Goal: Information Seeking & Learning: Find specific fact

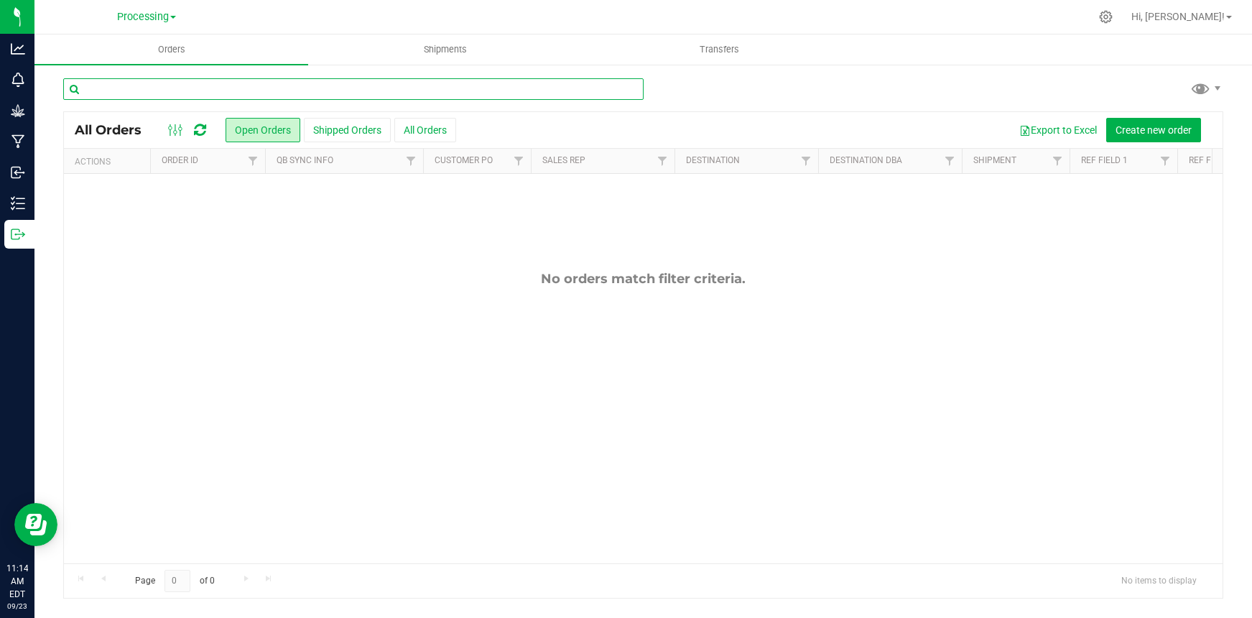
click at [195, 91] on input "text" at bounding box center [353, 89] width 581 height 22
type input "716"
click at [422, 134] on button "All Orders" at bounding box center [425, 130] width 62 height 24
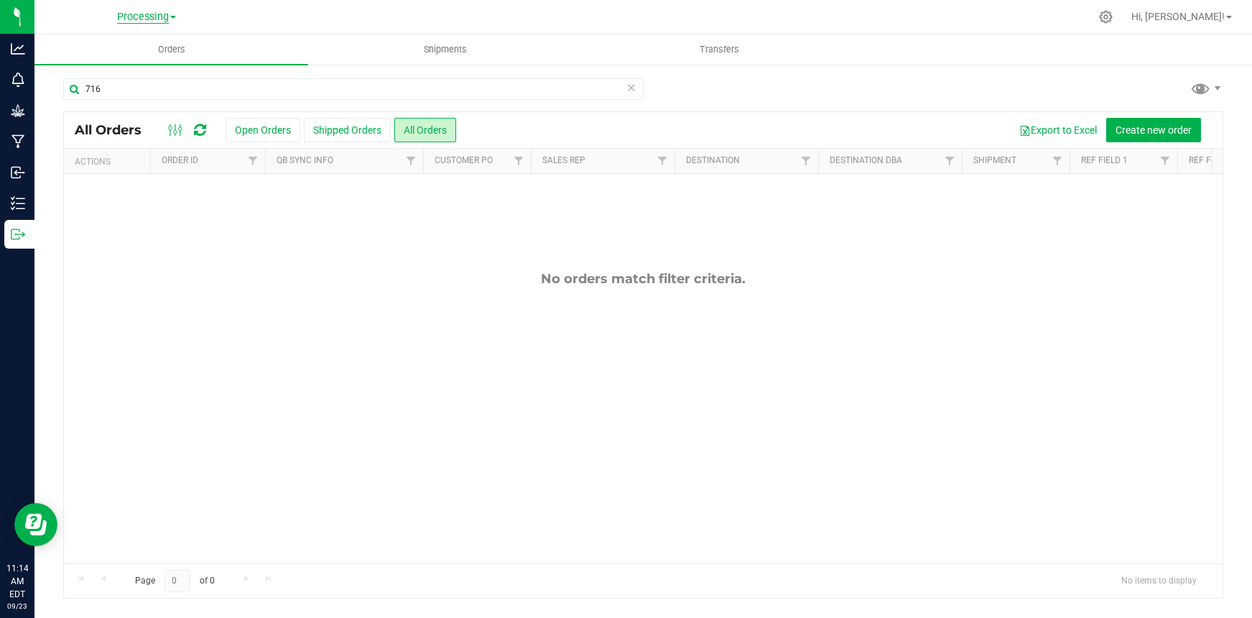
click at [155, 17] on span "Processing" at bounding box center [143, 17] width 52 height 13
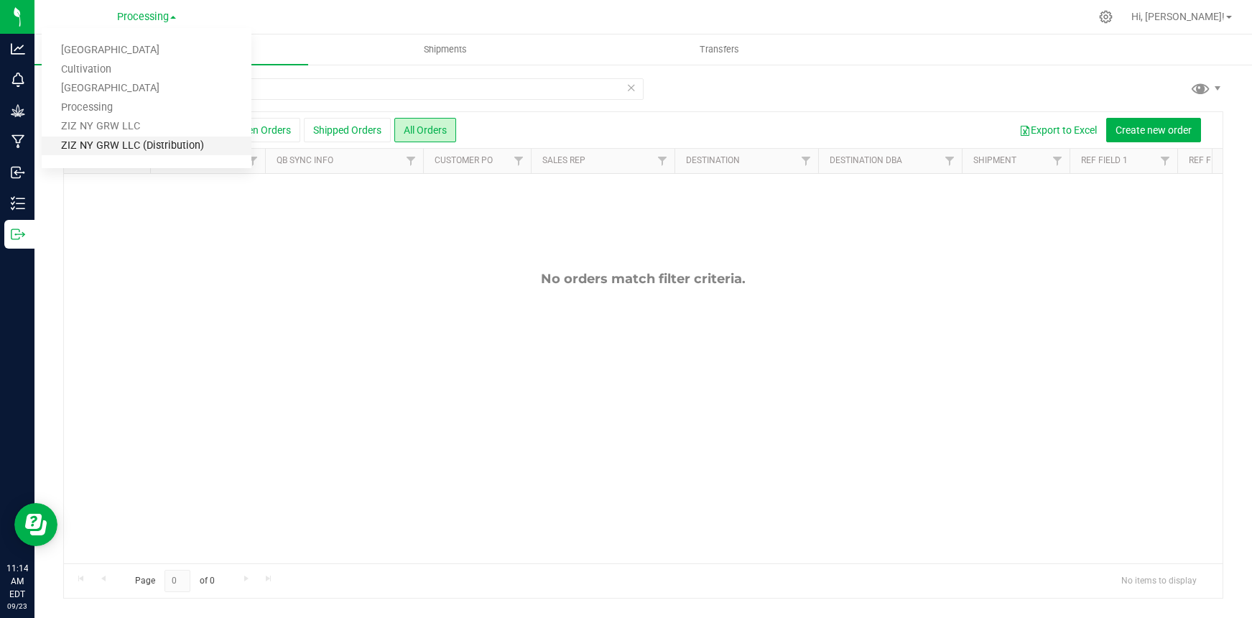
click at [136, 149] on link "ZIZ NY GRW LLC (Distribution)" at bounding box center [147, 146] width 210 height 19
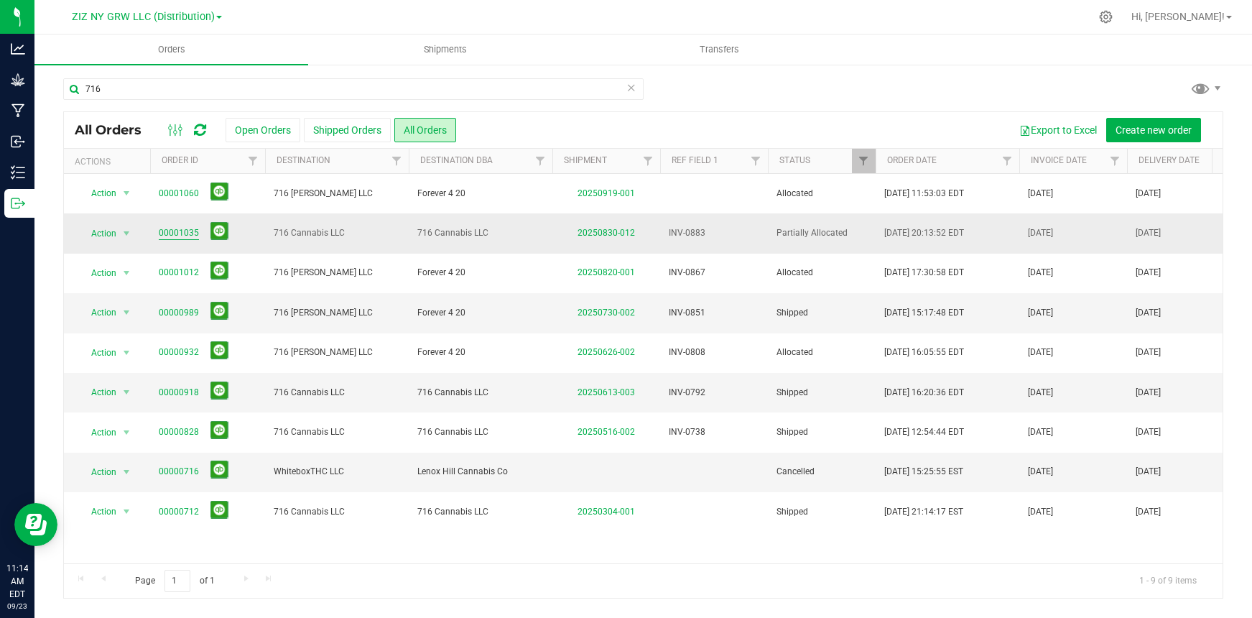
click at [191, 234] on link "00001035" at bounding box center [179, 233] width 40 height 14
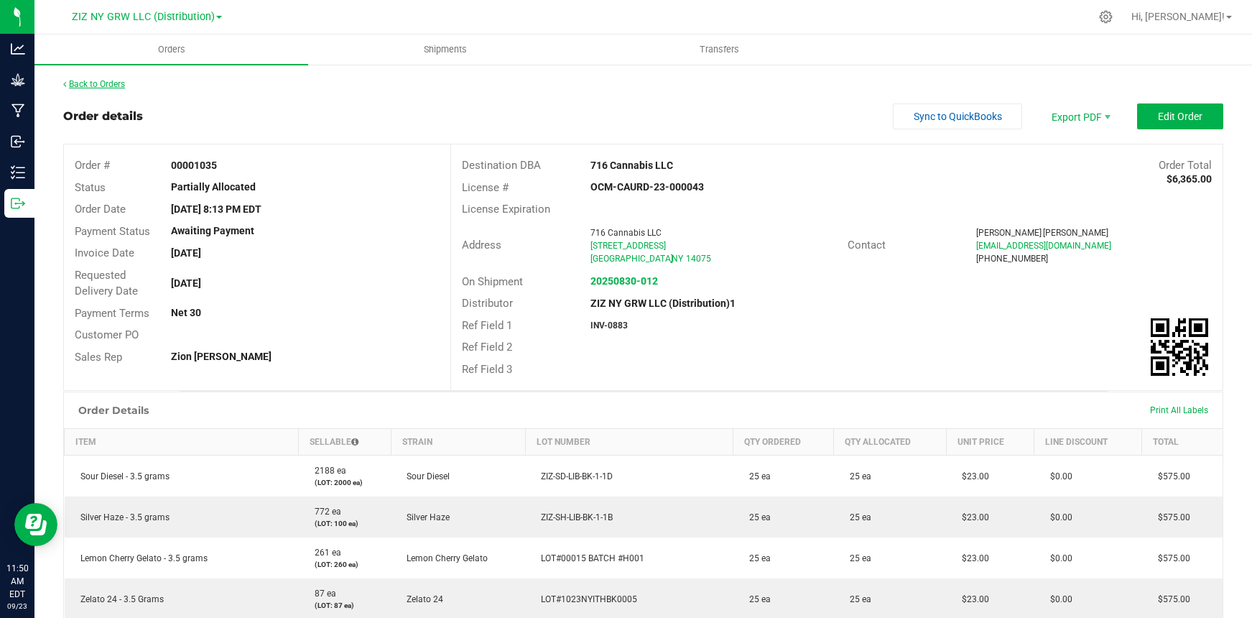
click at [115, 84] on link "Back to Orders" at bounding box center [94, 84] width 62 height 10
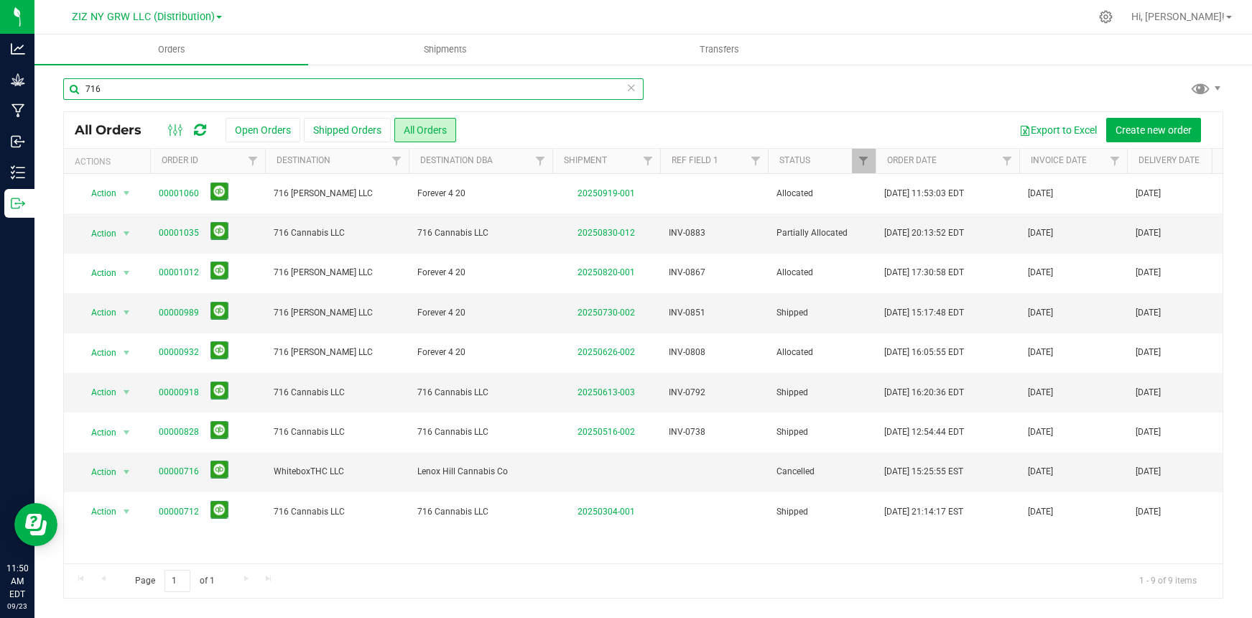
click at [144, 92] on input "716" at bounding box center [353, 89] width 581 height 22
drag, startPoint x: 145, startPoint y: 92, endPoint x: 66, endPoint y: 75, distance: 80.7
click at [66, 75] on div "716 All Orders Open Orders Shipped Orders All Orders Export to Excel Create new…" at bounding box center [643, 338] width 1218 height 550
type input "buffalo"
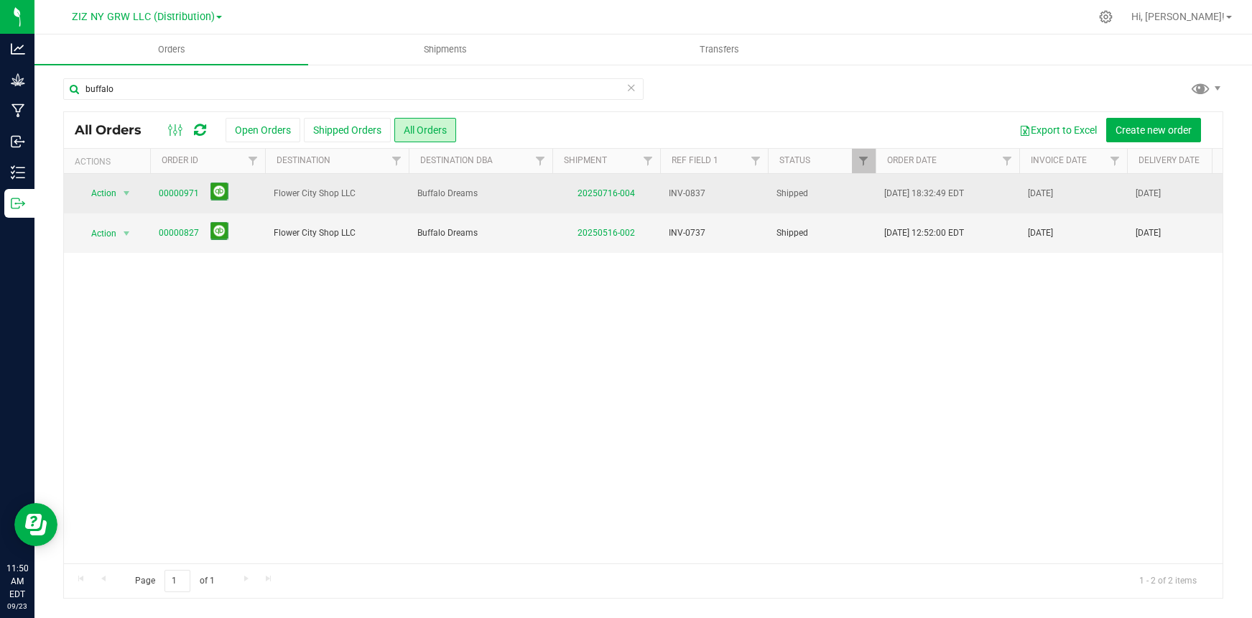
click at [183, 202] on span "00000971" at bounding box center [208, 194] width 98 height 22
click at [183, 193] on link "00000971" at bounding box center [179, 194] width 40 height 14
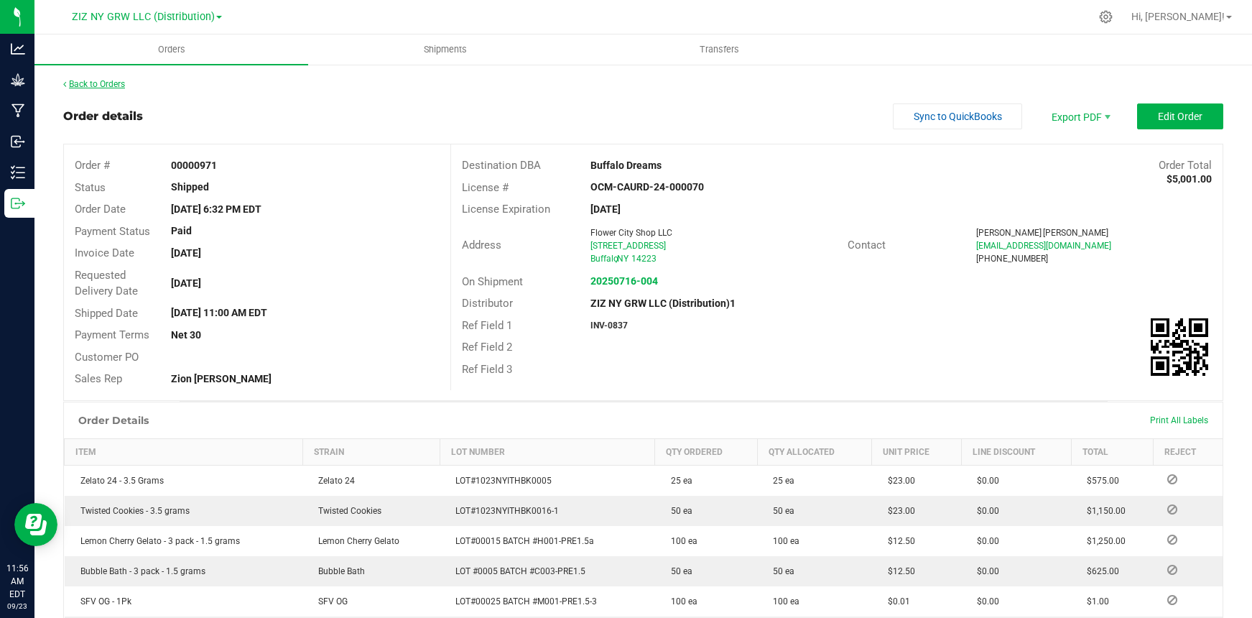
click at [84, 87] on link "Back to Orders" at bounding box center [94, 84] width 62 height 10
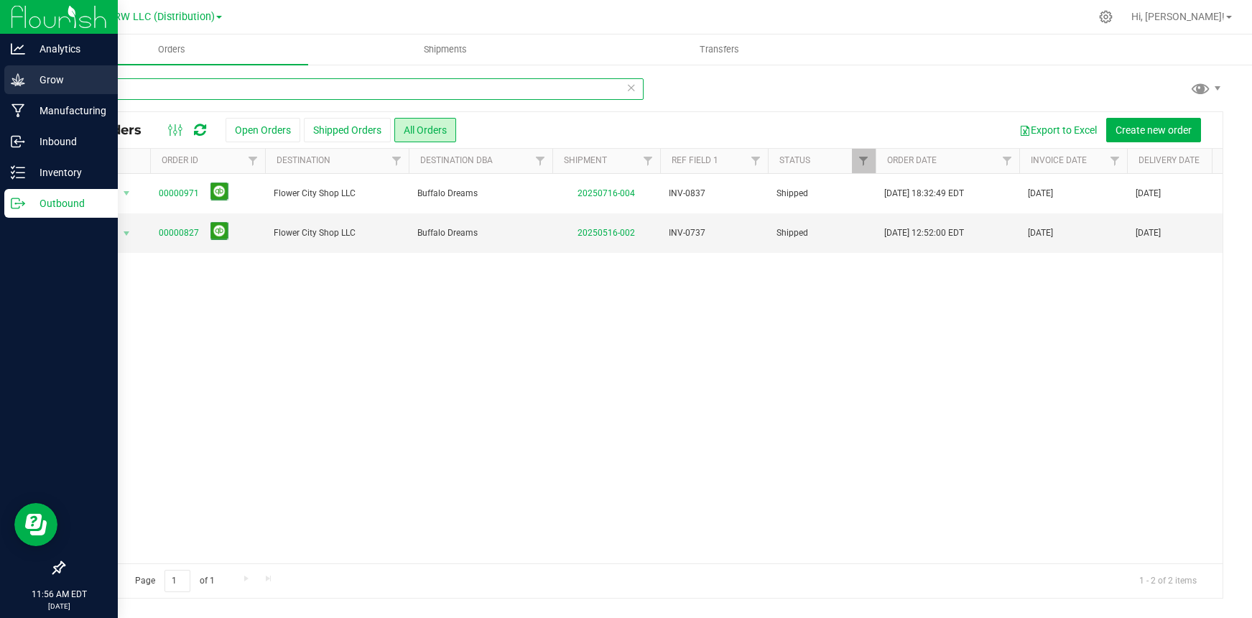
drag, startPoint x: 142, startPoint y: 91, endPoint x: 17, endPoint y: 86, distance: 125.8
click at [17, 86] on div "Analytics Grow Manufacturing Inbound Inventory Outbound 11:56 AM EDT [DATE] 09/…" at bounding box center [626, 309] width 1252 height 618
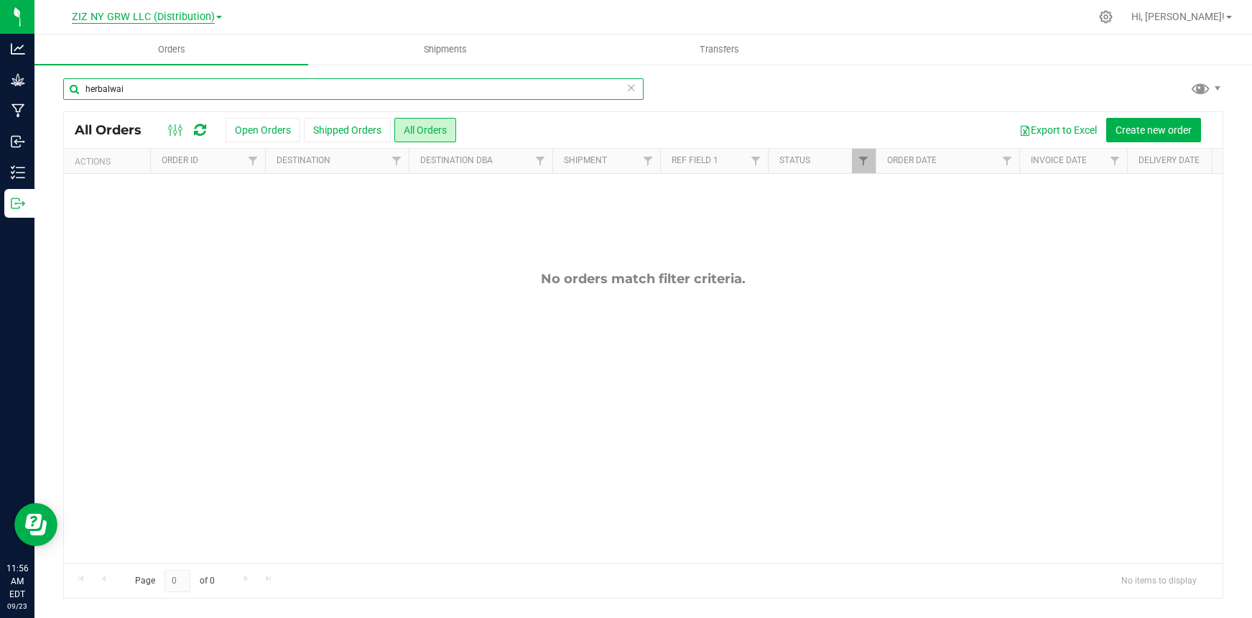
type input "herbalwai"
click at [177, 16] on span "ZIZ NY GRW LLC (Distribution)" at bounding box center [143, 17] width 143 height 13
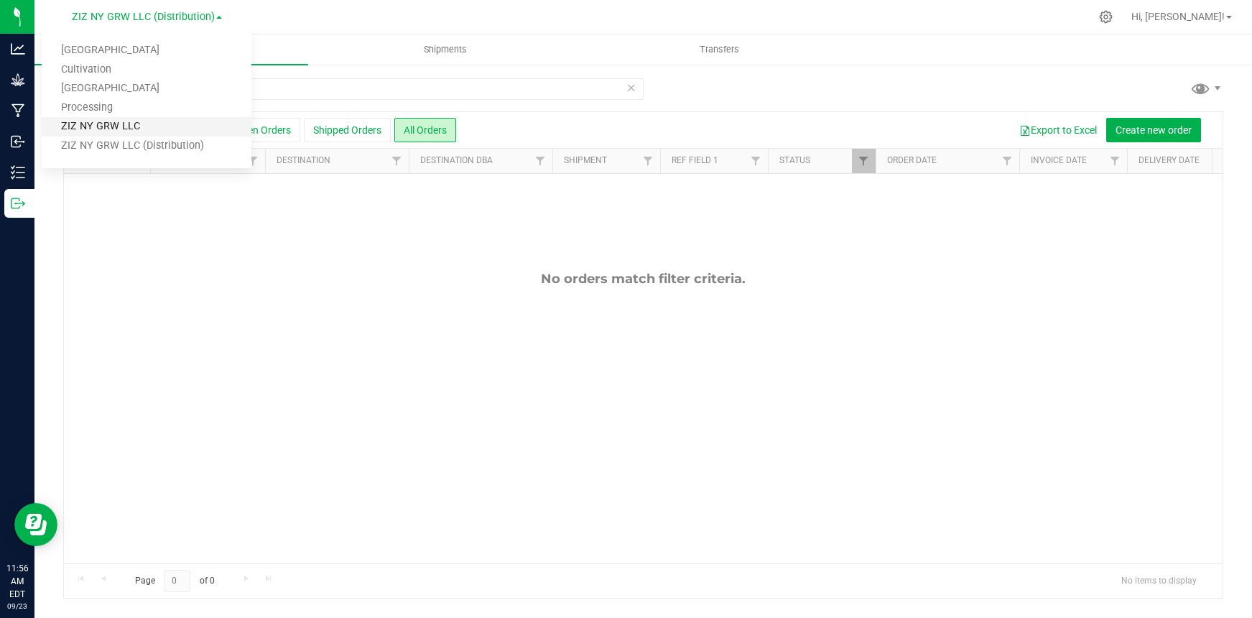
click at [188, 126] on link "ZIZ NY GRW LLC" at bounding box center [147, 126] width 210 height 19
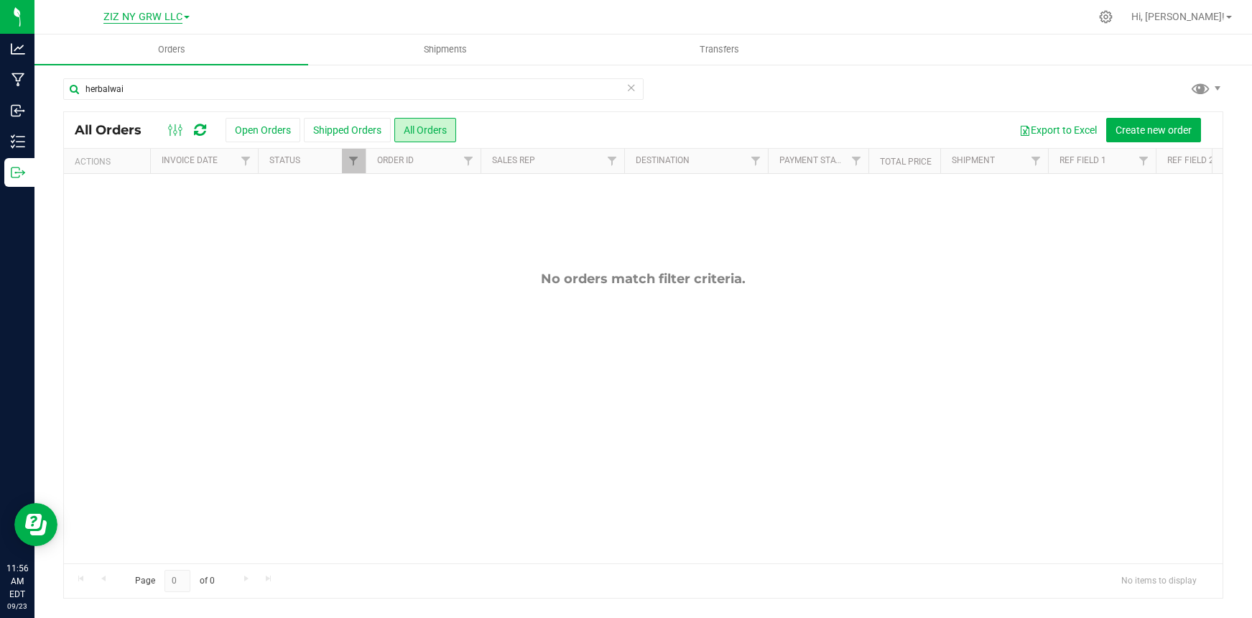
click at [172, 11] on span "ZIZ NY GRW LLC" at bounding box center [142, 17] width 79 height 13
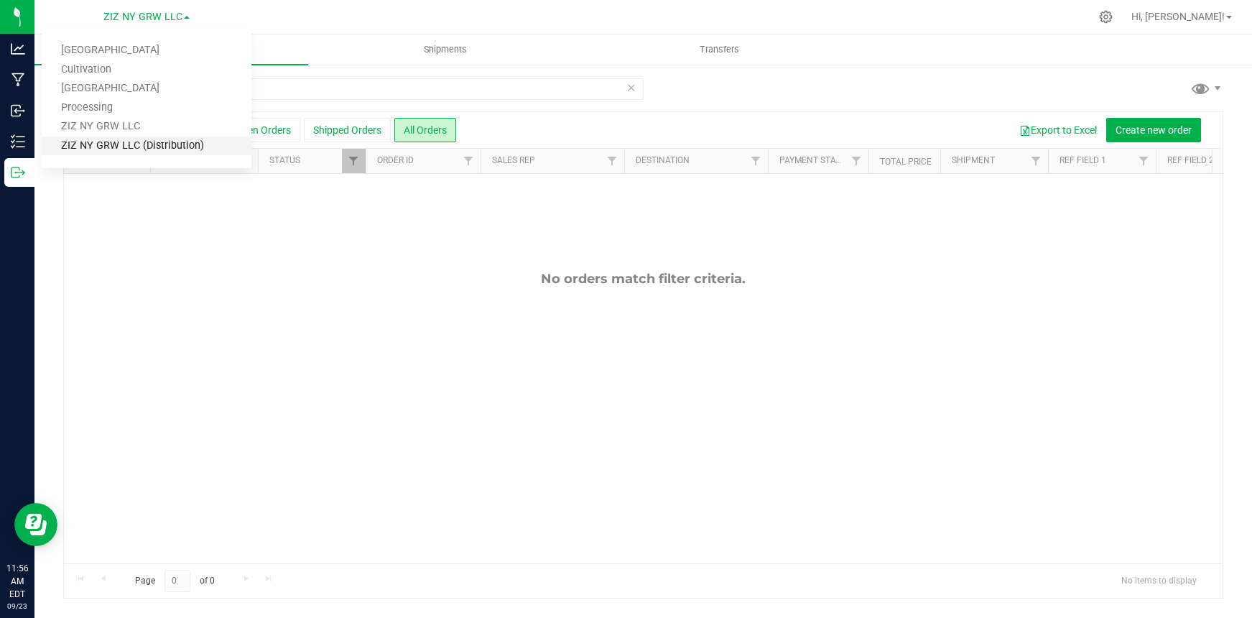
click at [180, 141] on link "ZIZ NY GRW LLC (Distribution)" at bounding box center [147, 146] width 210 height 19
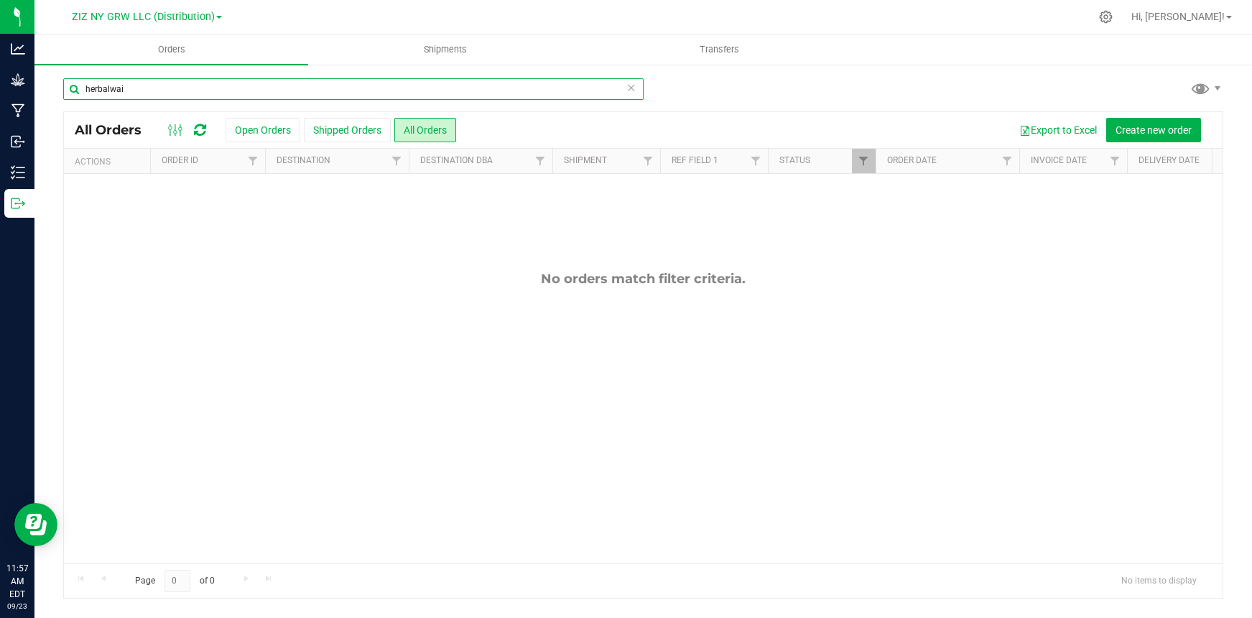
click at [139, 95] on input "herbalwai" at bounding box center [353, 89] width 581 height 22
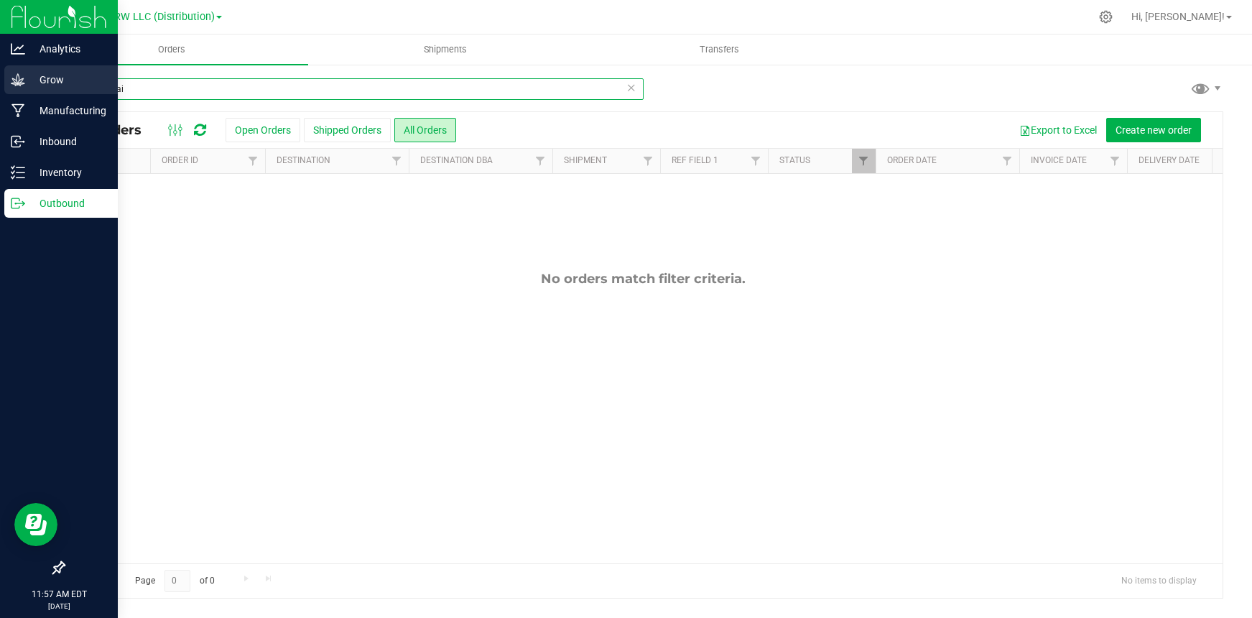
drag, startPoint x: 138, startPoint y: 93, endPoint x: 11, endPoint y: 88, distance: 127.3
click at [11, 88] on div "Analytics Grow Manufacturing Inbound Inventory Outbound 11:57 AM EDT [DATE] 09/…" at bounding box center [626, 309] width 1252 height 618
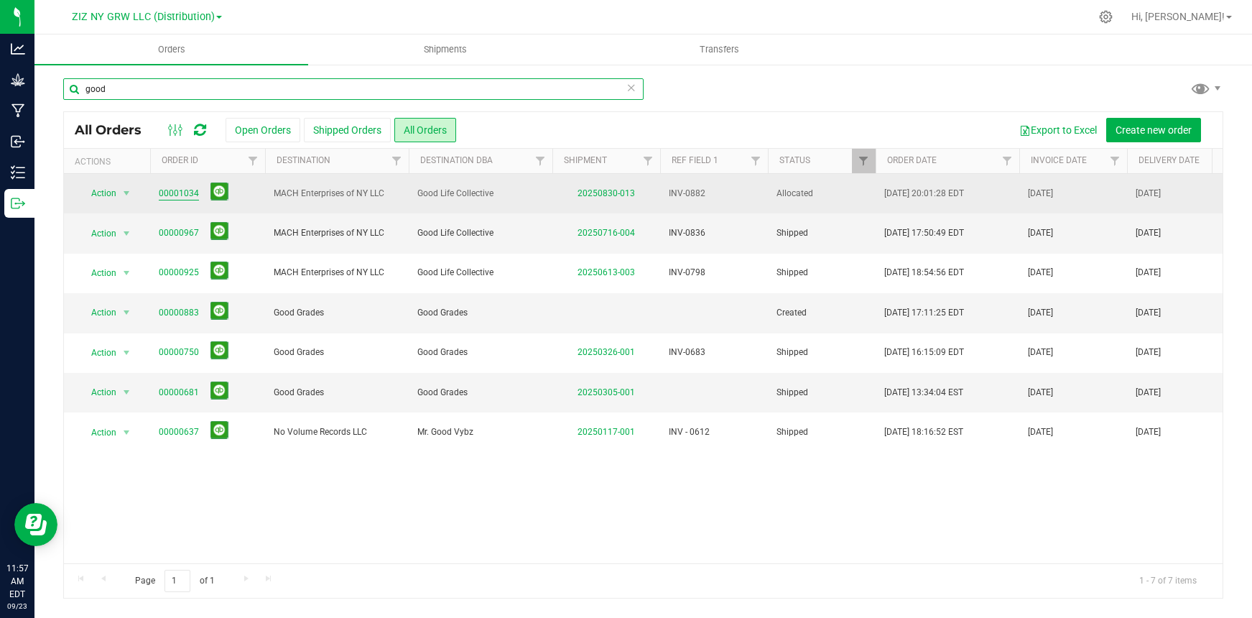
type input "good"
click at [185, 196] on link "00001034" at bounding box center [179, 194] width 40 height 14
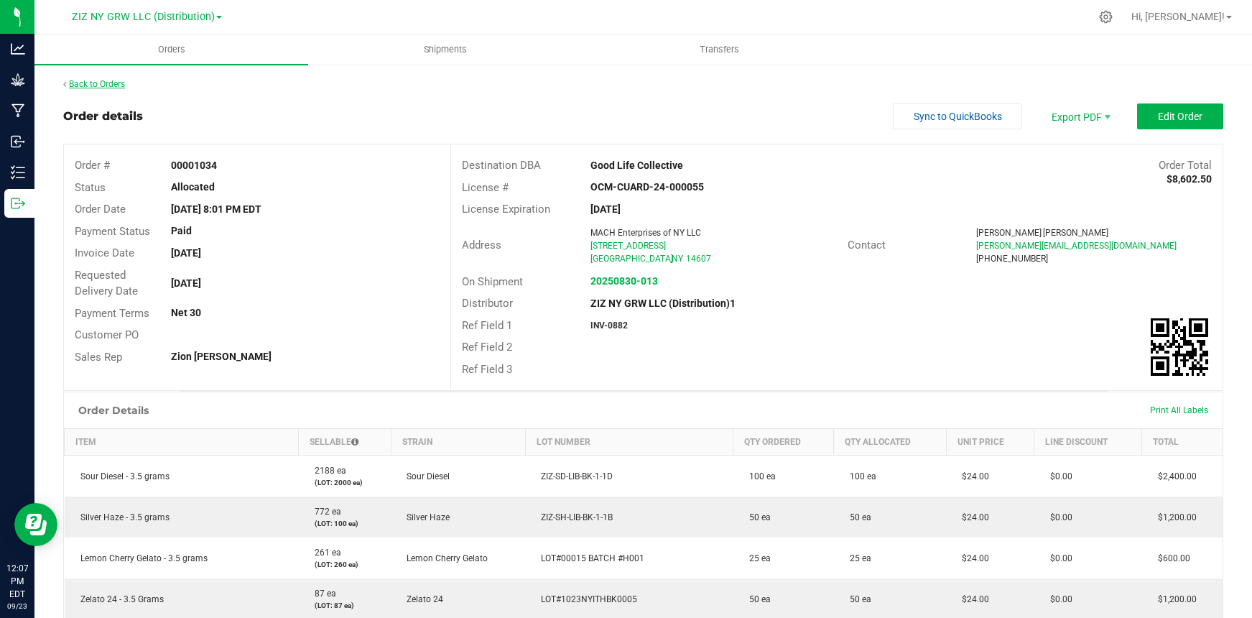
click at [95, 86] on link "Back to Orders" at bounding box center [94, 84] width 62 height 10
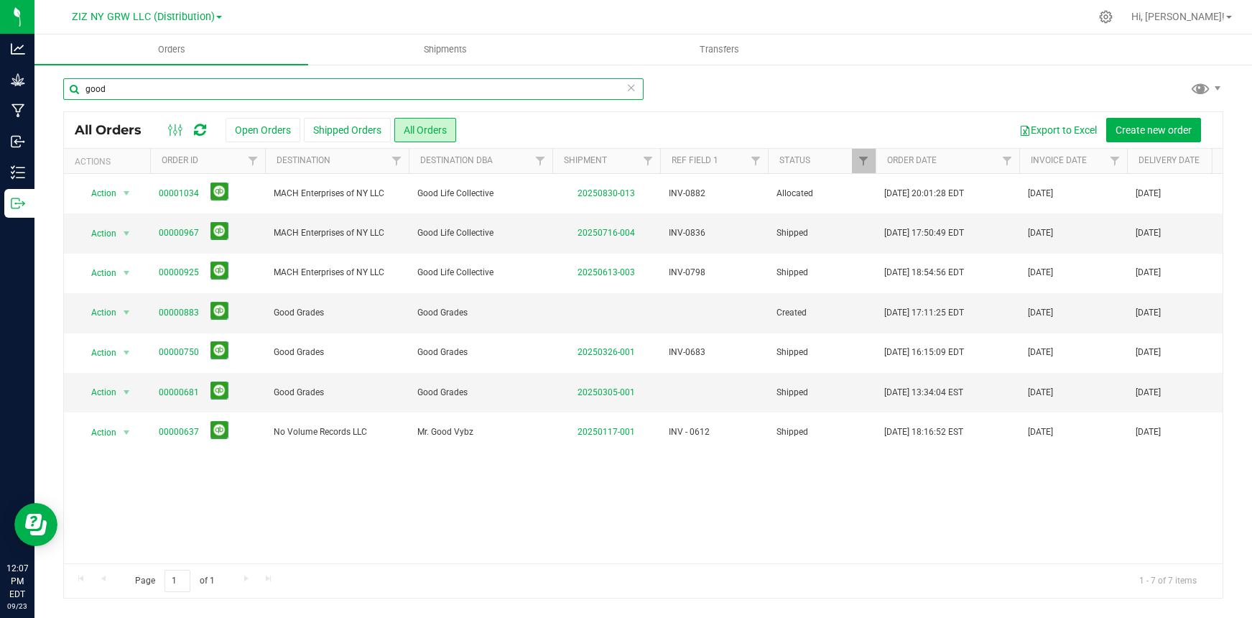
drag, startPoint x: 113, startPoint y: 88, endPoint x: 82, endPoint y: 78, distance: 32.5
click at [82, 78] on input "good" at bounding box center [353, 89] width 581 height 22
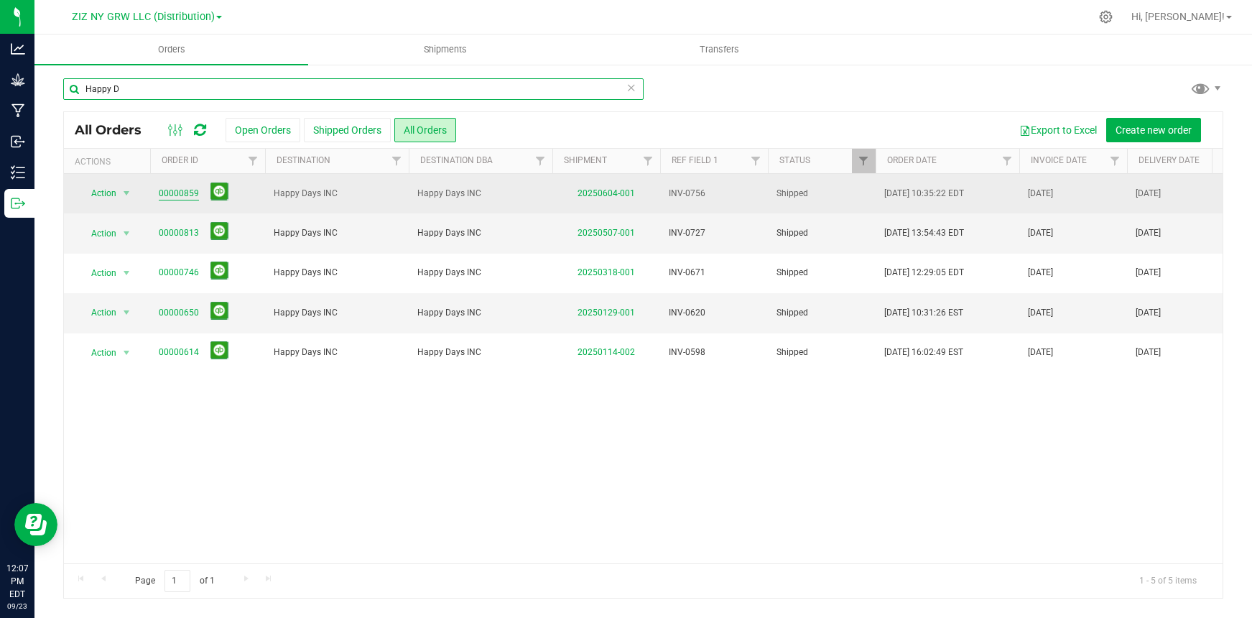
type input "Happy D"
click at [169, 194] on link "00000859" at bounding box center [179, 194] width 40 height 14
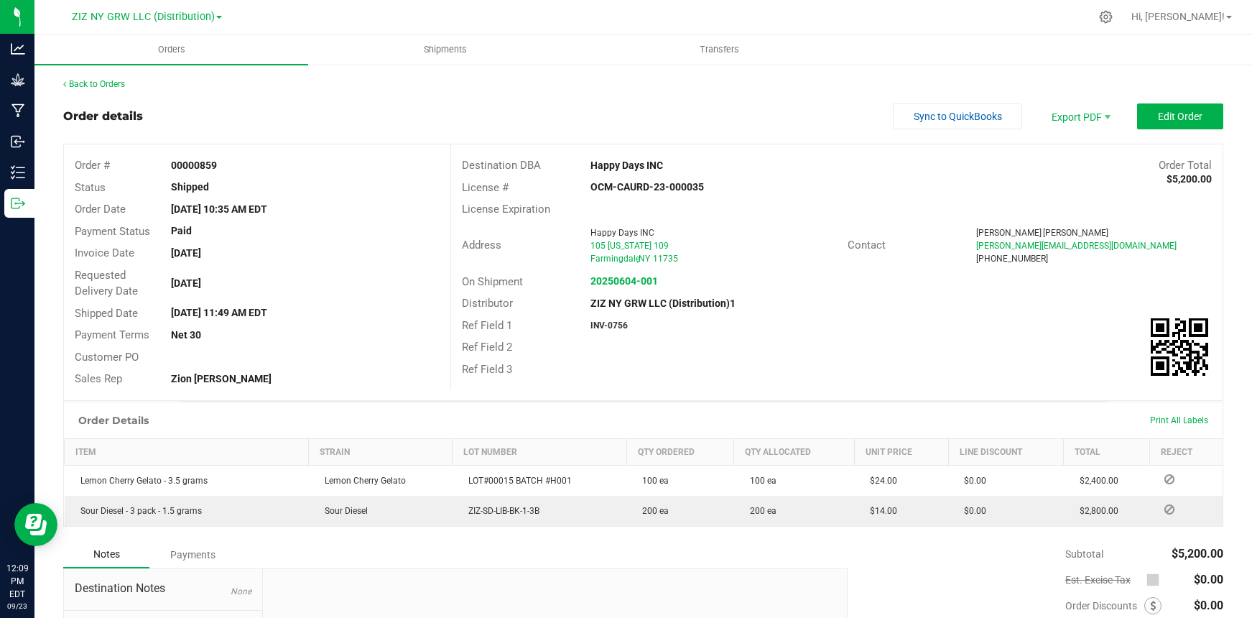
click at [344, 18] on div at bounding box center [673, 17] width 833 height 28
click at [94, 81] on link "Back to Orders" at bounding box center [94, 84] width 62 height 10
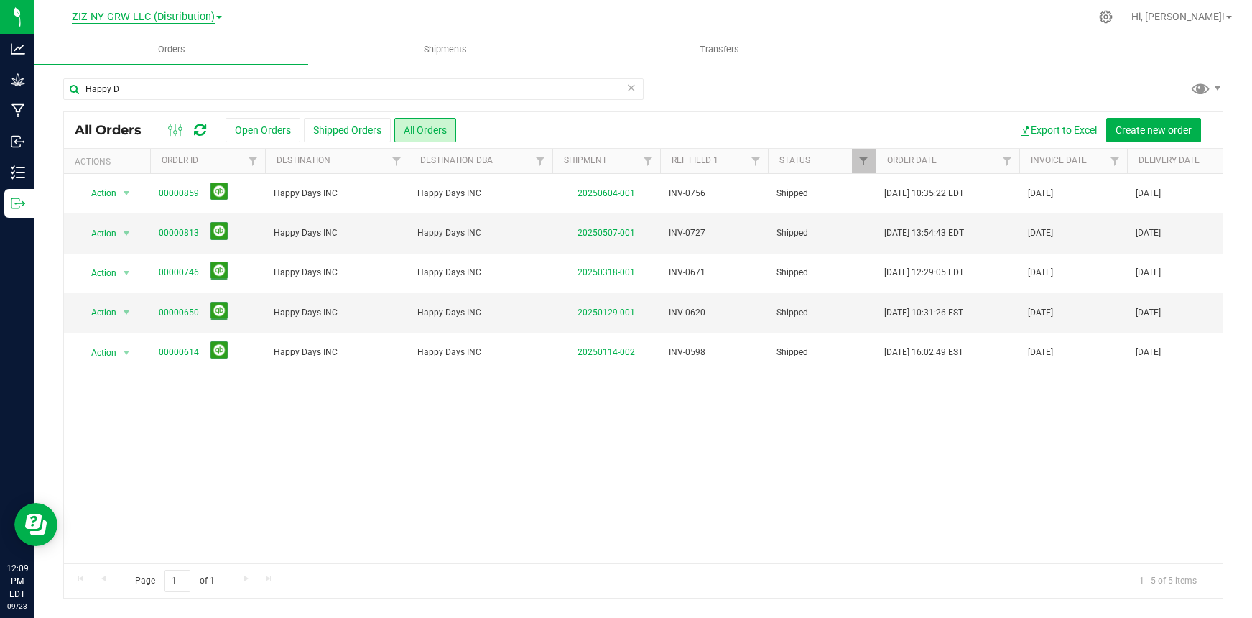
click at [198, 14] on span "ZIZ NY GRW LLC (Distribution)" at bounding box center [143, 17] width 143 height 13
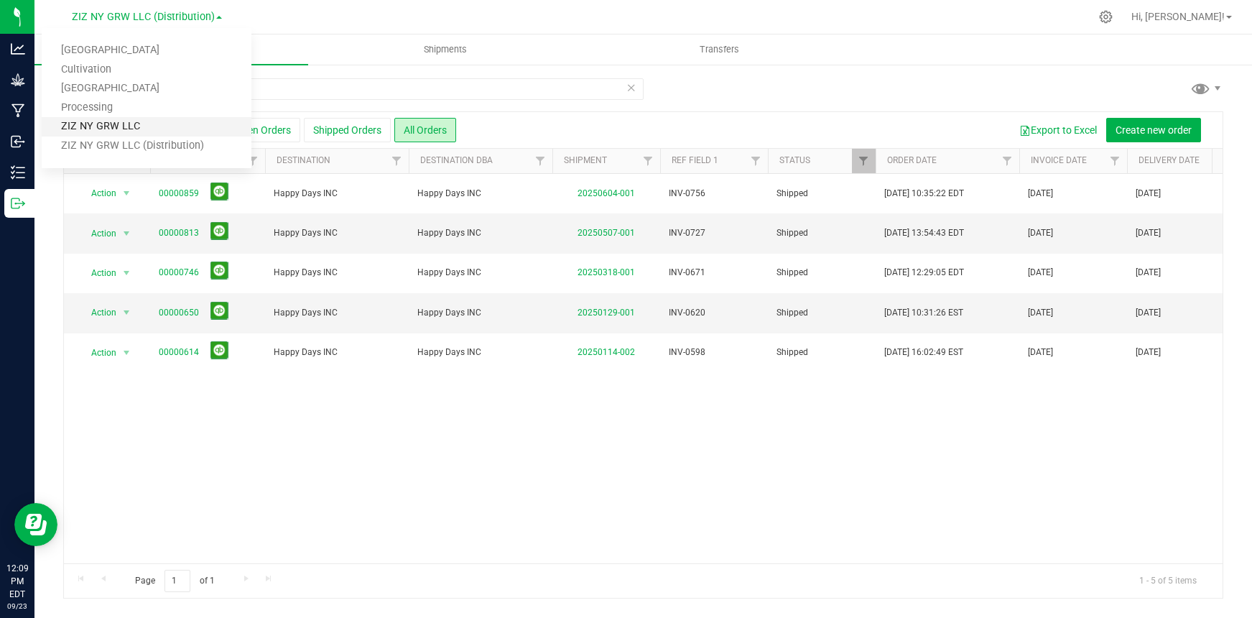
click at [162, 132] on link "ZIZ NY GRW LLC" at bounding box center [147, 126] width 210 height 19
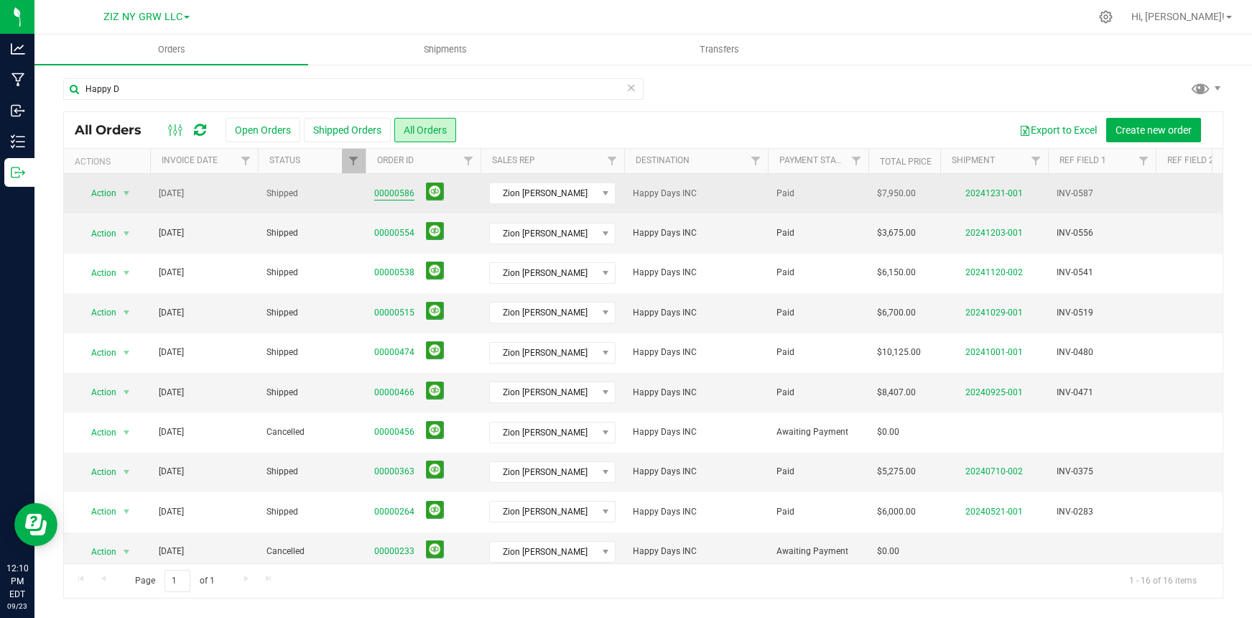
click at [395, 192] on link "00000586" at bounding box center [394, 194] width 40 height 14
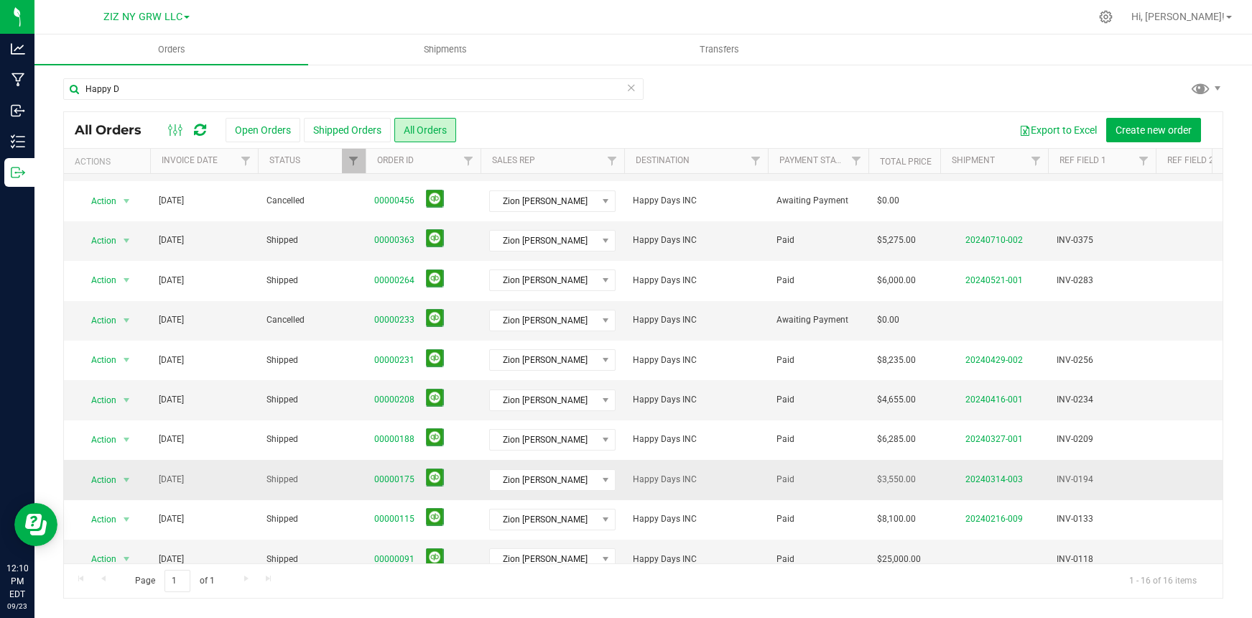
scroll to position [258, 0]
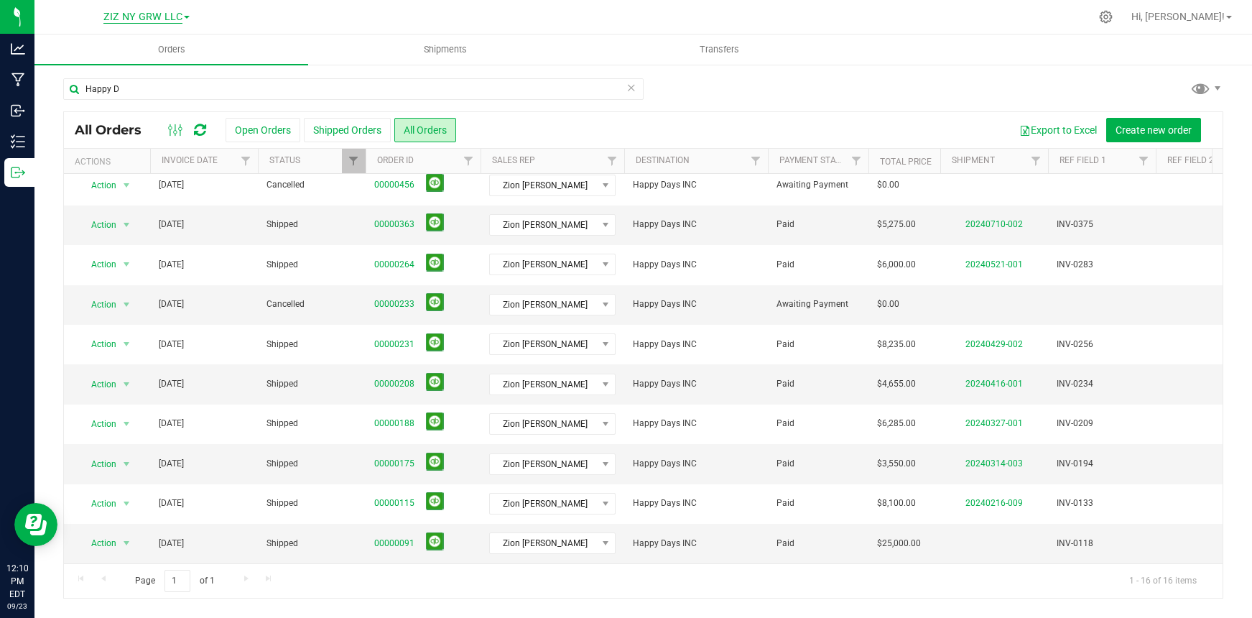
click at [131, 17] on span "ZIZ NY GRW LLC" at bounding box center [142, 17] width 79 height 13
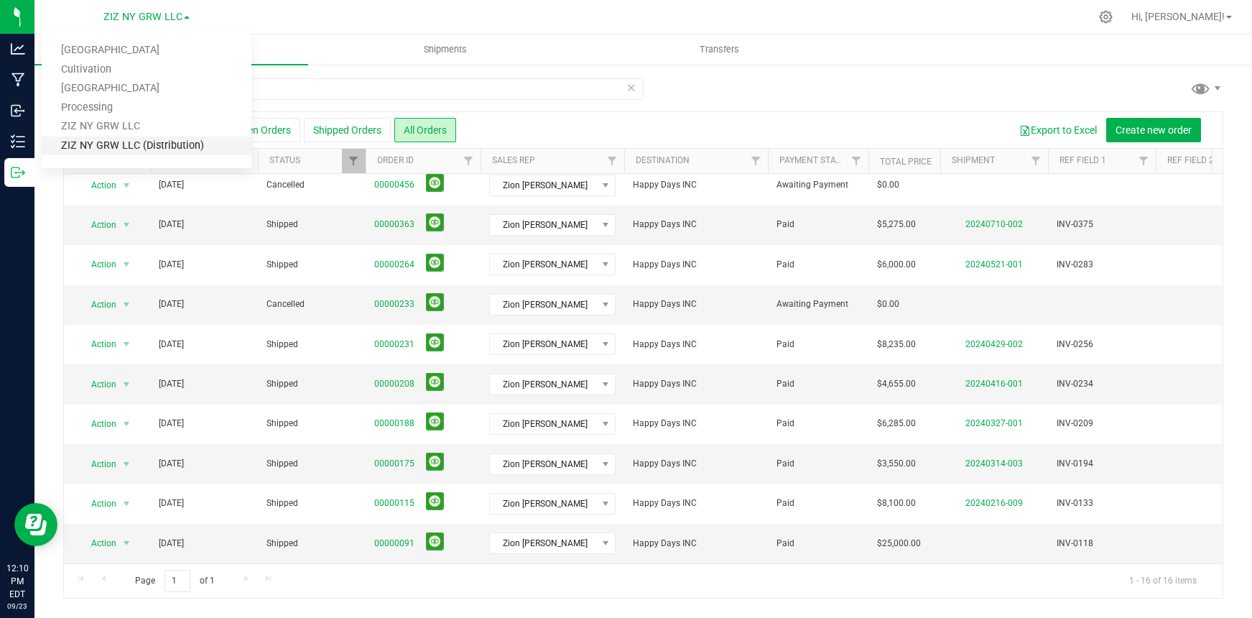
click at [170, 149] on link "ZIZ NY GRW LLC (Distribution)" at bounding box center [147, 146] width 210 height 19
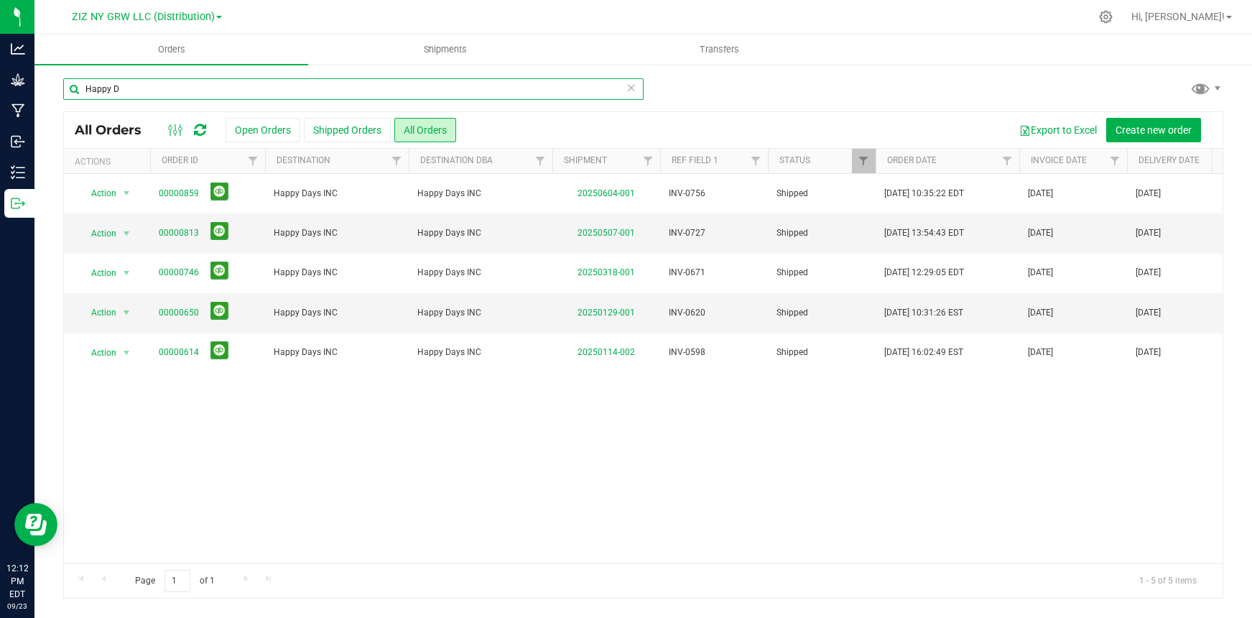
click at [147, 87] on input "Happy D" at bounding box center [353, 89] width 581 height 22
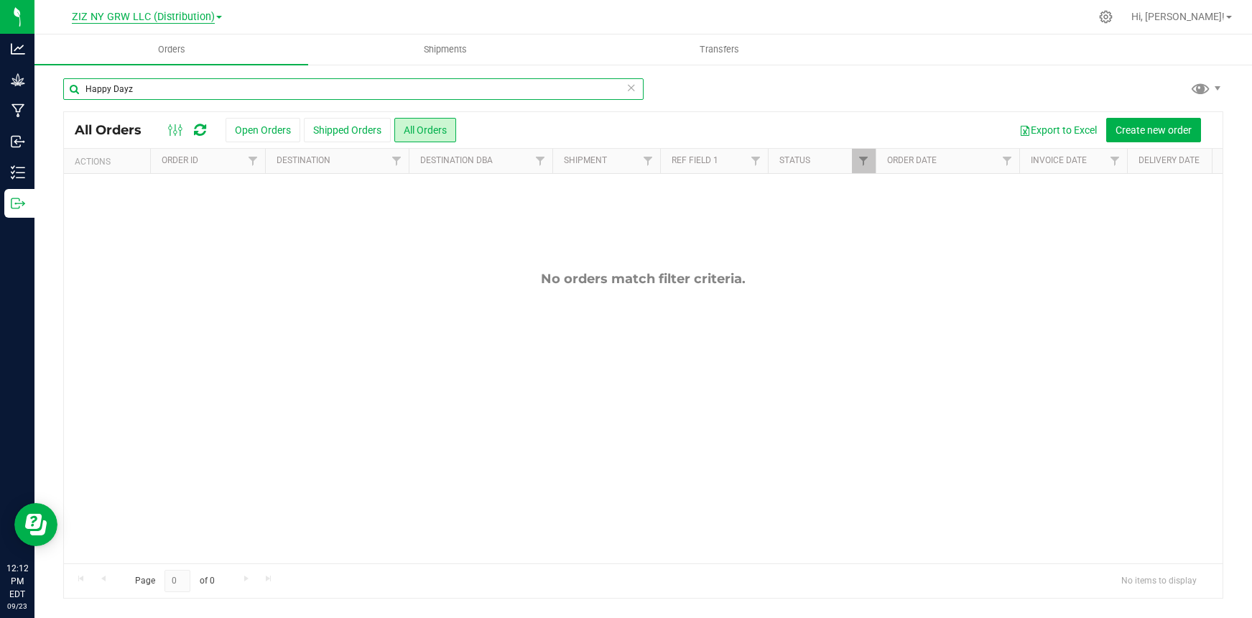
type input "Happy Dayz"
click at [176, 17] on span "ZIZ NY GRW LLC (Distribution)" at bounding box center [143, 17] width 143 height 13
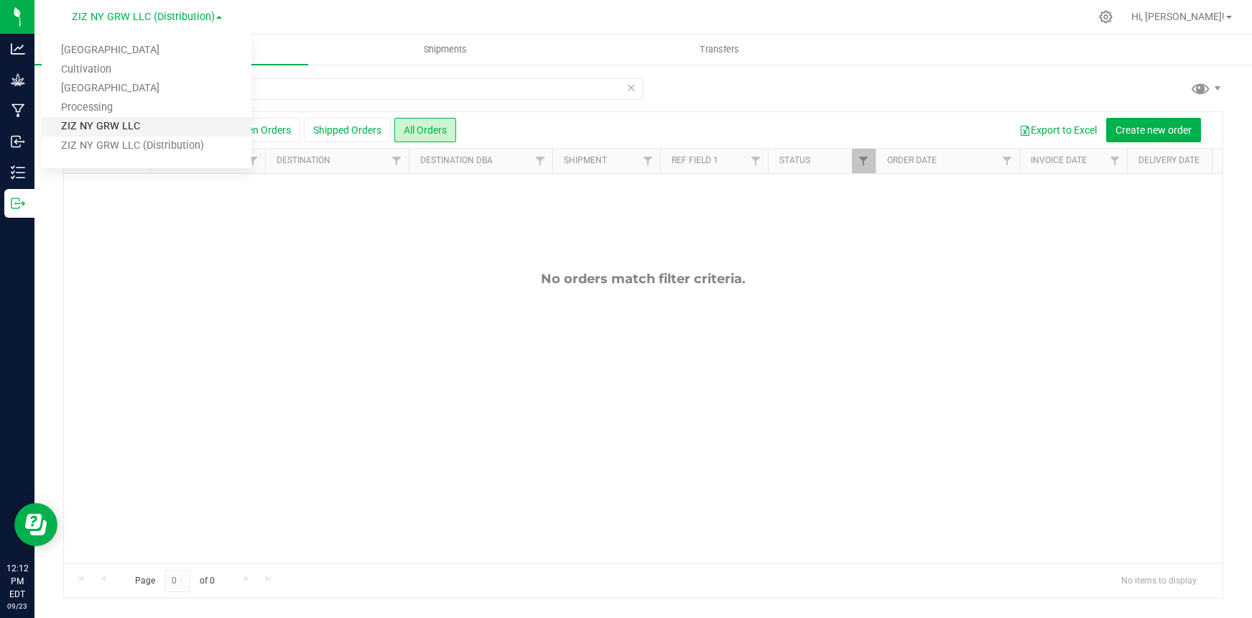
click at [192, 131] on link "ZIZ NY GRW LLC" at bounding box center [147, 126] width 210 height 19
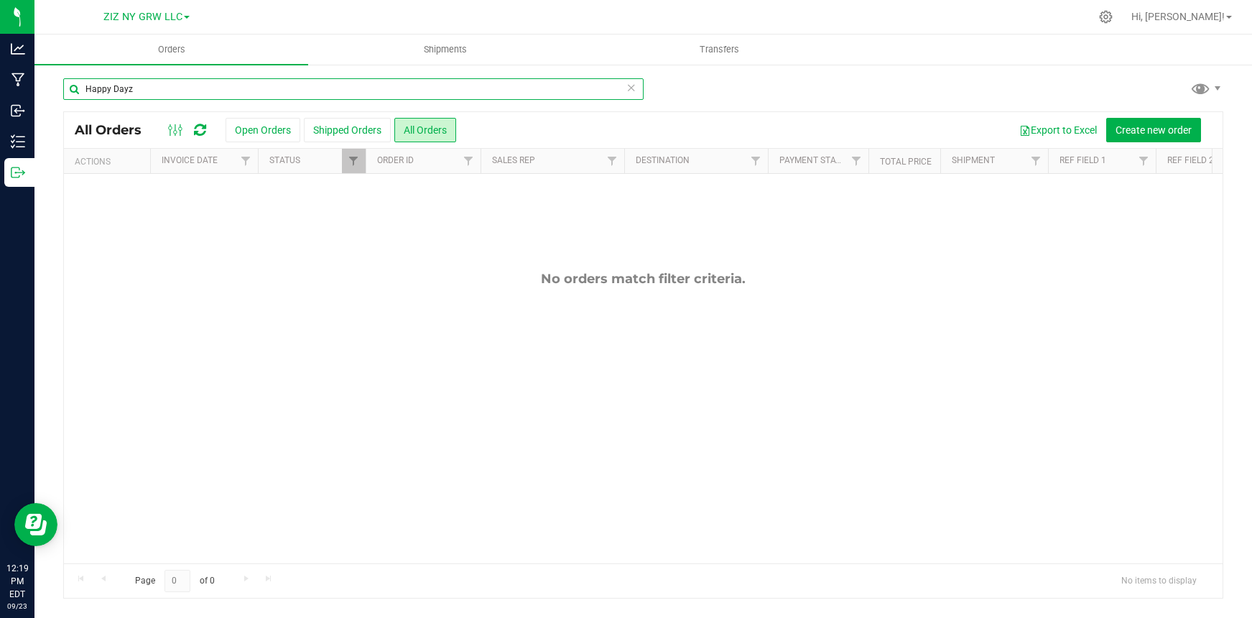
drag, startPoint x: 147, startPoint y: 88, endPoint x: 147, endPoint y: 76, distance: 11.5
click at [147, 87] on input "Happy Dayz" at bounding box center [353, 89] width 581 height 22
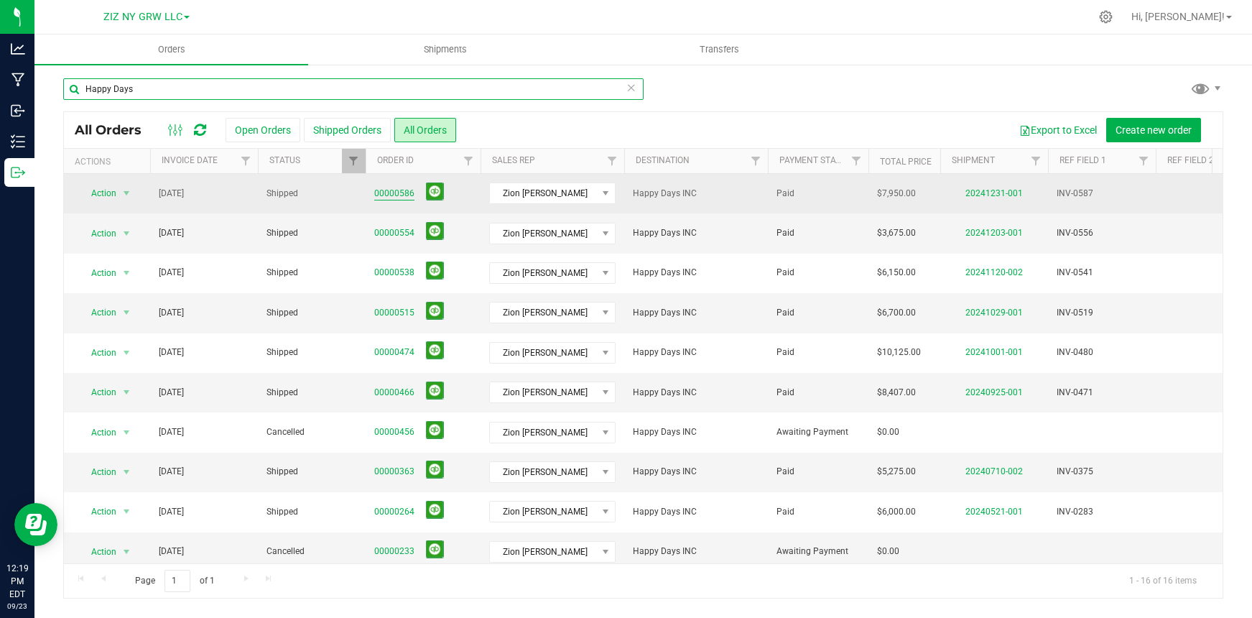
type input "Happy Days"
click at [404, 195] on link "00000586" at bounding box center [394, 194] width 40 height 14
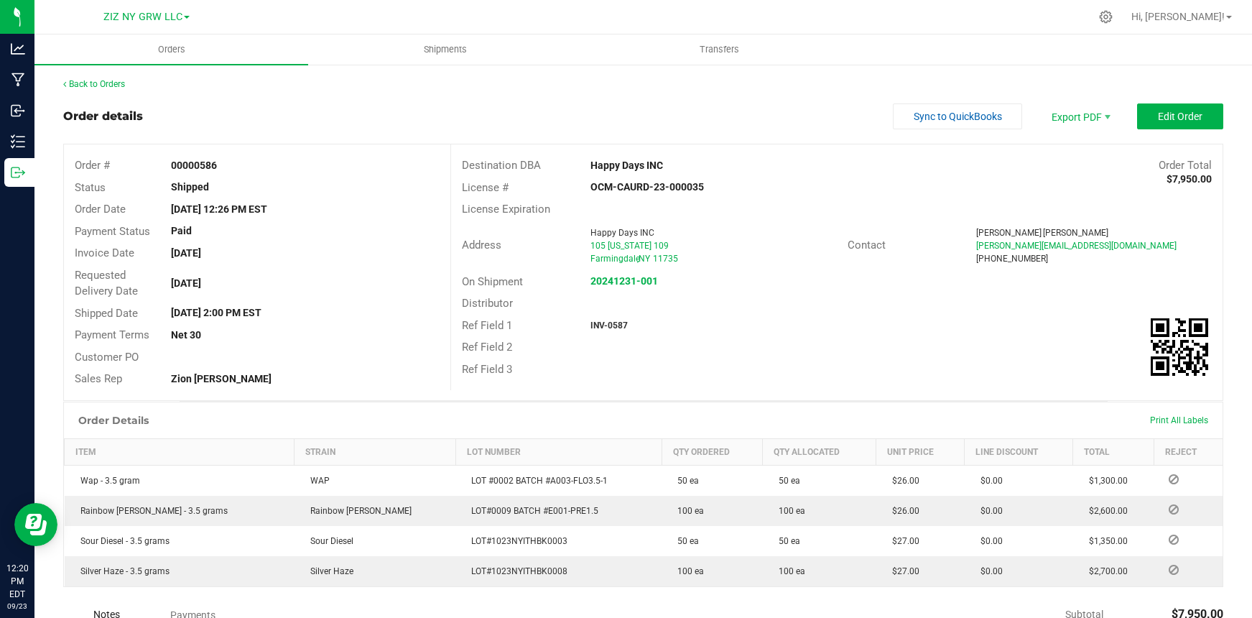
drag, startPoint x: 172, startPoint y: 21, endPoint x: 177, endPoint y: 28, distance: 8.8
click at [177, 28] on div "ZIZ NY GRW LLC [GEOGRAPHIC_DATA] Cultivation Liberty Farm Processing ZIZ [GEOGR…" at bounding box center [150, 17] width 216 height 28
click at [144, 13] on span "ZIZ NY GRW LLC" at bounding box center [142, 17] width 79 height 13
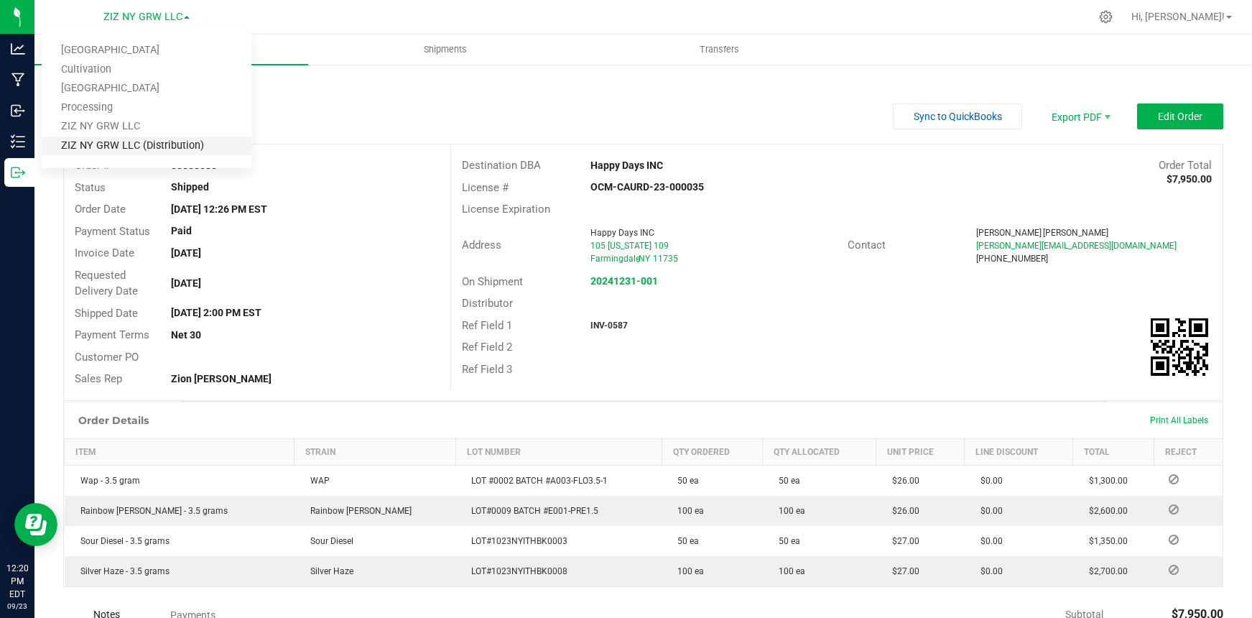
click at [183, 146] on link "ZIZ NY GRW LLC (Distribution)" at bounding box center [147, 146] width 210 height 19
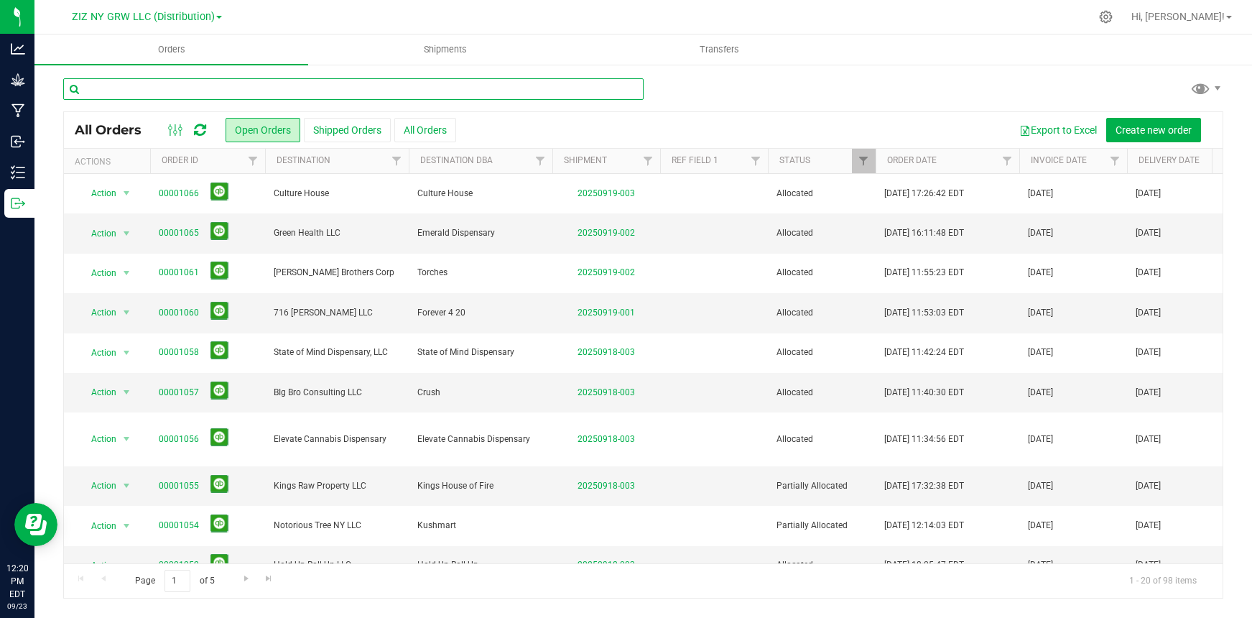
click at [173, 93] on input "text" at bounding box center [353, 89] width 581 height 22
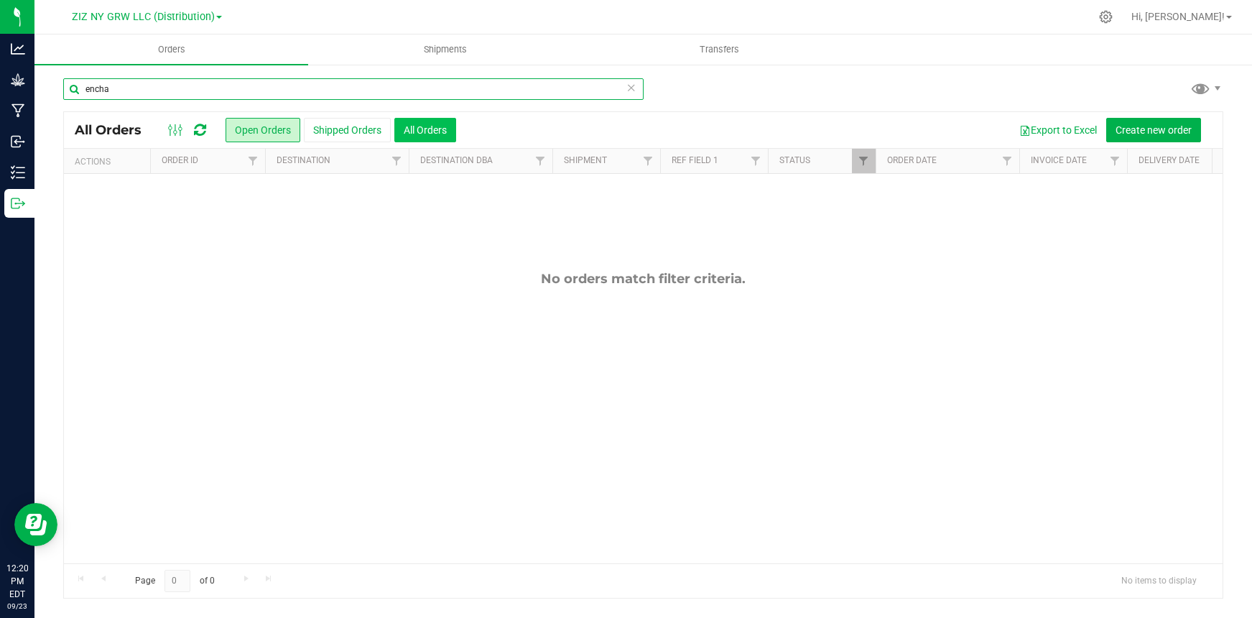
type input "encha"
click at [448, 131] on button "All Orders" at bounding box center [425, 130] width 62 height 24
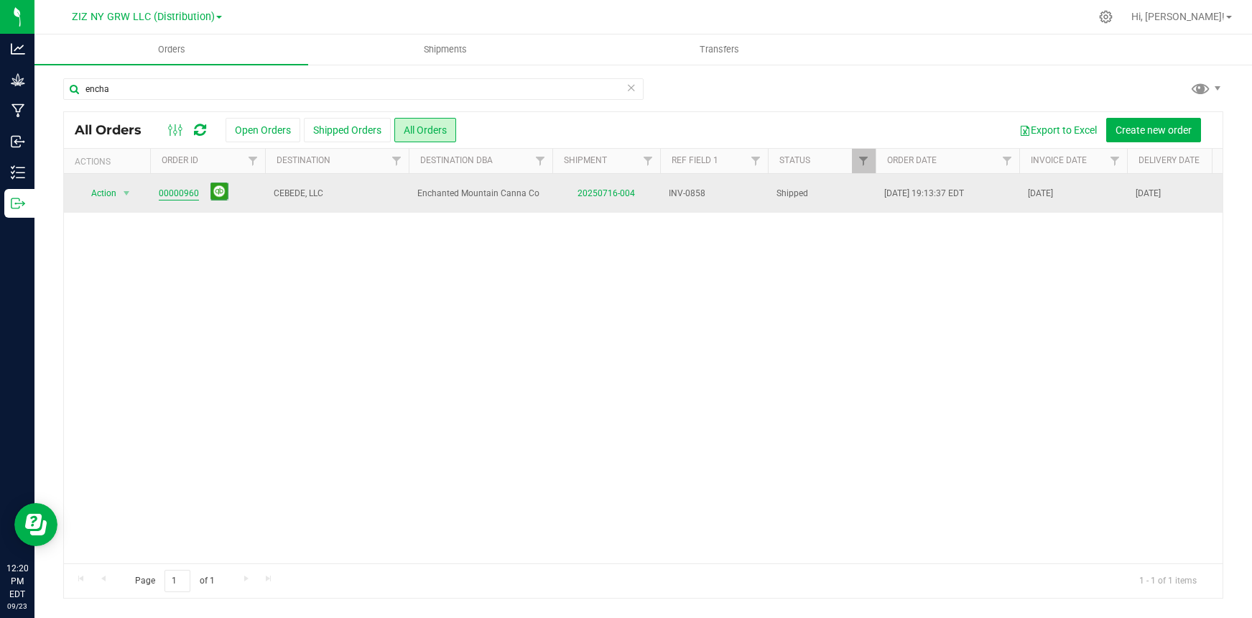
click at [176, 196] on link "00000960" at bounding box center [179, 194] width 40 height 14
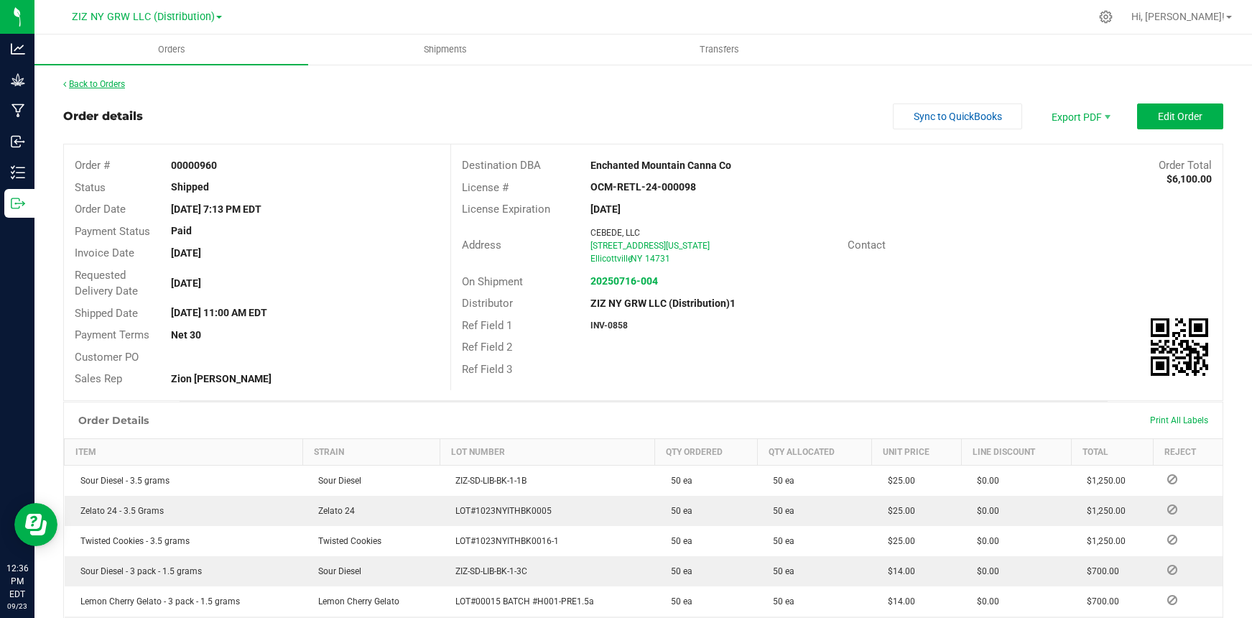
click at [91, 81] on link "Back to Orders" at bounding box center [94, 84] width 62 height 10
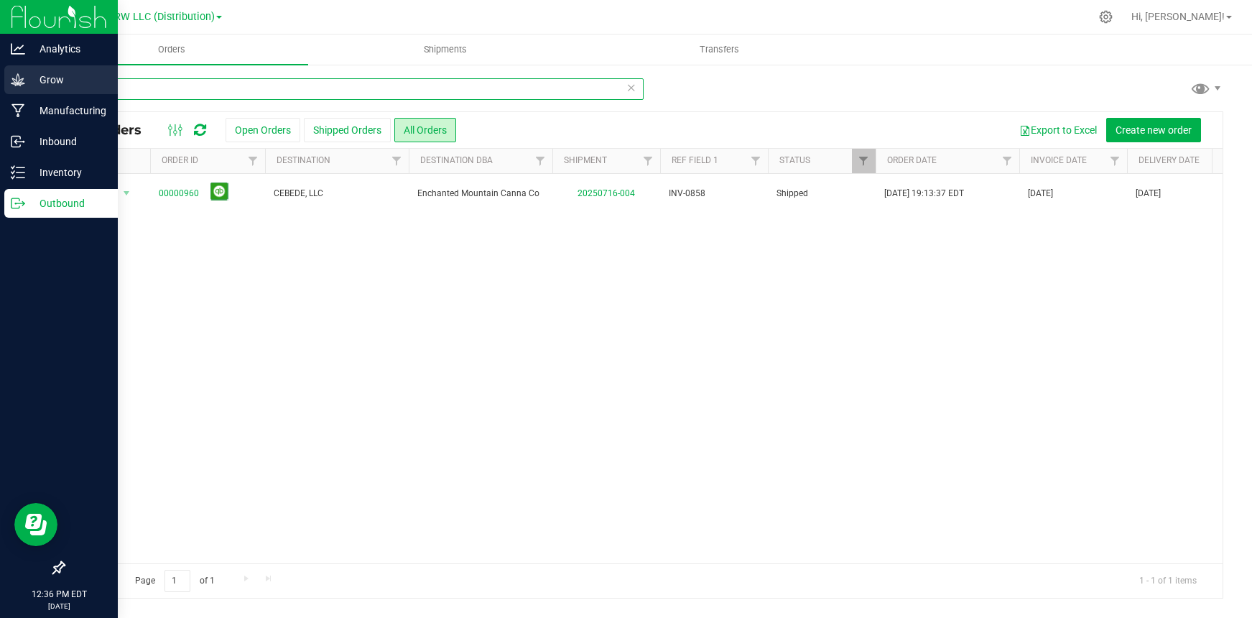
drag, startPoint x: 141, startPoint y: 91, endPoint x: 15, endPoint y: 76, distance: 126.6
click at [15, 76] on div "Analytics Grow Manufacturing Inbound Inventory Outbound 12:36 PM EDT [DATE] 09/…" at bounding box center [626, 309] width 1252 height 618
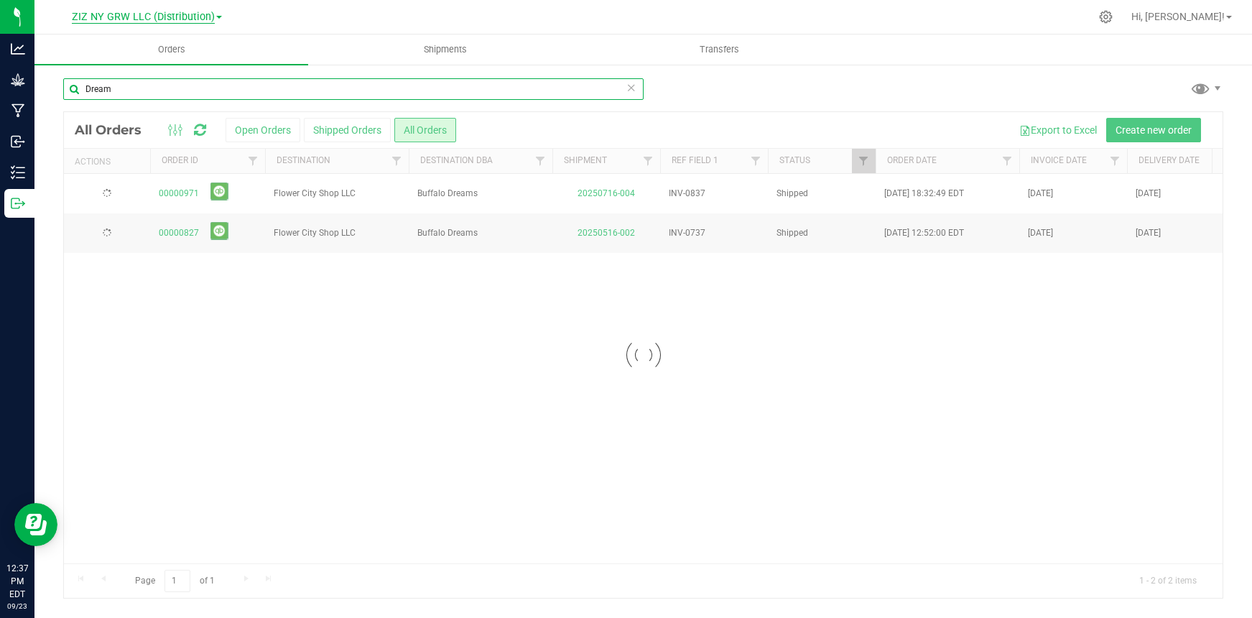
type input "Dream"
click at [155, 19] on span "ZIZ NY GRW LLC (Distribution)" at bounding box center [143, 17] width 143 height 13
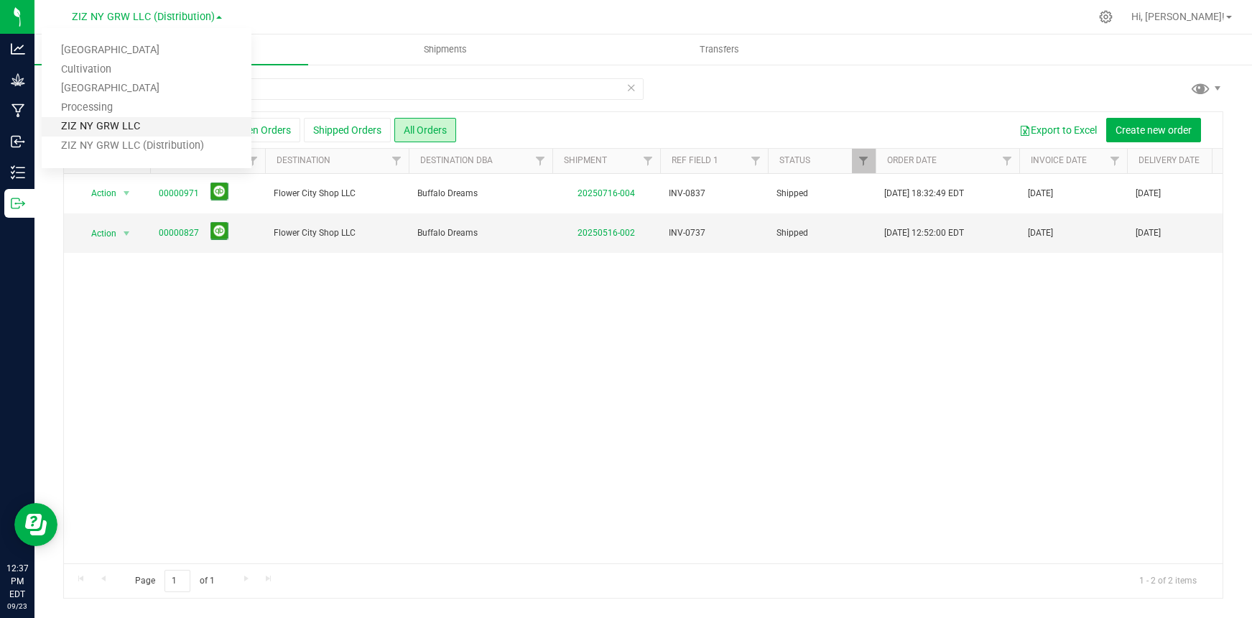
click at [169, 129] on link "ZIZ NY GRW LLC" at bounding box center [147, 126] width 210 height 19
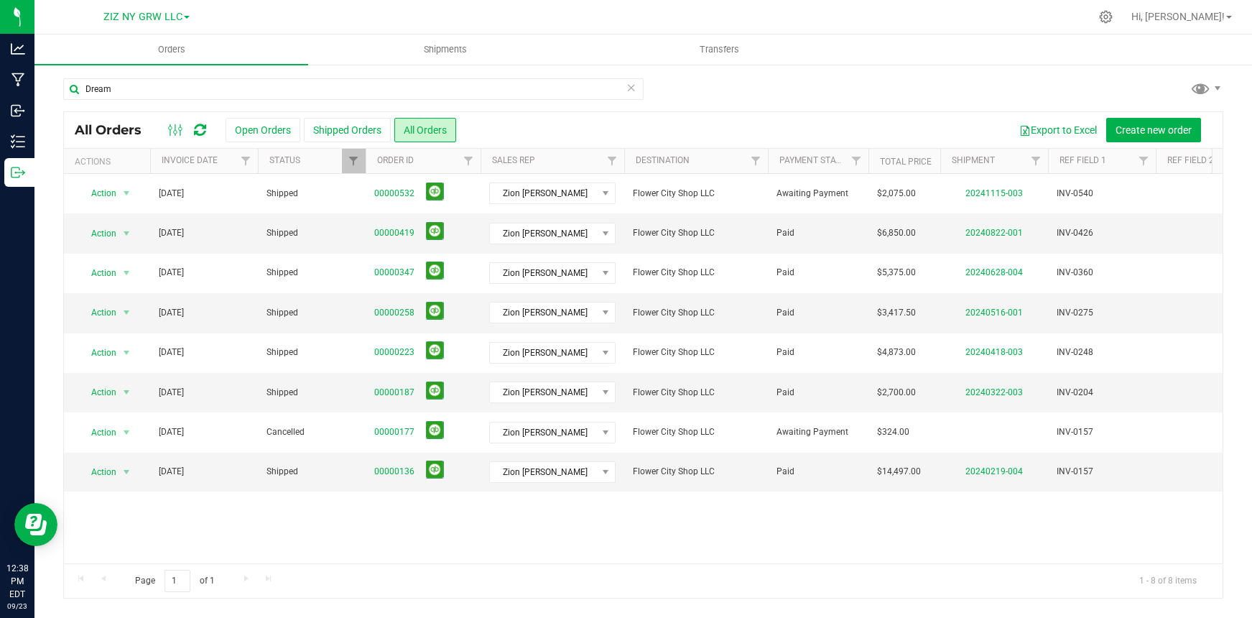
click at [185, 17] on span at bounding box center [187, 17] width 6 height 3
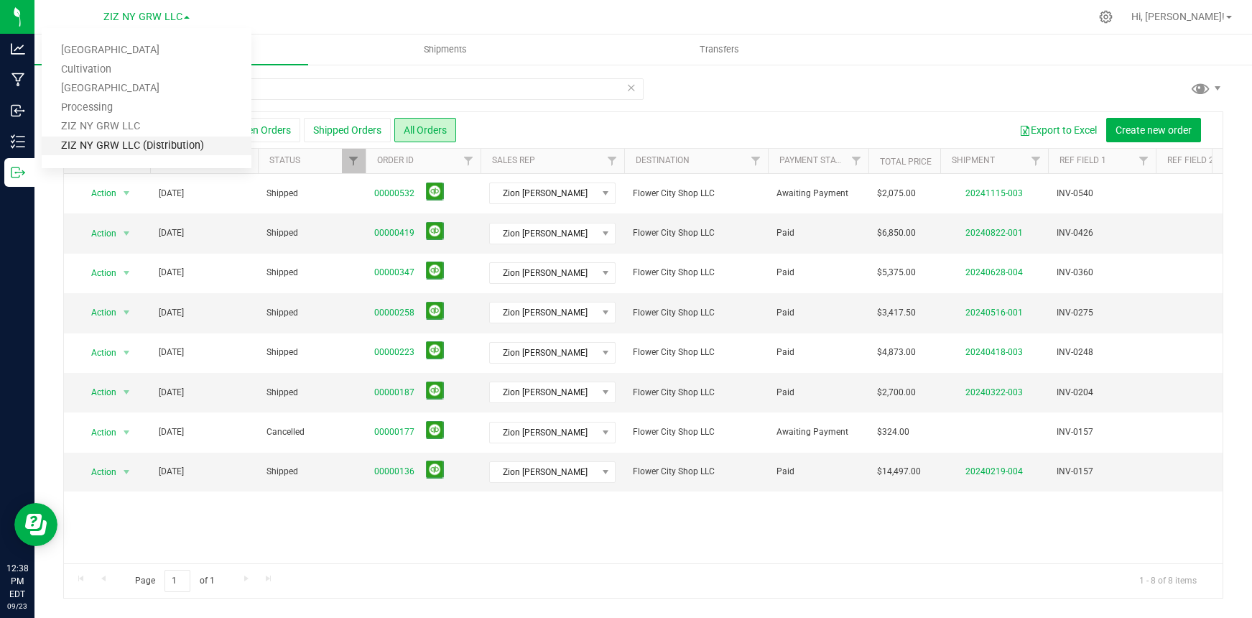
click at [178, 145] on link "ZIZ NY GRW LLC (Distribution)" at bounding box center [147, 146] width 210 height 19
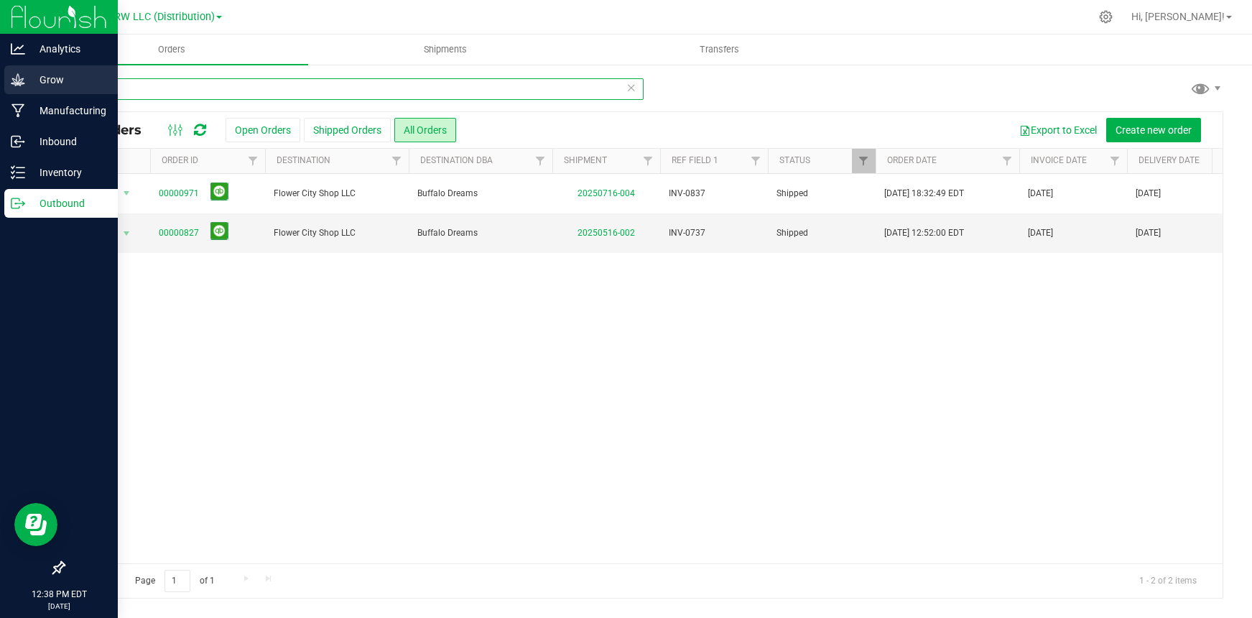
drag, startPoint x: 154, startPoint y: 93, endPoint x: 11, endPoint y: 76, distance: 144.0
click at [11, 76] on div "Analytics Grow Manufacturing Inbound Inventory Outbound 12:38 PM EDT [DATE] 09/…" at bounding box center [626, 309] width 1252 height 618
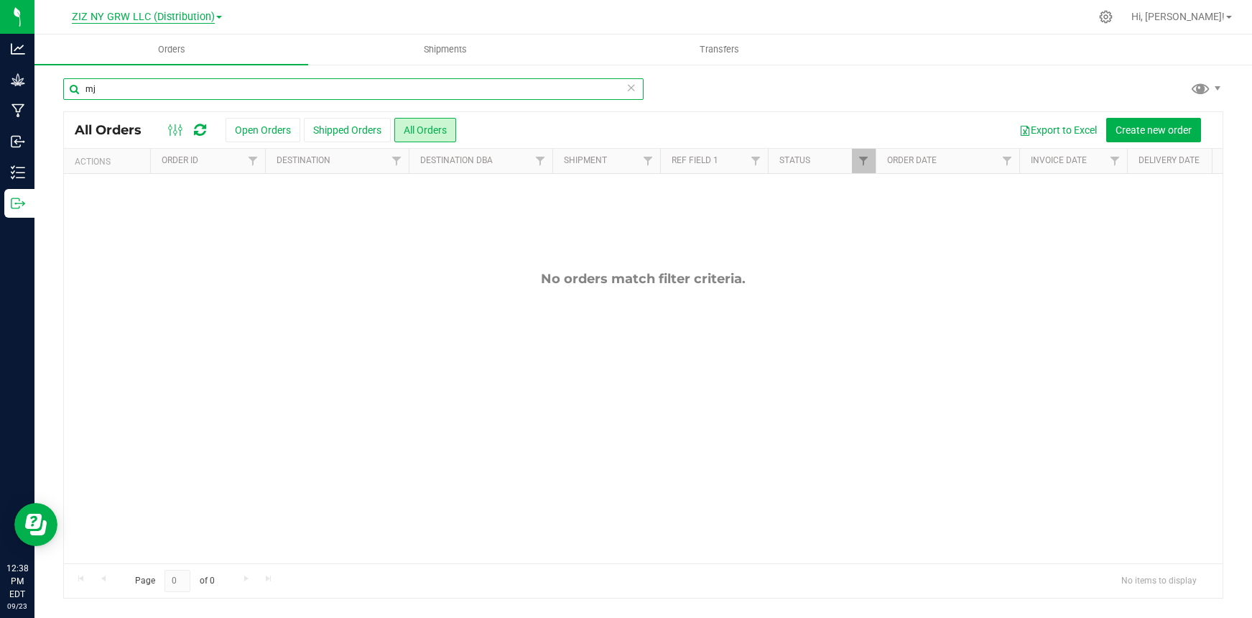
type input "mj"
click at [193, 17] on span "ZIZ NY GRW LLC (Distribution)" at bounding box center [143, 17] width 143 height 13
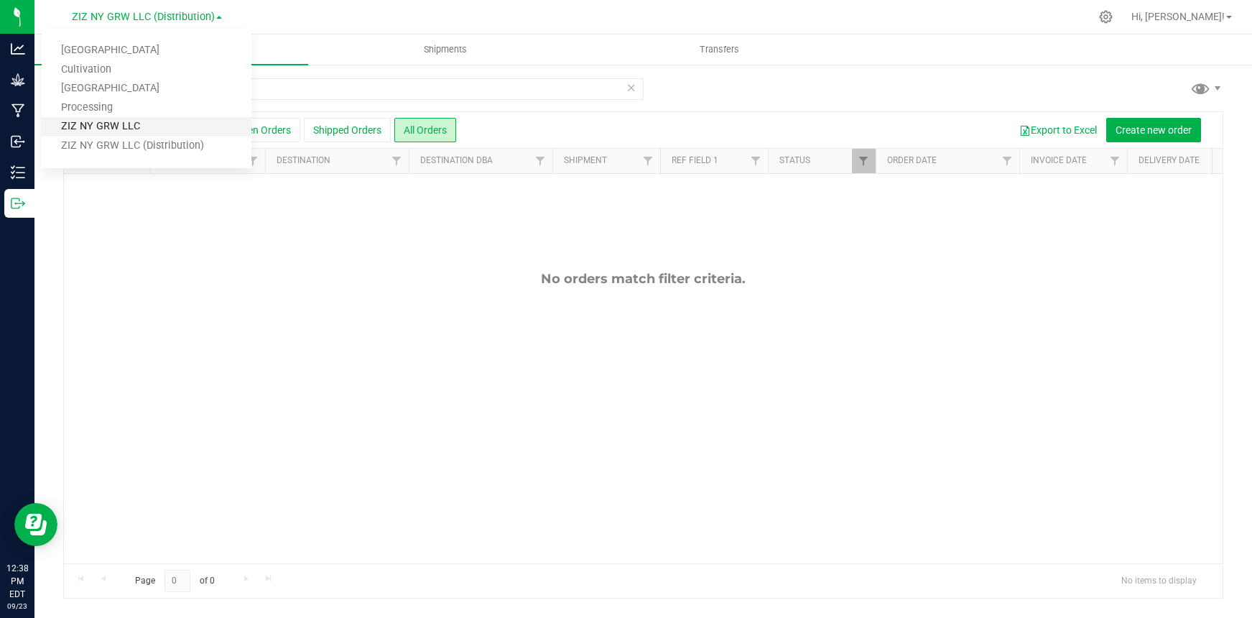
click at [168, 129] on link "ZIZ NY GRW LLC" at bounding box center [147, 126] width 210 height 19
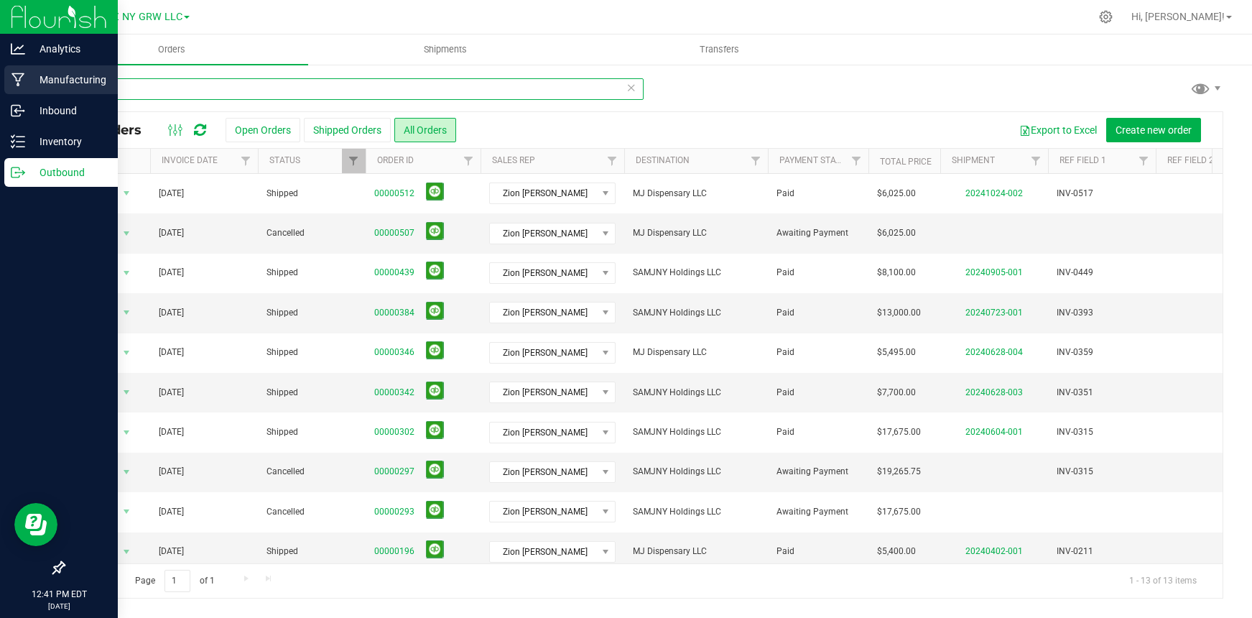
drag, startPoint x: 148, startPoint y: 95, endPoint x: 29, endPoint y: 94, distance: 119.3
click at [29, 94] on div "Analytics Manufacturing Inbound Inventory Outbound 12:41 PM EDT [DATE] 09/23 ZI…" at bounding box center [626, 309] width 1252 height 618
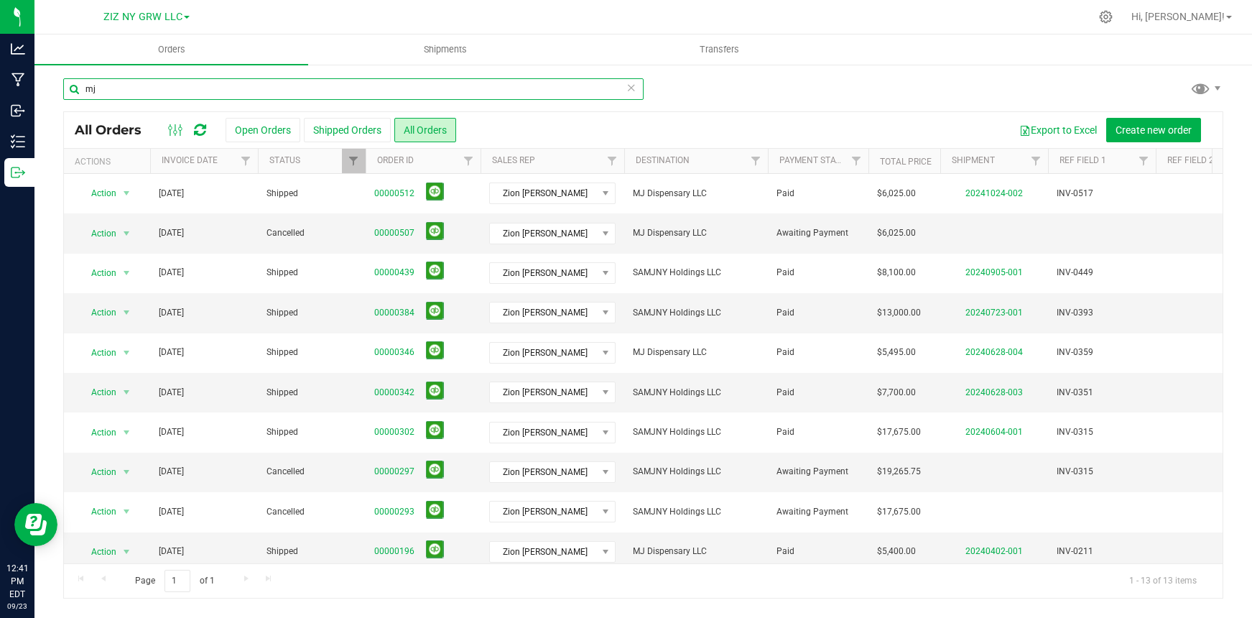
drag, startPoint x: 114, startPoint y: 89, endPoint x: 57, endPoint y: 77, distance: 57.4
click at [57, 77] on div "mj All Orders Open Orders Shipped Orders All Orders Export to Excel Create new …" at bounding box center [643, 338] width 1218 height 550
click at [185, 18] on span at bounding box center [187, 17] width 6 height 3
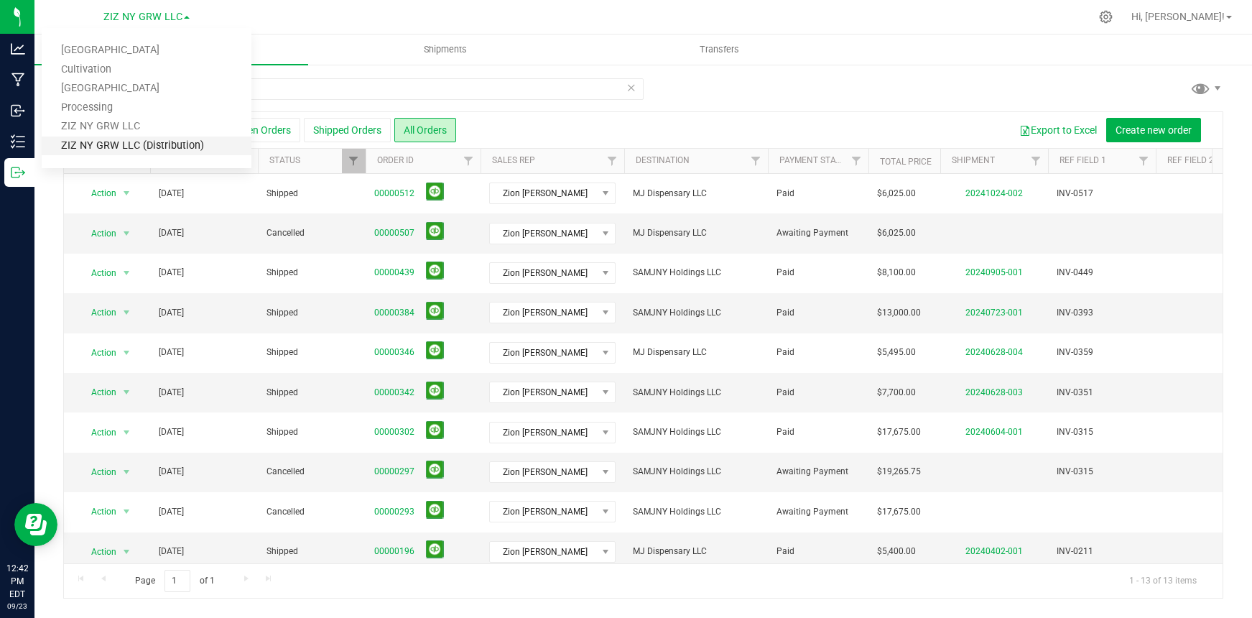
click at [137, 145] on link "ZIZ NY GRW LLC (Distribution)" at bounding box center [147, 146] width 210 height 19
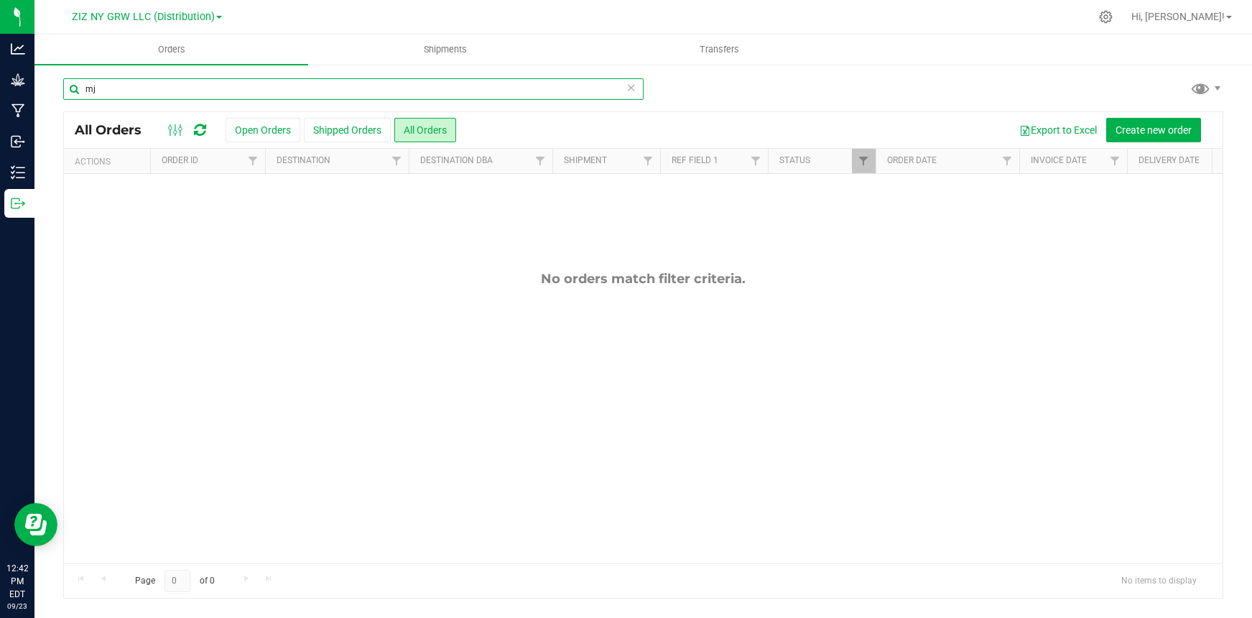
drag, startPoint x: 126, startPoint y: 88, endPoint x: 47, endPoint y: 69, distance: 81.4
click at [47, 69] on div "mj All Orders Open Orders Shipped Orders All Orders Export to Excel Create new …" at bounding box center [643, 338] width 1218 height 550
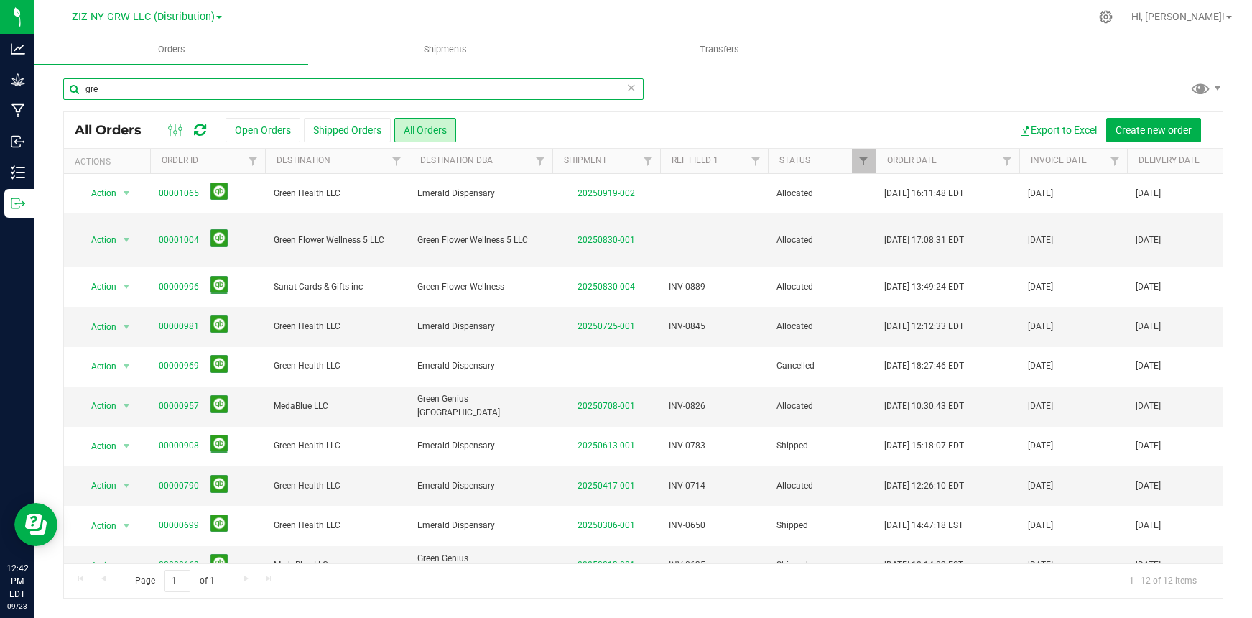
click at [117, 90] on input "gre" at bounding box center [353, 89] width 581 height 22
type input "greenery"
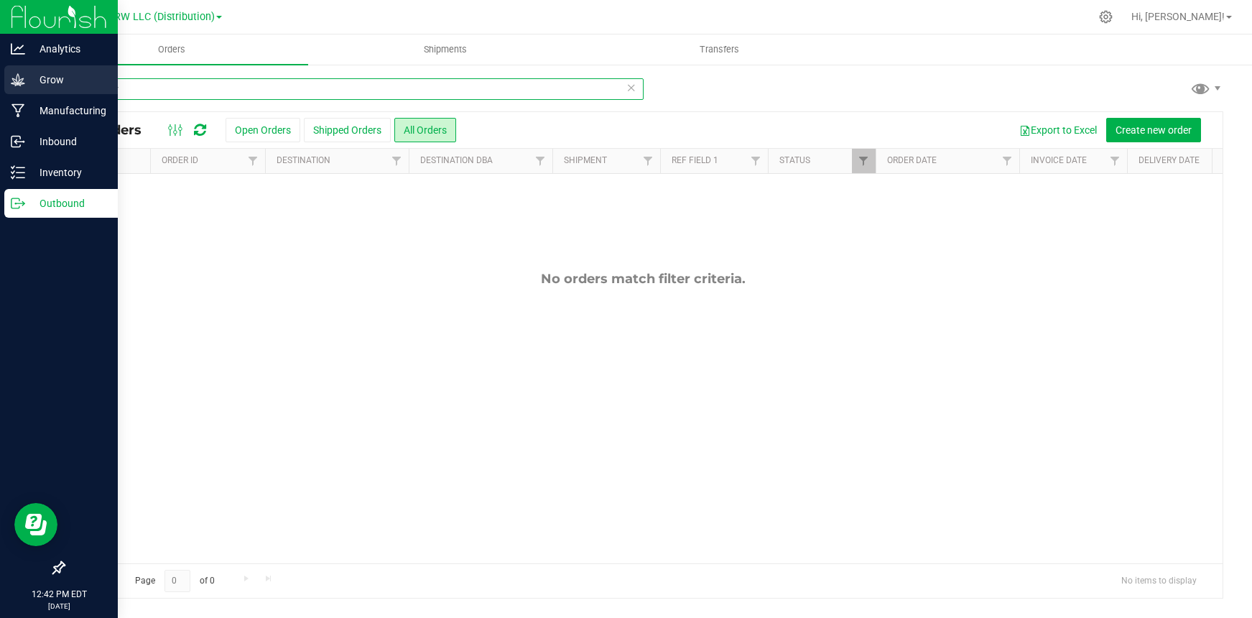
drag, startPoint x: 135, startPoint y: 90, endPoint x: 26, endPoint y: 80, distance: 109.7
click at [26, 80] on div "Analytics Grow Manufacturing Inbound Inventory Outbound 12:42 PM EDT [DATE] 09/…" at bounding box center [626, 309] width 1252 height 618
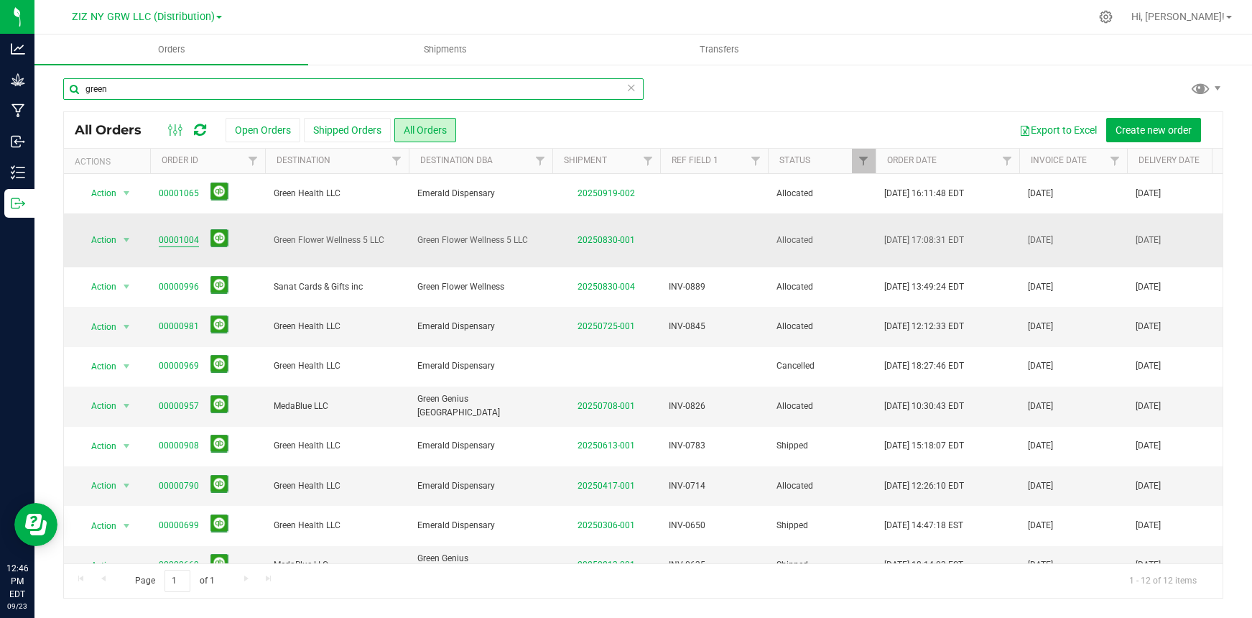
type input "green"
click at [192, 234] on link "00001004" at bounding box center [179, 241] width 40 height 14
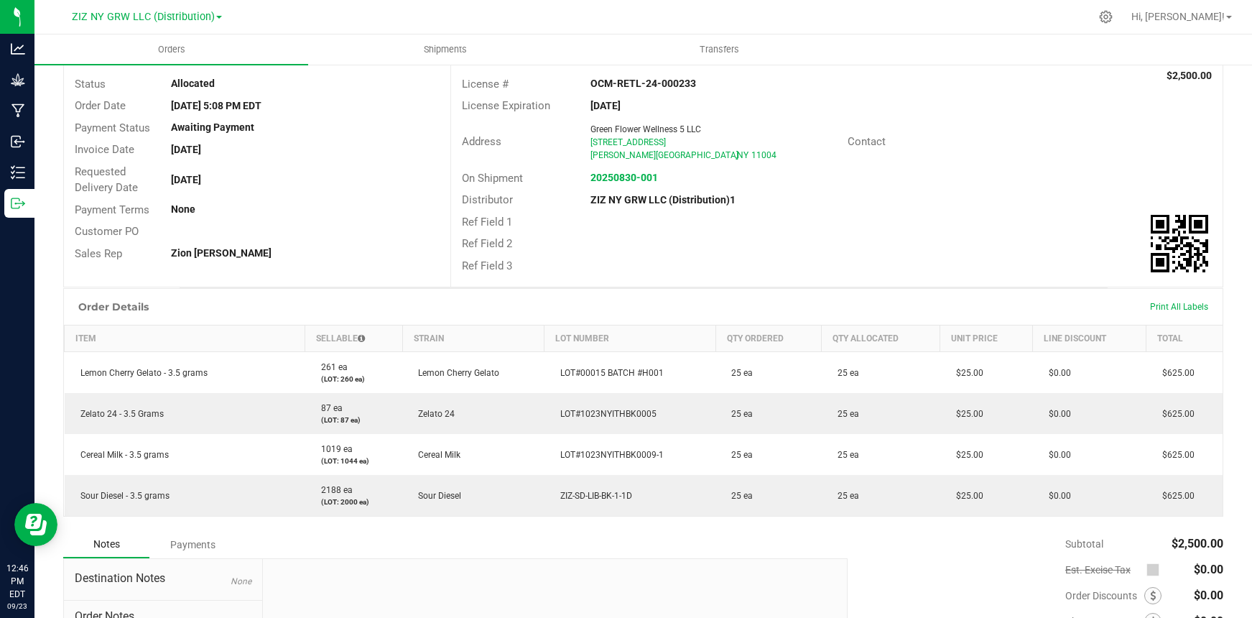
scroll to position [252, 0]
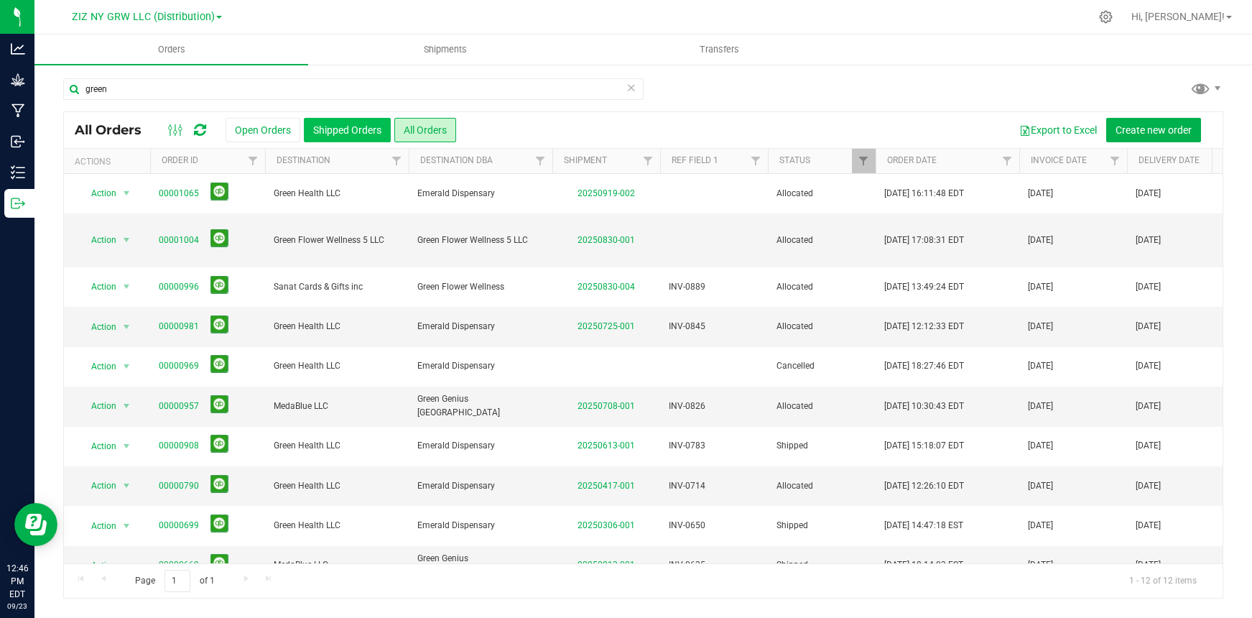
click at [349, 127] on button "Shipped Orders" at bounding box center [347, 130] width 87 height 24
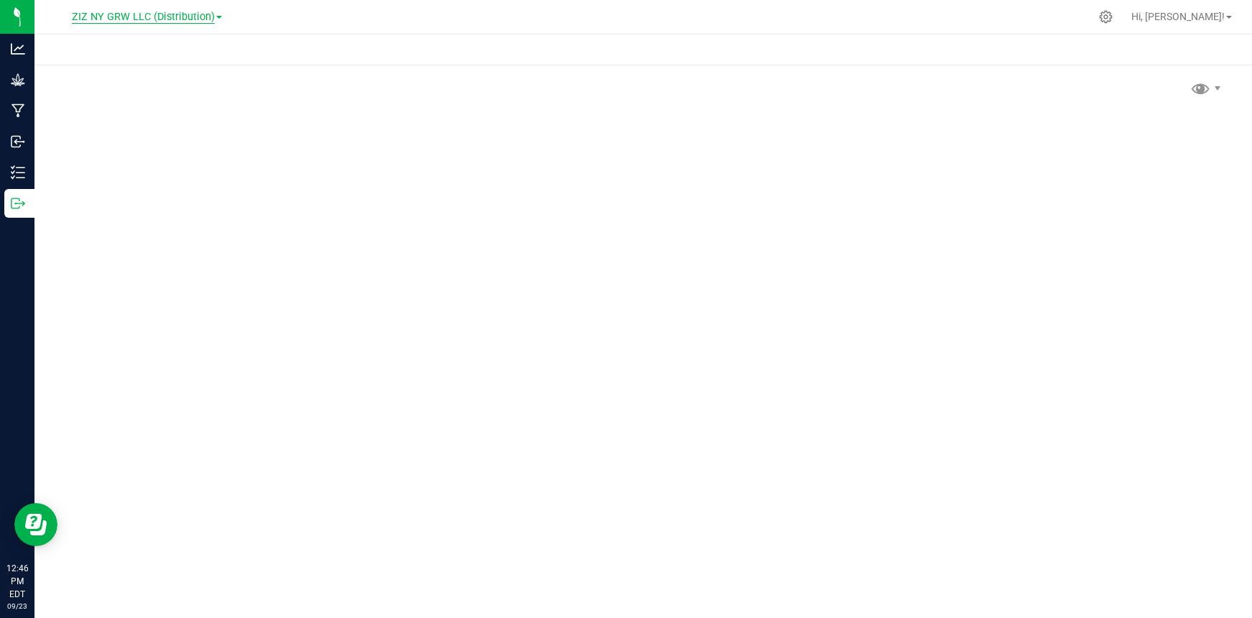
click at [200, 18] on span "ZIZ NY GRW LLC (Distribution)" at bounding box center [143, 17] width 143 height 13
click at [389, 132] on div at bounding box center [643, 325] width 1218 height 583
click at [172, 23] on span "ZIZ NY GRW LLC (Distribution)" at bounding box center [143, 17] width 143 height 13
click at [141, 152] on link "ZIZ NY GRW LLC (Distribution)" at bounding box center [147, 146] width 210 height 19
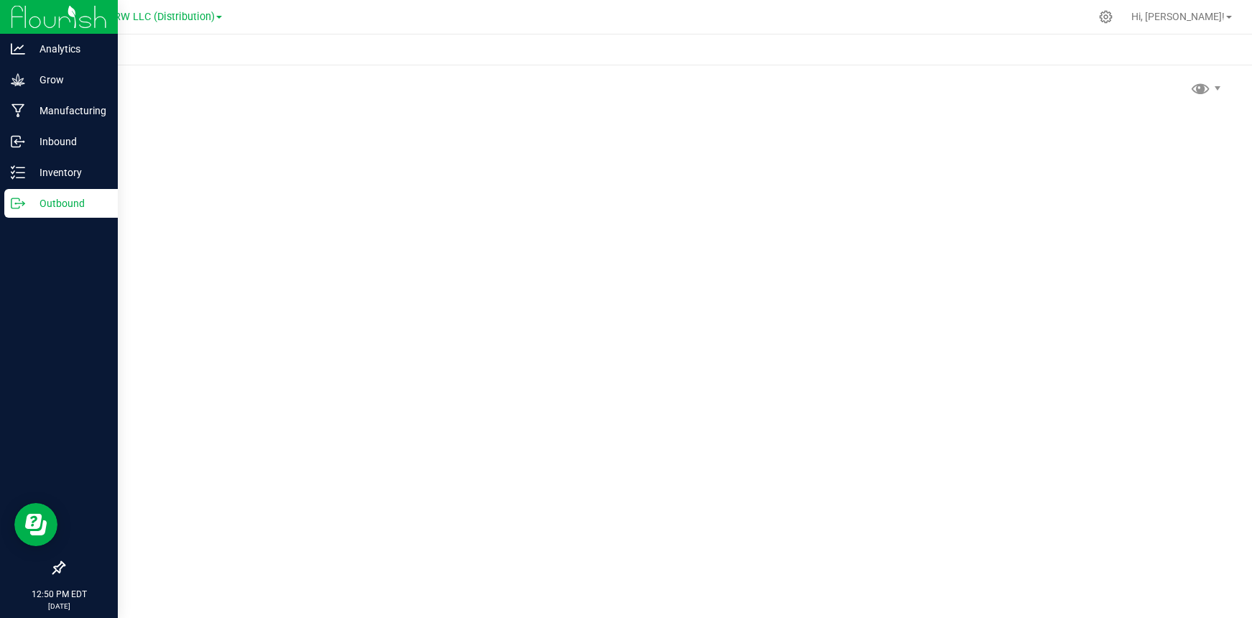
click at [44, 206] on p "Outbound" at bounding box center [68, 203] width 86 height 17
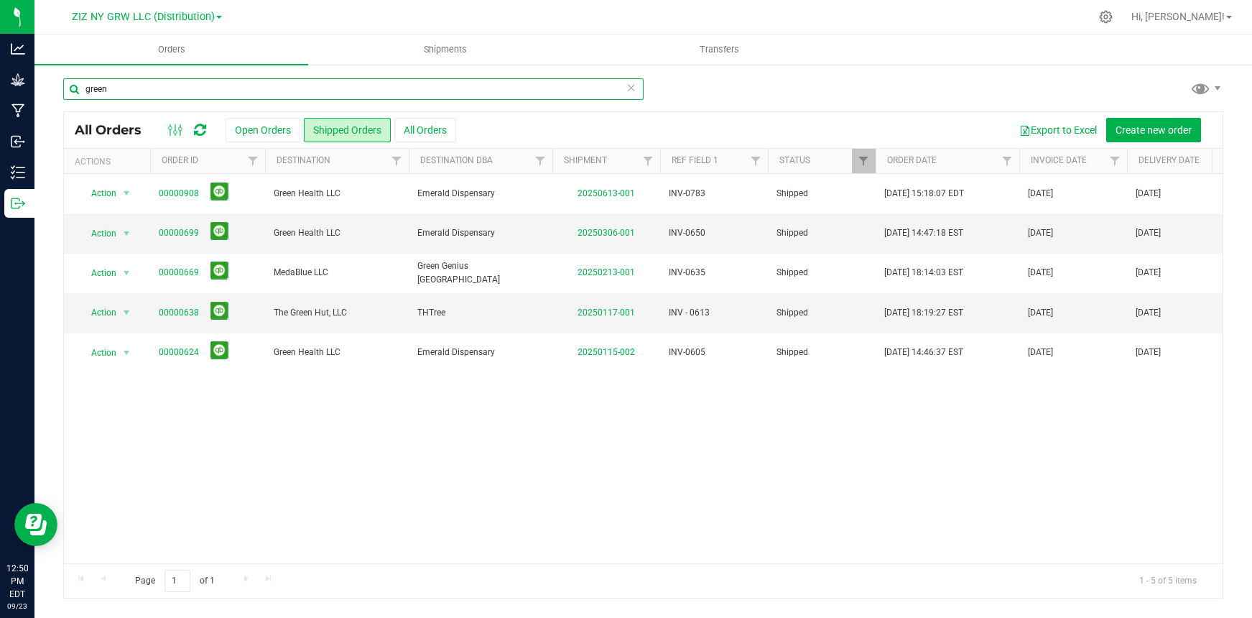
click at [192, 90] on input "green" at bounding box center [353, 89] width 581 height 22
click at [188, 17] on span "ZIZ NY GRW LLC (Distribution)" at bounding box center [143, 17] width 143 height 13
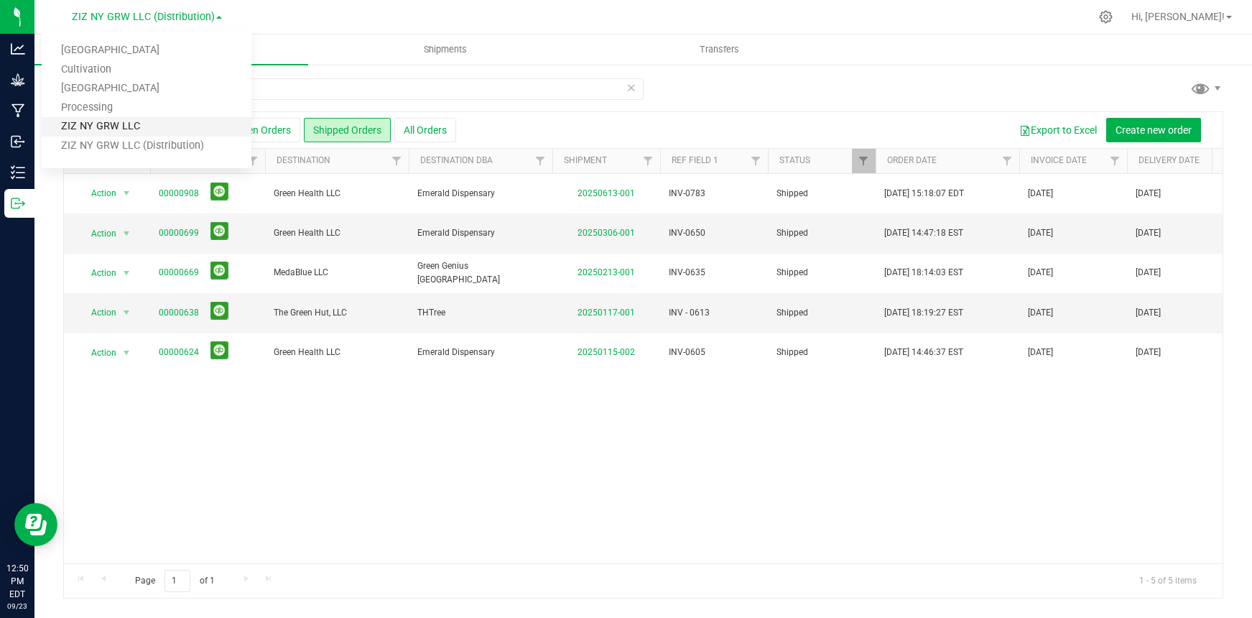
click at [179, 128] on link "ZIZ NY GRW LLC" at bounding box center [147, 126] width 210 height 19
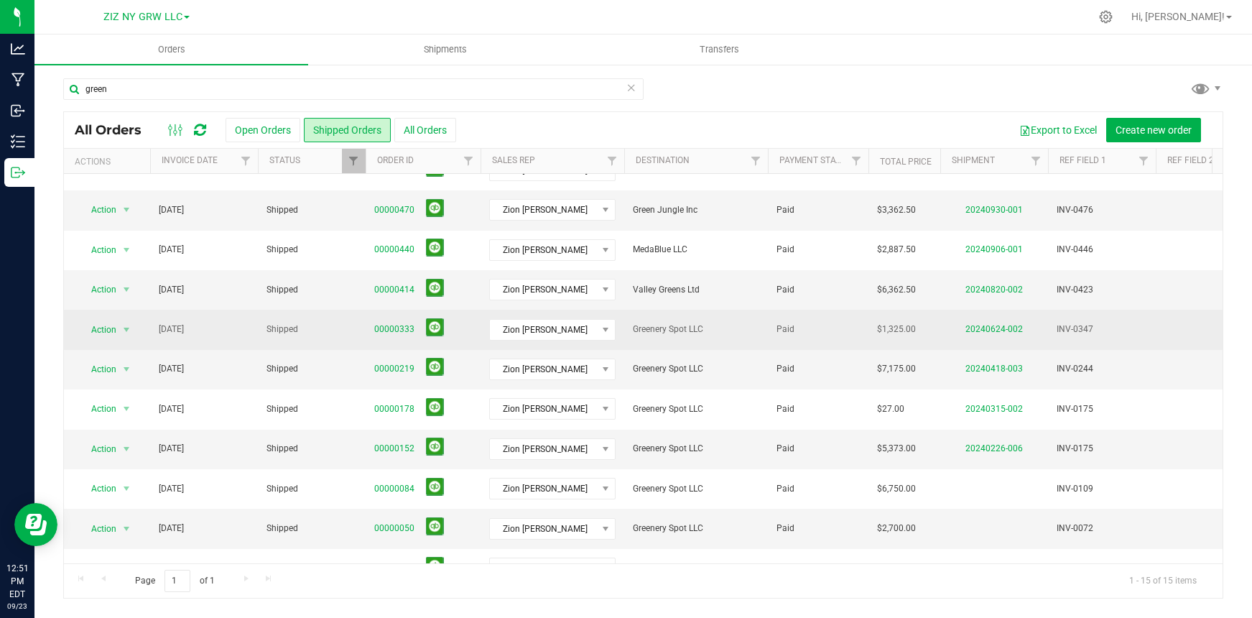
scroll to position [132, 0]
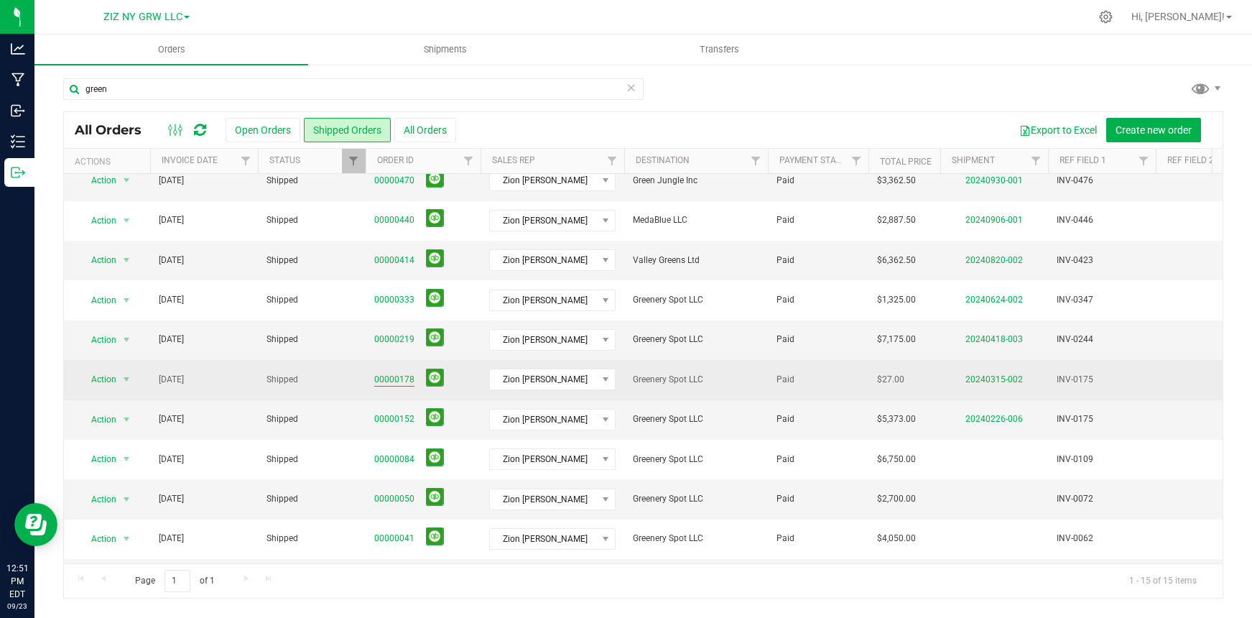
click at [388, 382] on link "00000178" at bounding box center [394, 380] width 40 height 14
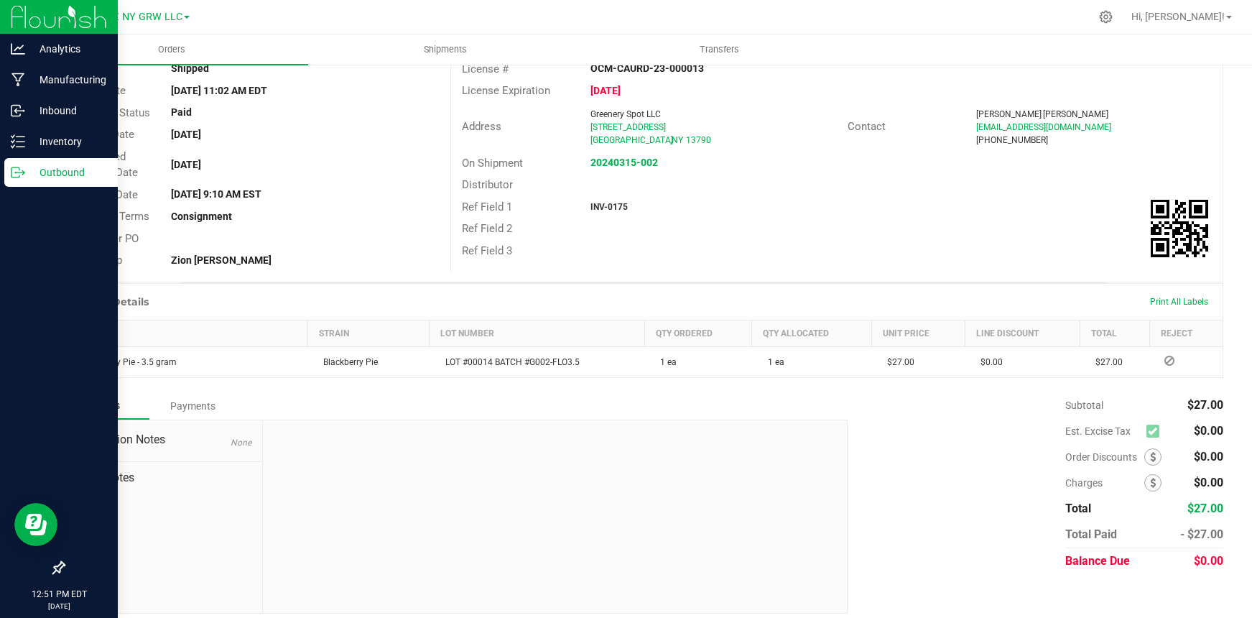
scroll to position [129, 0]
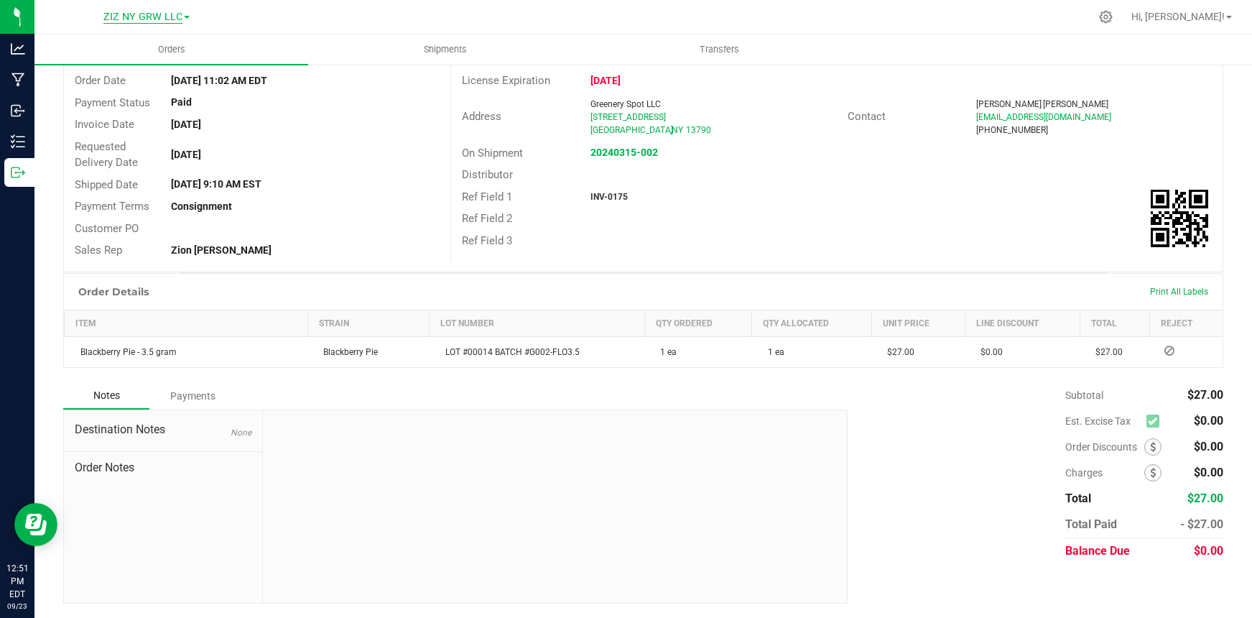
click at [173, 19] on span "ZIZ NY GRW LLC" at bounding box center [142, 17] width 79 height 13
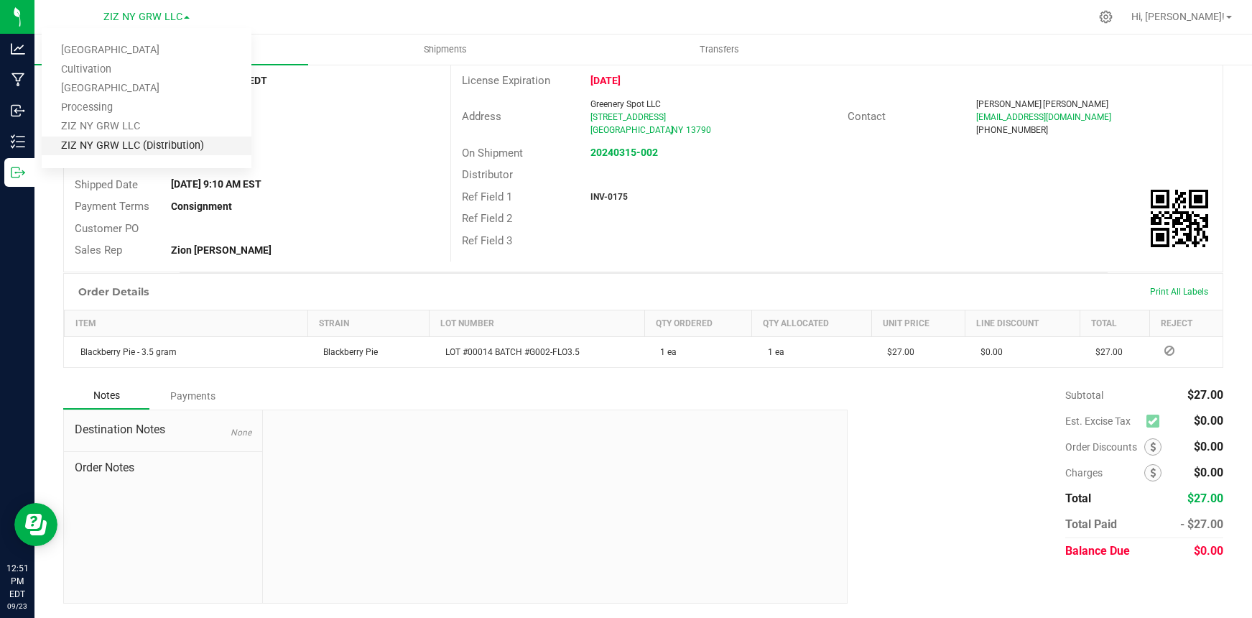
click at [171, 149] on link "ZIZ NY GRW LLC (Distribution)" at bounding box center [147, 146] width 210 height 19
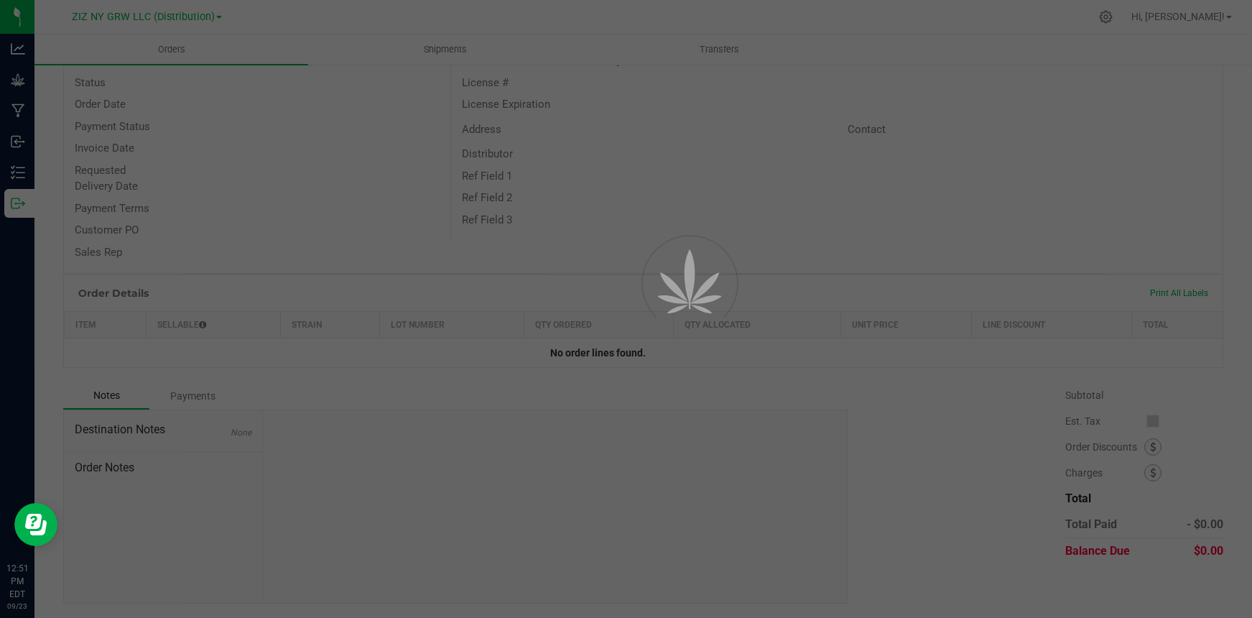
scroll to position [105, 0]
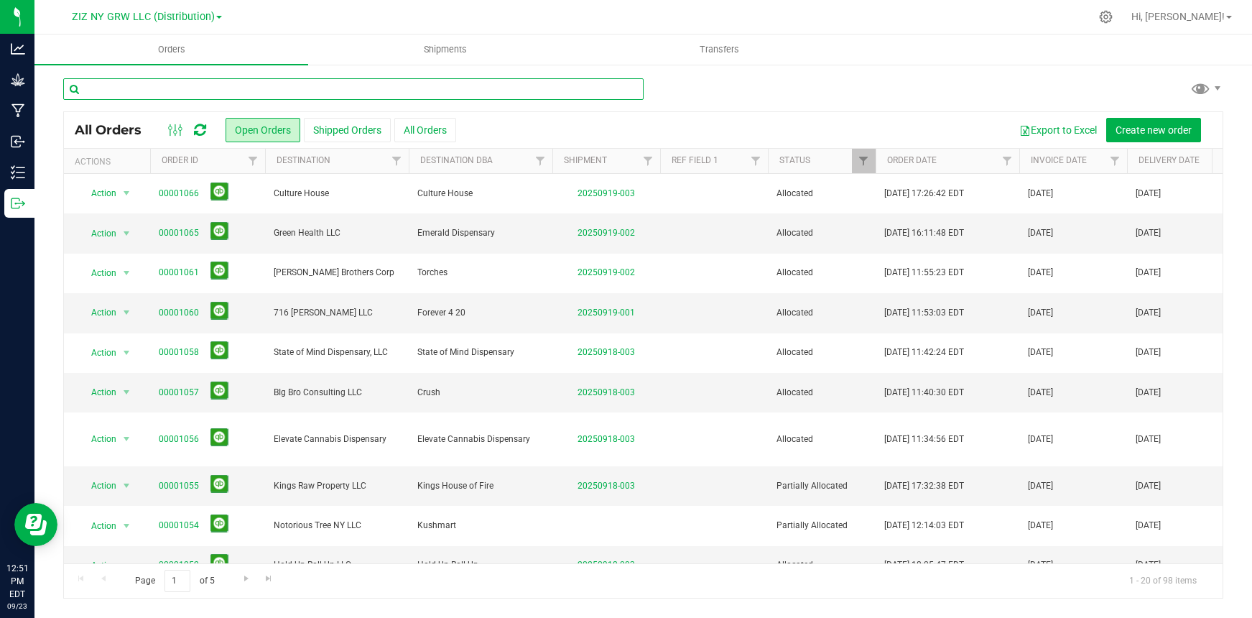
click at [174, 92] on input "text" at bounding box center [353, 89] width 581 height 22
type input "just breath"
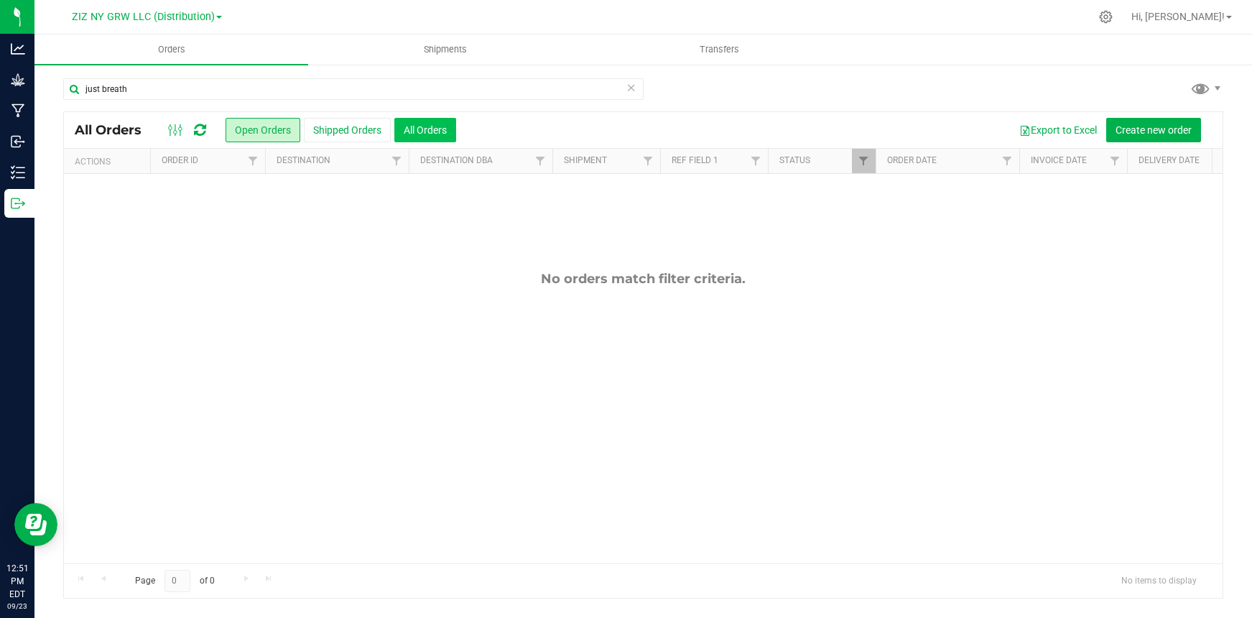
click at [451, 131] on button "All Orders" at bounding box center [425, 130] width 62 height 24
click at [172, 14] on span "ZIZ NY GRW LLC (Distribution)" at bounding box center [143, 17] width 143 height 13
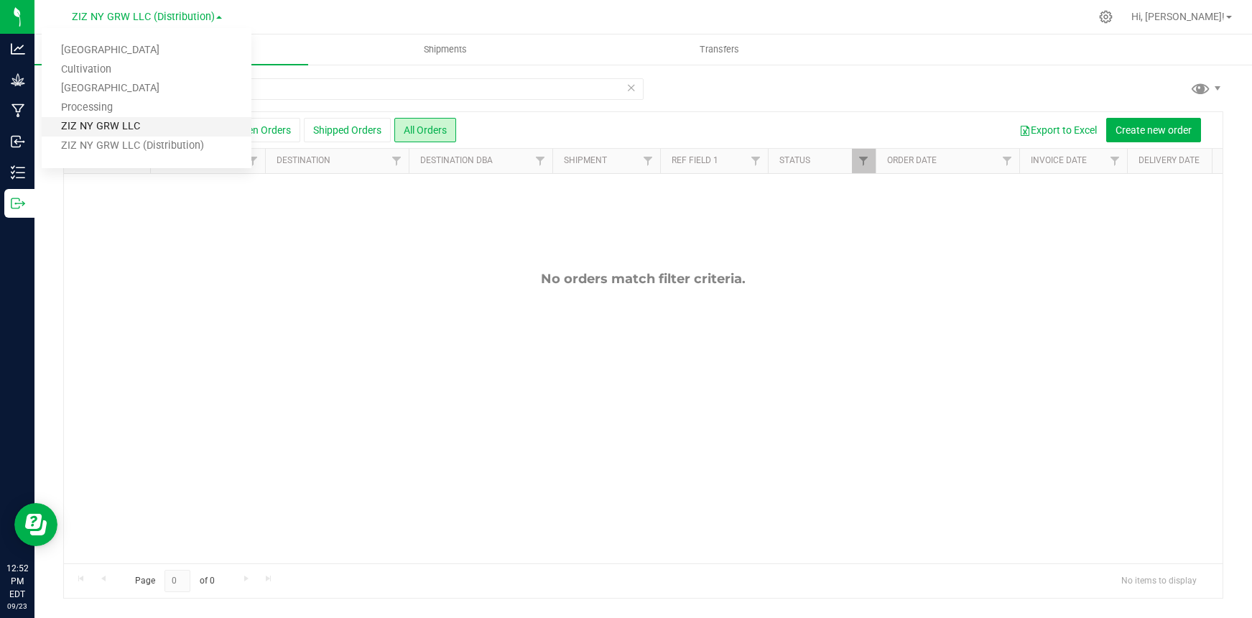
click at [171, 127] on link "ZIZ NY GRW LLC" at bounding box center [147, 126] width 210 height 19
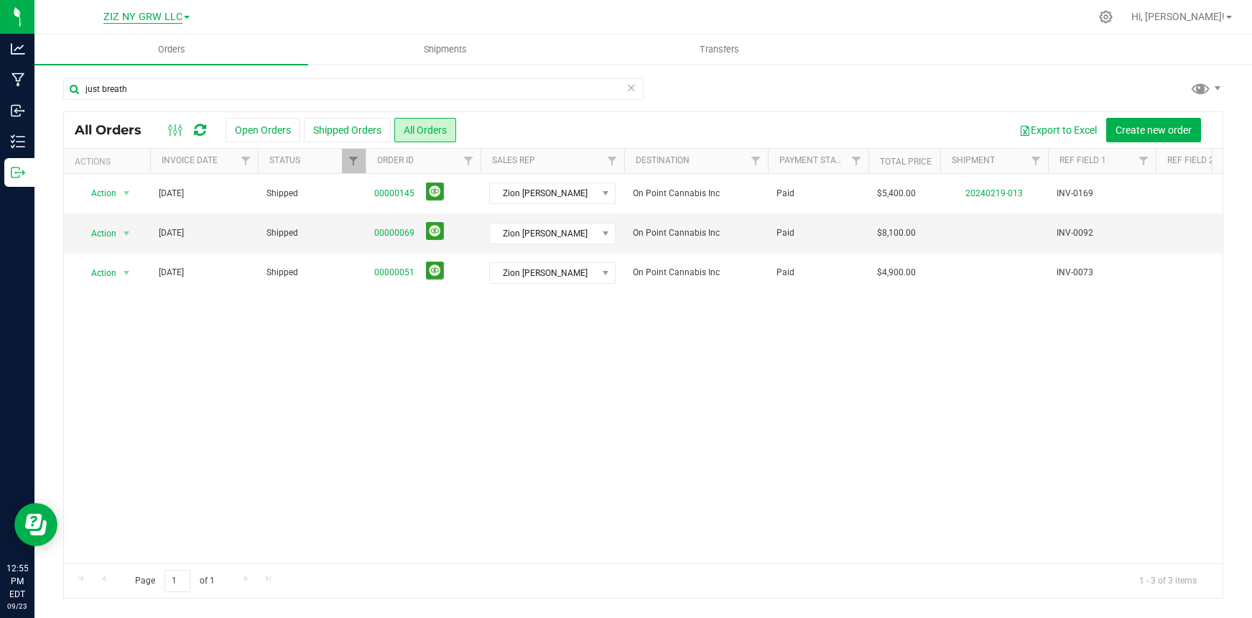
click at [176, 14] on span "ZIZ NY GRW LLC" at bounding box center [142, 17] width 79 height 13
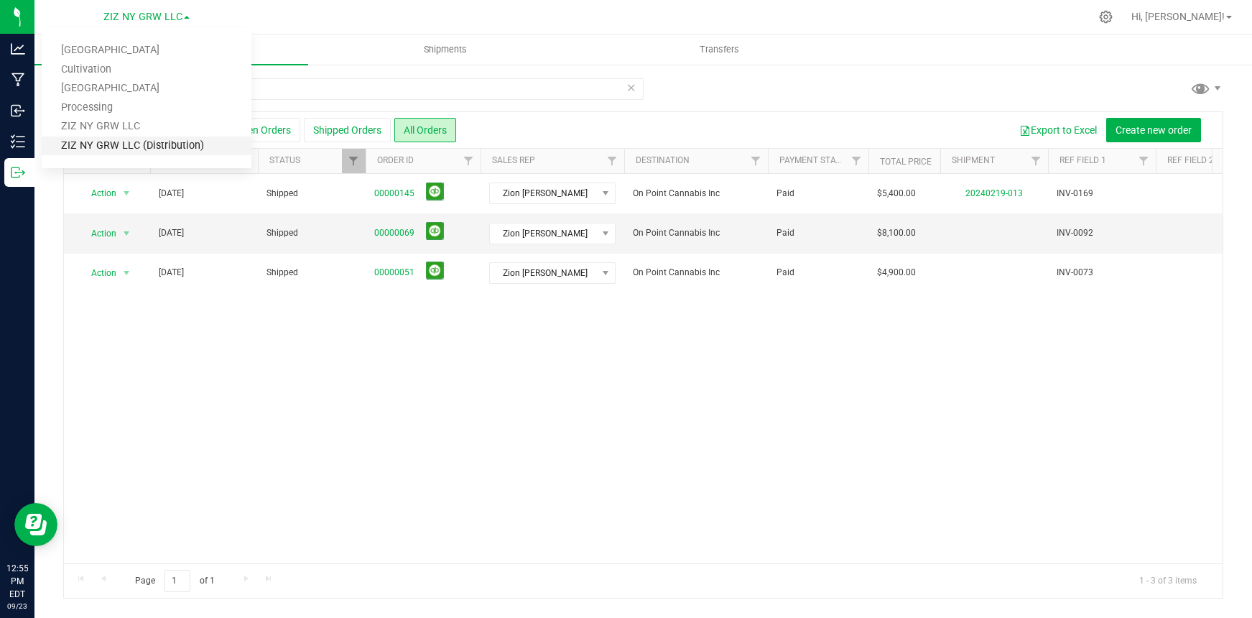
click at [180, 144] on link "ZIZ NY GRW LLC (Distribution)" at bounding box center [147, 146] width 210 height 19
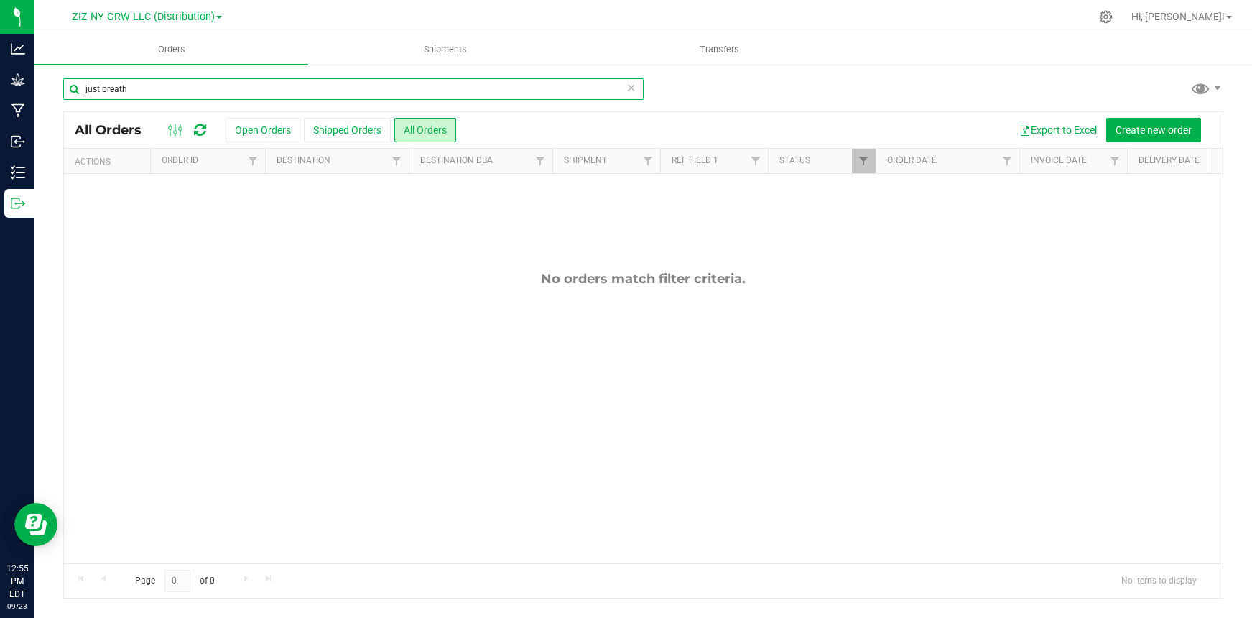
drag, startPoint x: 138, startPoint y: 91, endPoint x: 42, endPoint y: 88, distance: 95.6
click at [42, 88] on div "just breath All Orders Open Orders Shipped Orders All Orders Export to Excel Cr…" at bounding box center [643, 338] width 1218 height 550
type input "greenery spot"
click at [192, 16] on span "ZIZ NY GRW LLC (Distribution)" at bounding box center [143, 17] width 143 height 13
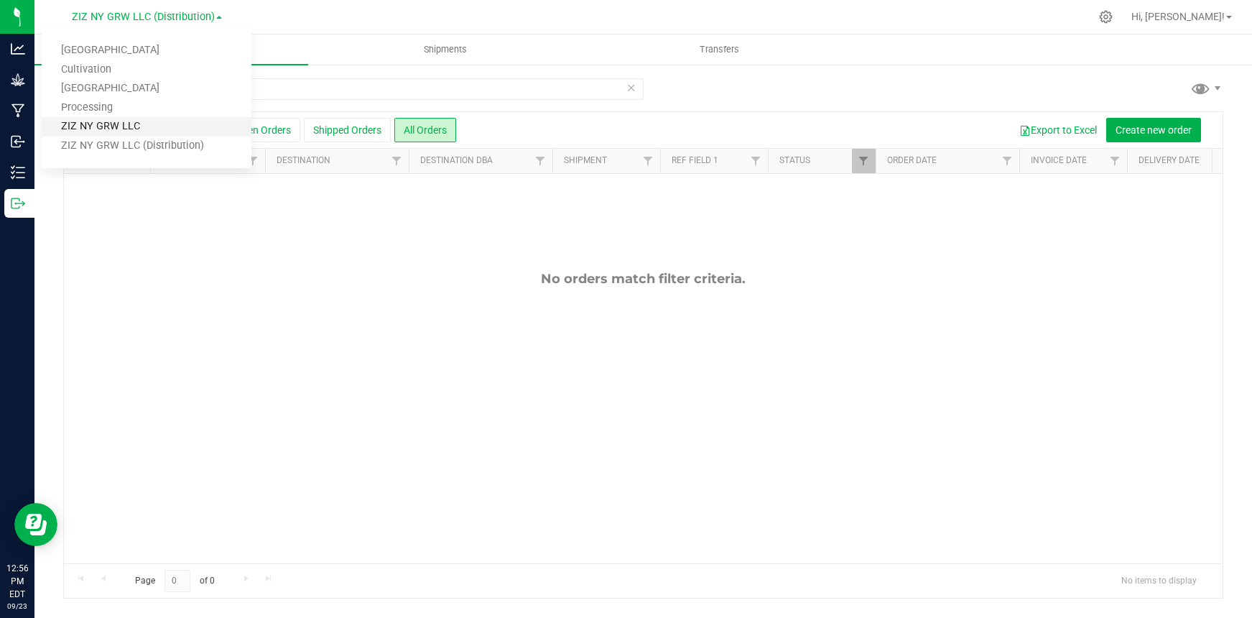
click at [176, 121] on link "ZIZ NY GRW LLC" at bounding box center [147, 126] width 210 height 19
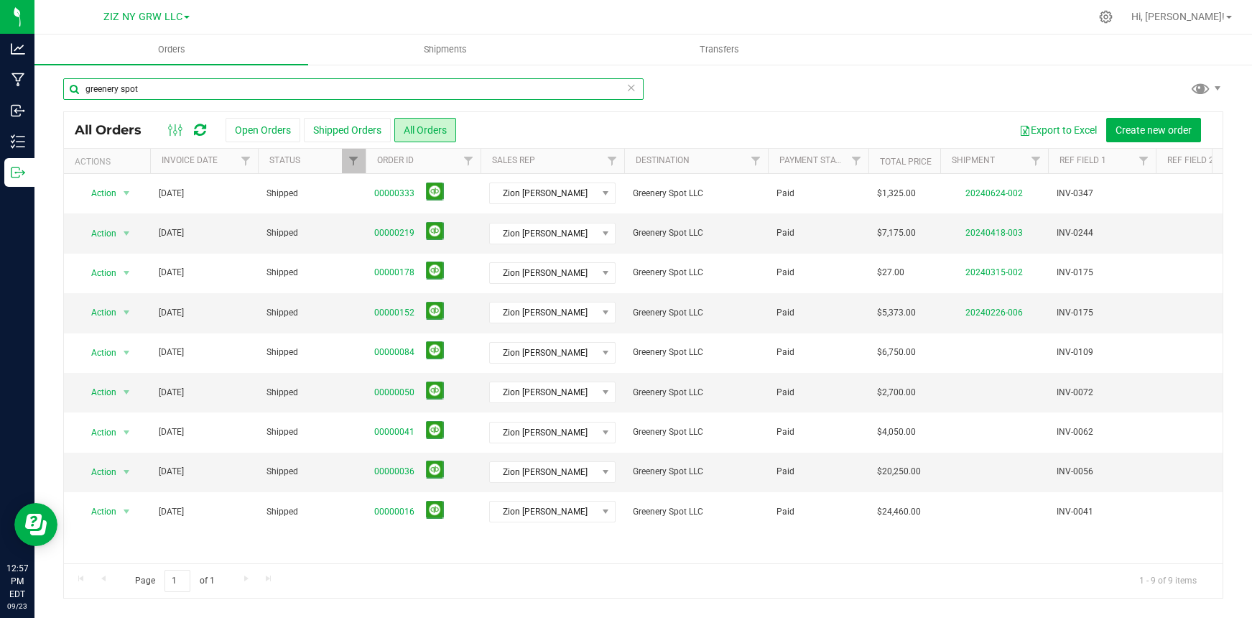
drag, startPoint x: 183, startPoint y: 88, endPoint x: 45, endPoint y: 82, distance: 137.4
click at [44, 81] on div "greenery spot All Orders Open Orders Shipped Orders All Orders Export to Excel …" at bounding box center [643, 338] width 1218 height 550
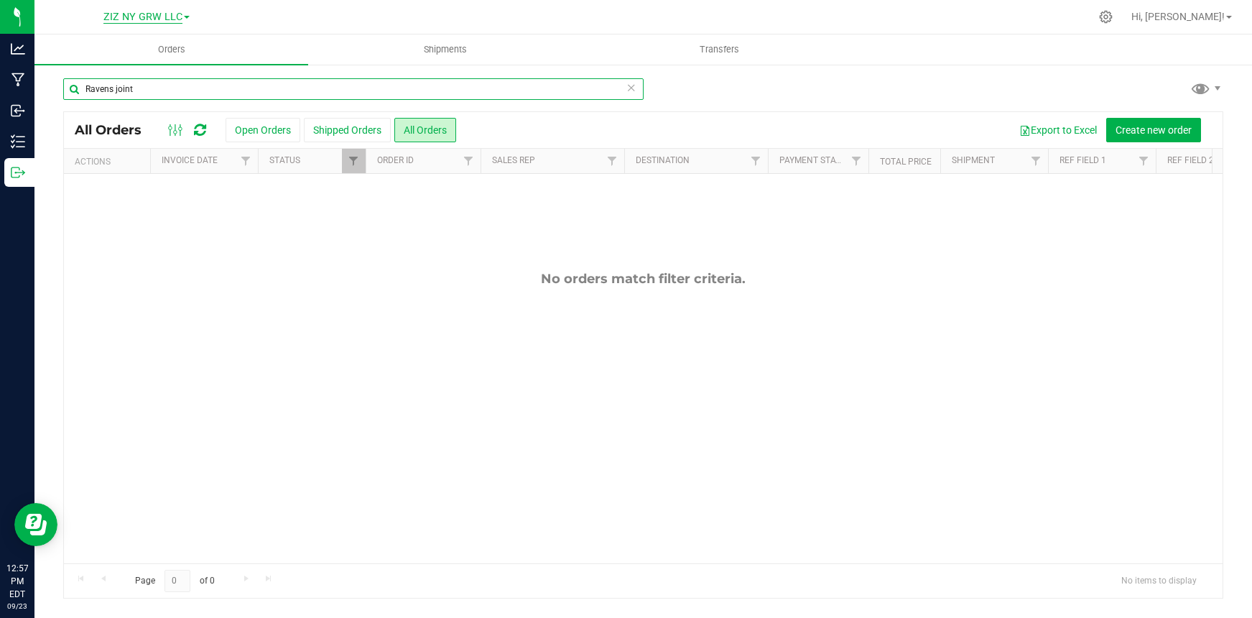
type input "Ravens joint"
click at [143, 14] on span "ZIZ NY GRW LLC" at bounding box center [142, 17] width 79 height 13
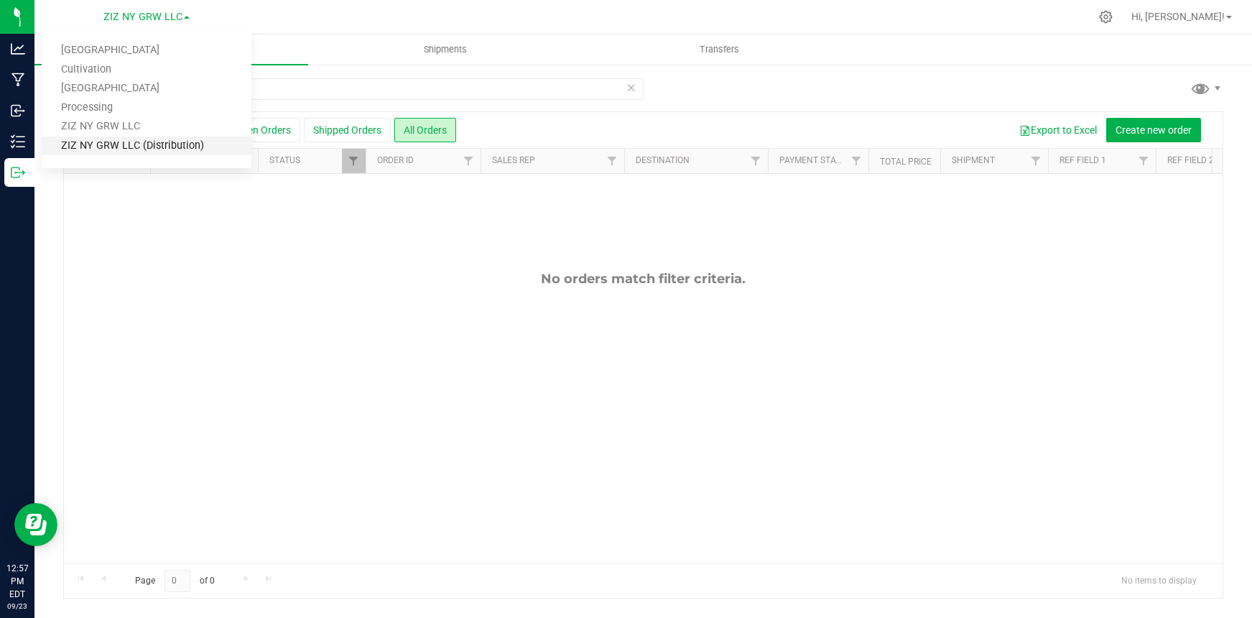
click at [182, 152] on link "ZIZ NY GRW LLC (Distribution)" at bounding box center [147, 146] width 210 height 19
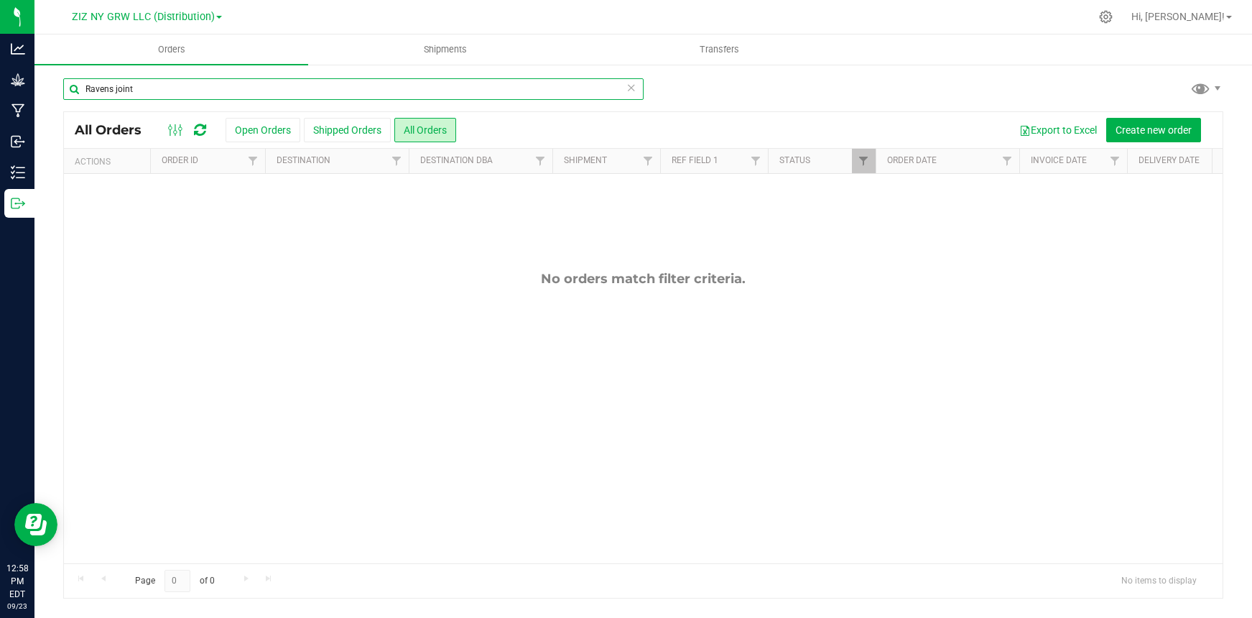
click at [154, 86] on input "Ravens joint" at bounding box center [353, 89] width 581 height 22
type input "Raven"
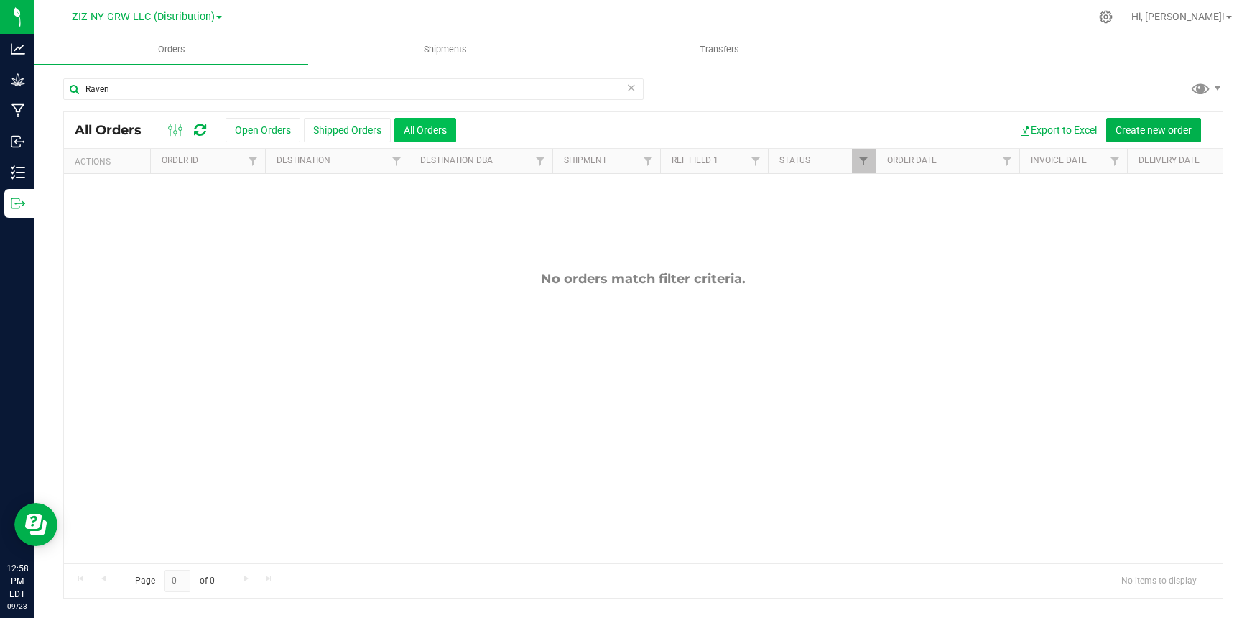
click at [445, 134] on button "All Orders" at bounding box center [425, 130] width 62 height 24
click at [167, 29] on div "ZIZ NY GRW LLC (Distribution) Brooklyn Farm Cultivation Liberty Farm Processing…" at bounding box center [150, 17] width 216 height 28
click at [164, 12] on span "ZIZ NY GRW LLC (Distribution)" at bounding box center [143, 17] width 143 height 13
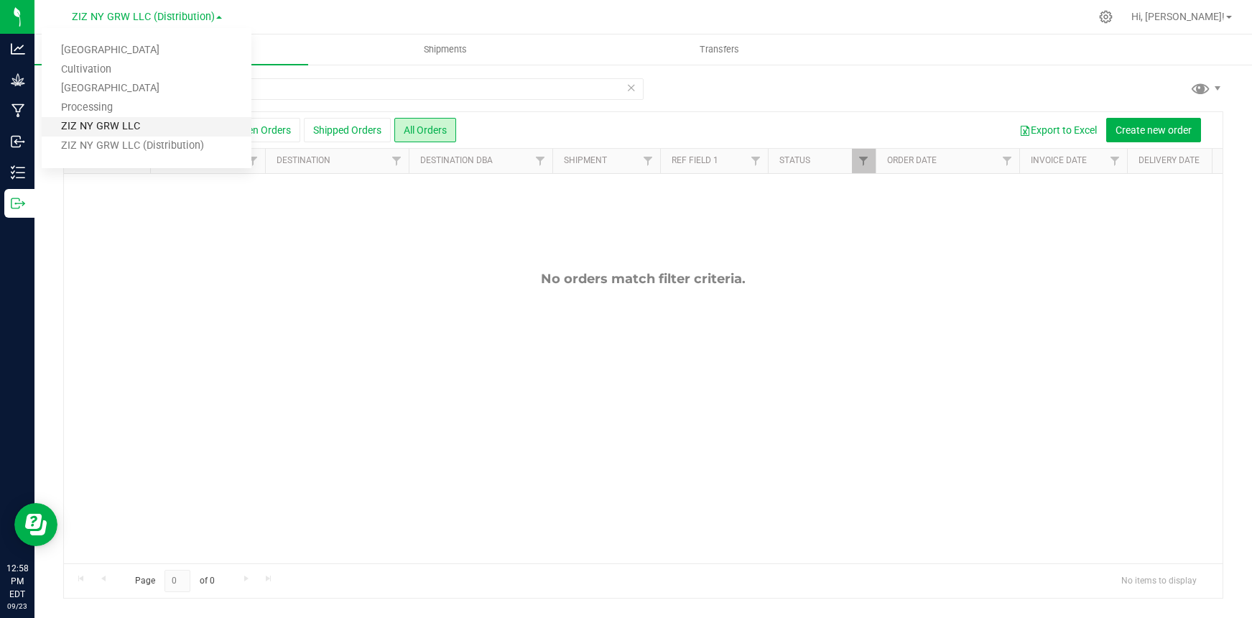
click at [168, 129] on link "ZIZ NY GRW LLC" at bounding box center [147, 126] width 210 height 19
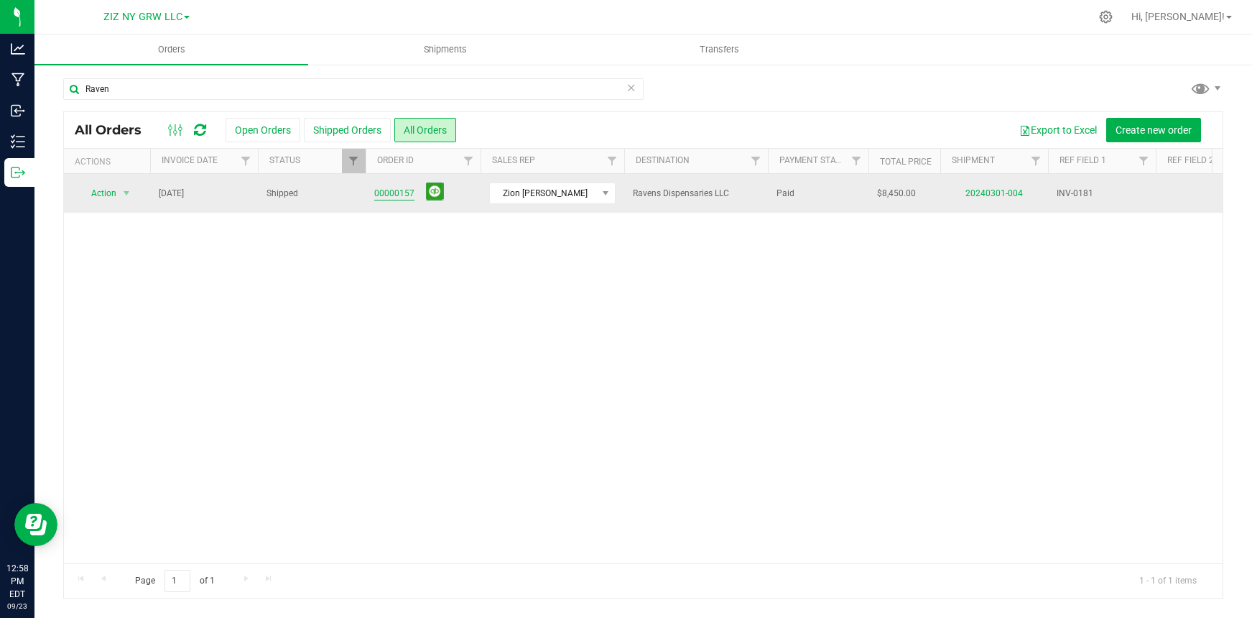
click at [407, 187] on link "00000157" at bounding box center [394, 194] width 40 height 14
click at [405, 197] on link "00000157" at bounding box center [394, 194] width 40 height 14
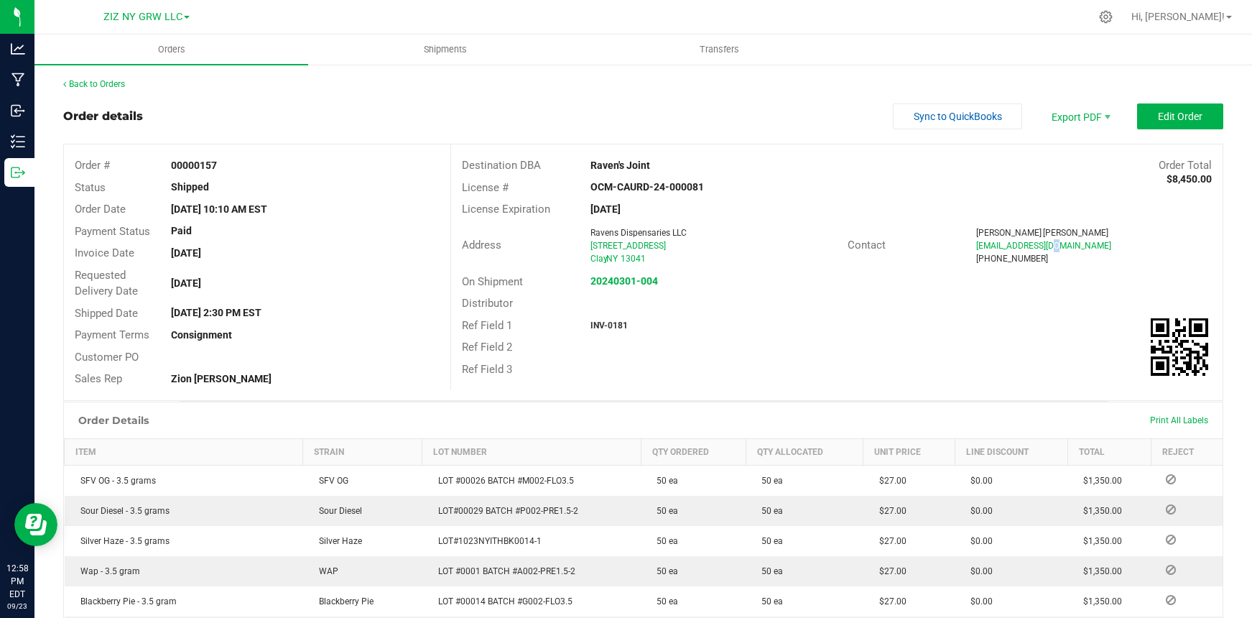
drag, startPoint x: 1046, startPoint y: 249, endPoint x: 1091, endPoint y: 249, distance: 45.3
click at [1047, 249] on span "josh10376@hotmail.com" at bounding box center [1044, 246] width 135 height 10
click at [1082, 248] on div "josh10376@hotmail.com" at bounding box center [1095, 245] width 236 height 13
drag, startPoint x: 1066, startPoint y: 246, endPoint x: 965, endPoint y: 247, distance: 101.3
click at [966, 248] on div "Josh Jeanneret josh10376@hotmail.com (315) 317-0815" at bounding box center [1094, 245] width 257 height 39
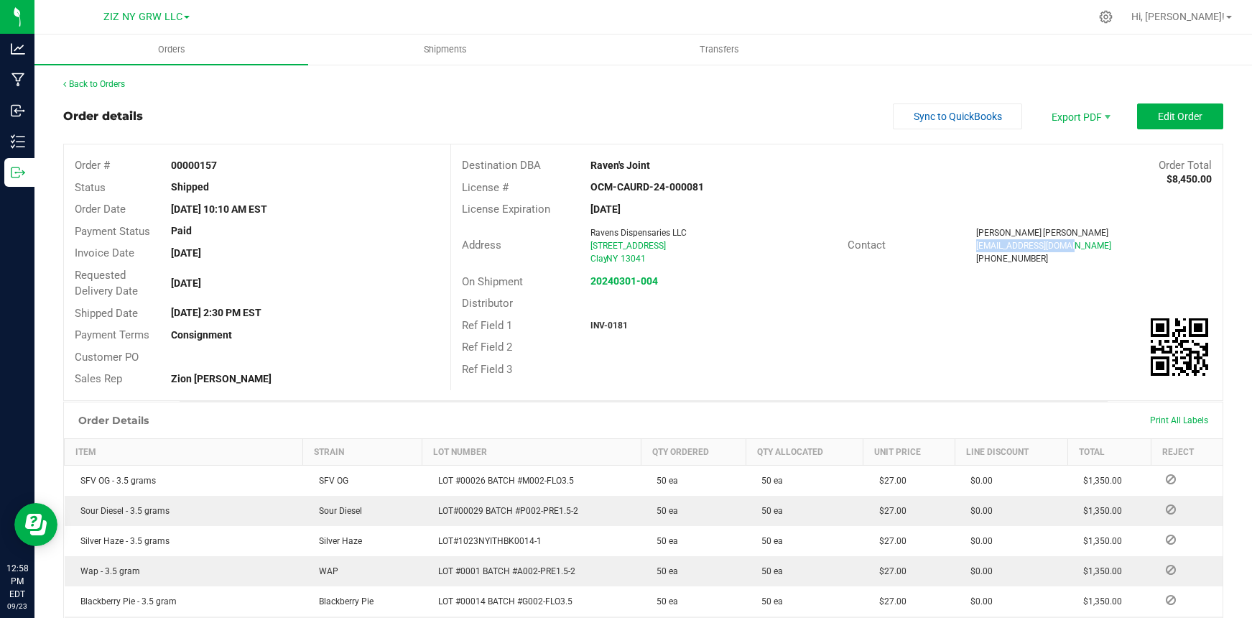
copy span "josh10376@hotmail.com"
click at [177, 14] on span "ZIZ NY GRW LLC" at bounding box center [142, 17] width 79 height 13
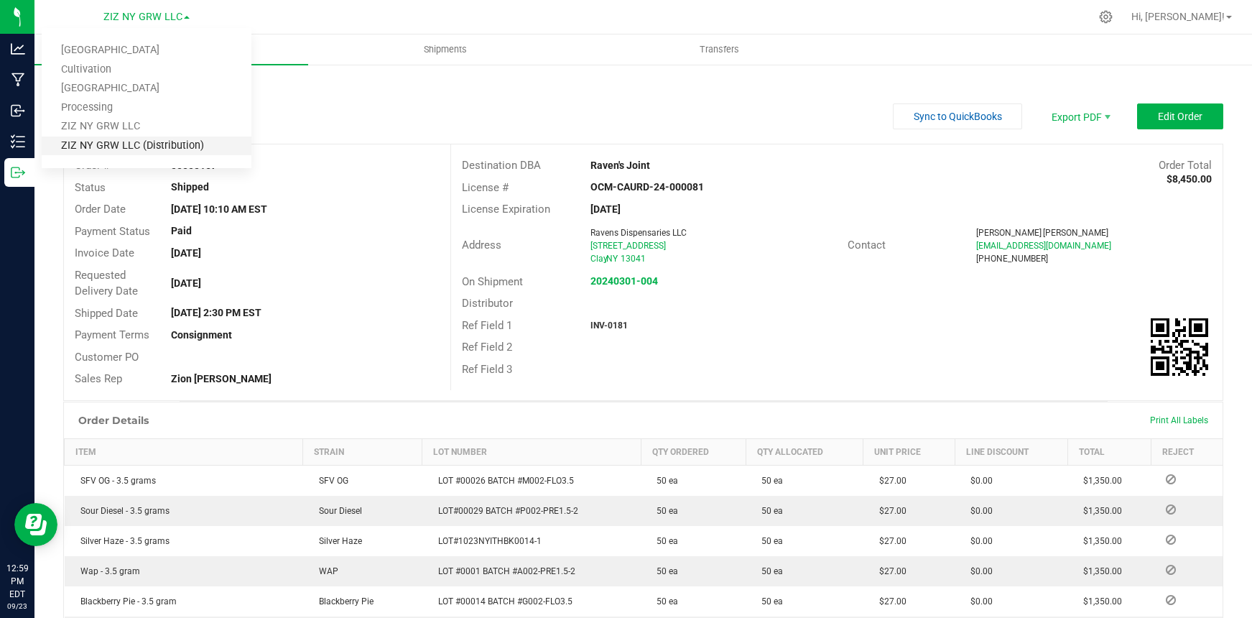
click at [116, 145] on link "ZIZ NY GRW LLC (Distribution)" at bounding box center [147, 146] width 210 height 19
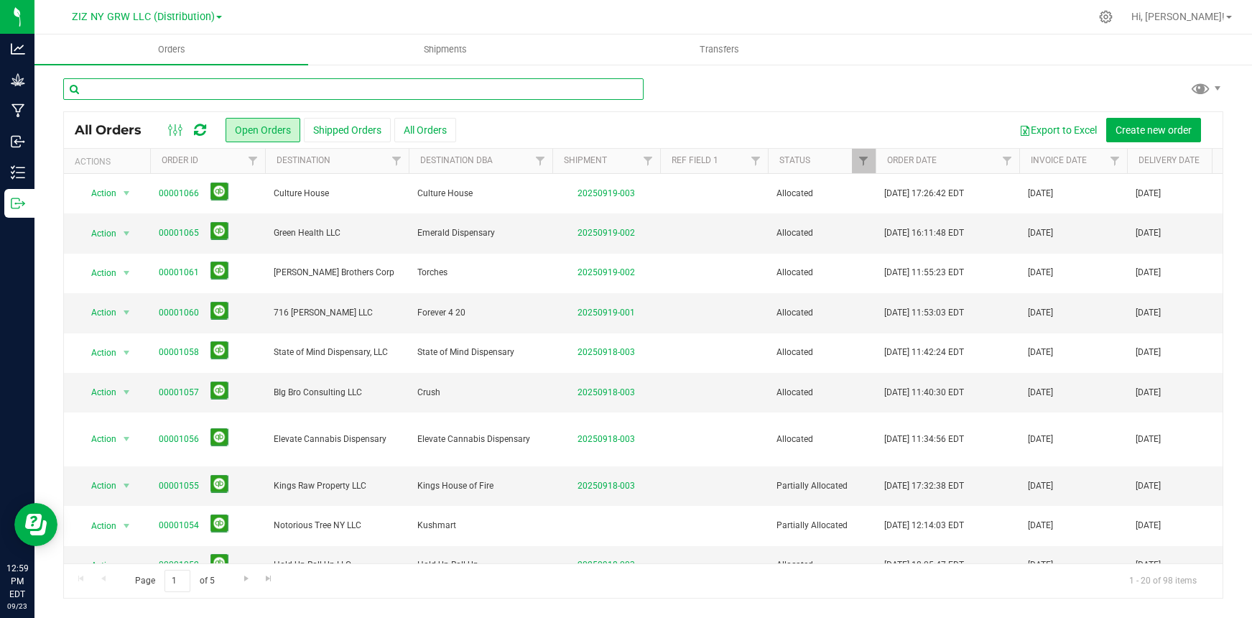
click at [154, 94] on input "text" at bounding box center [353, 89] width 581 height 22
type input "bloom"
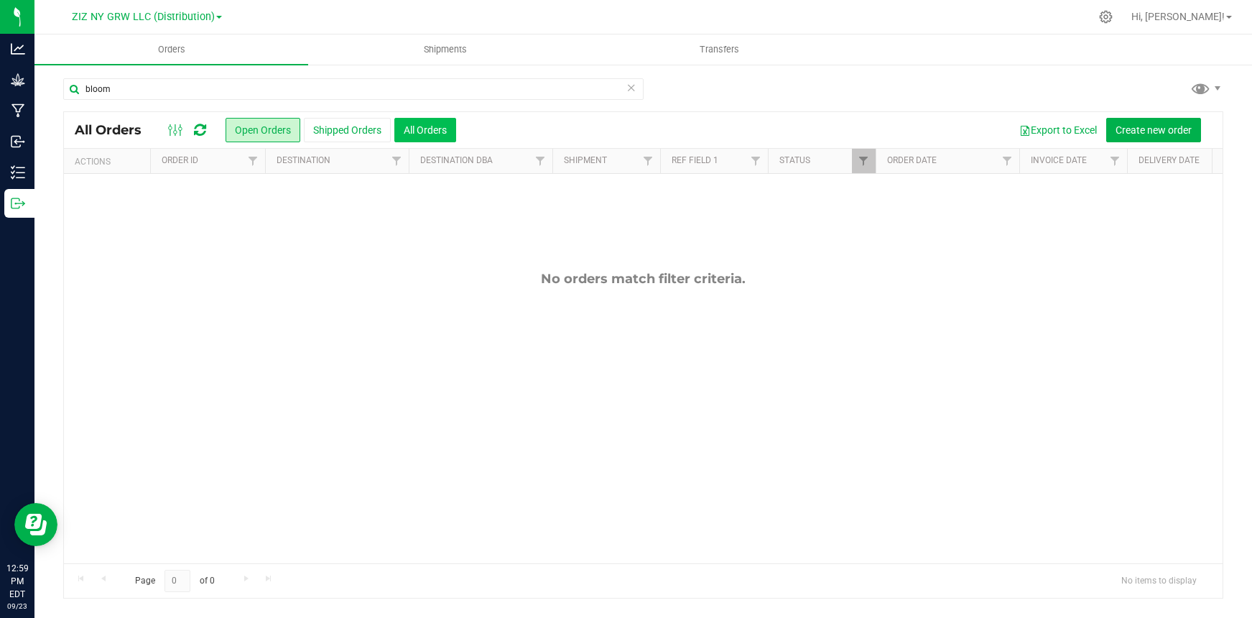
click at [415, 130] on button "All Orders" at bounding box center [425, 130] width 62 height 24
click at [152, 14] on span "ZIZ NY GRW LLC (Distribution)" at bounding box center [143, 17] width 143 height 13
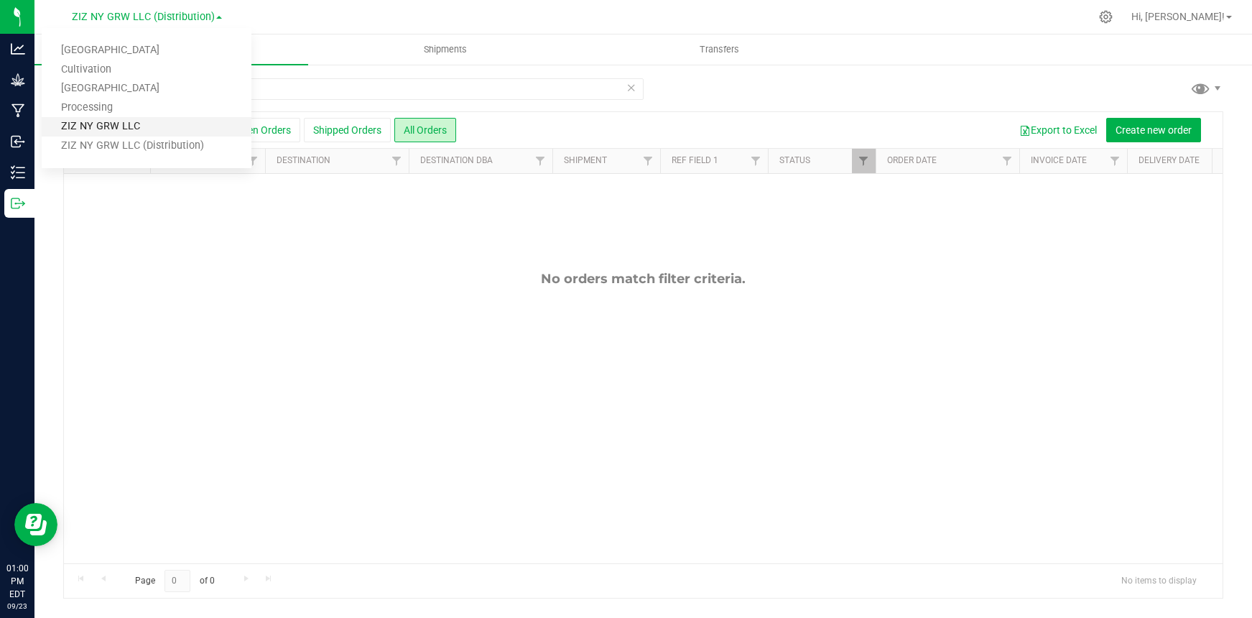
click at [185, 126] on link "ZIZ NY GRW LLC" at bounding box center [147, 126] width 210 height 19
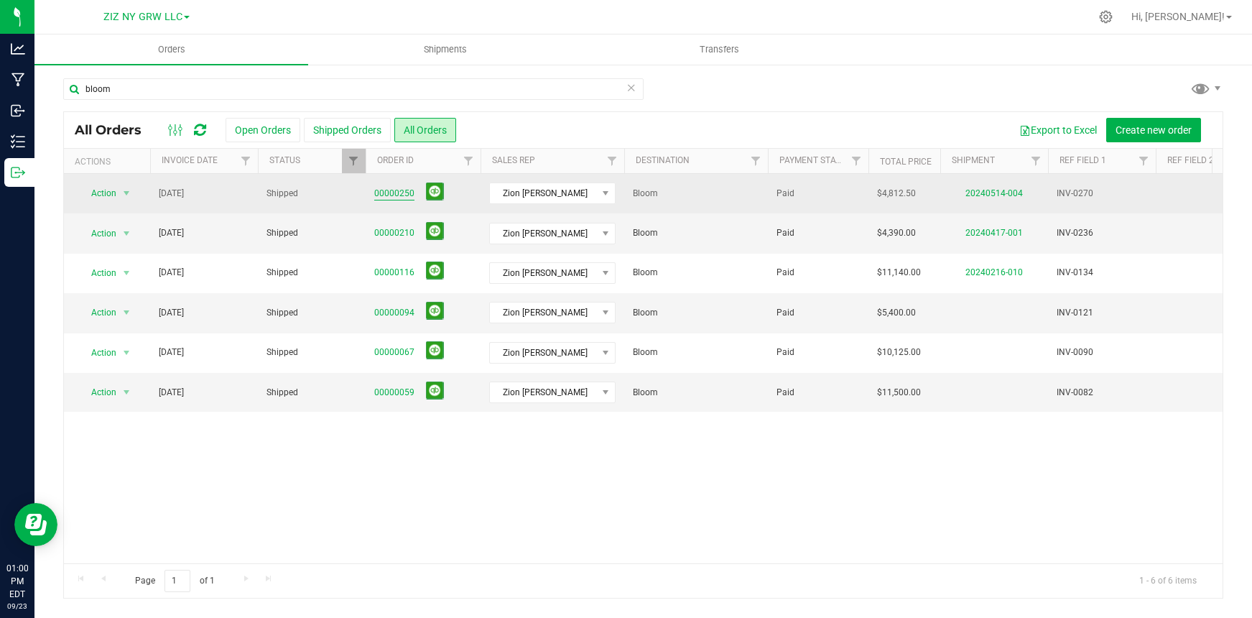
click at [405, 193] on link "00000250" at bounding box center [394, 194] width 40 height 14
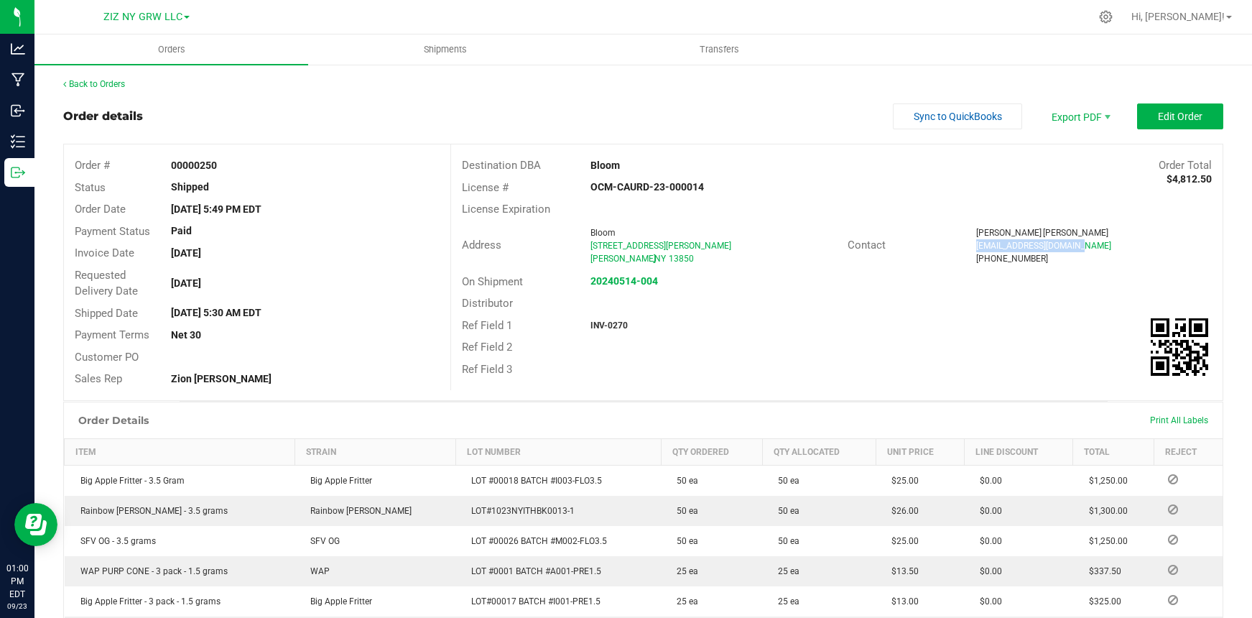
drag, startPoint x: 969, startPoint y: 244, endPoint x: 1079, endPoint y: 249, distance: 110.1
click at [1079, 249] on div "sacredbloomny@gmail.com" at bounding box center [1095, 245] width 236 height 13
copy span "sacredbloomny@gmail.com"
